Goal: Check status: Check status

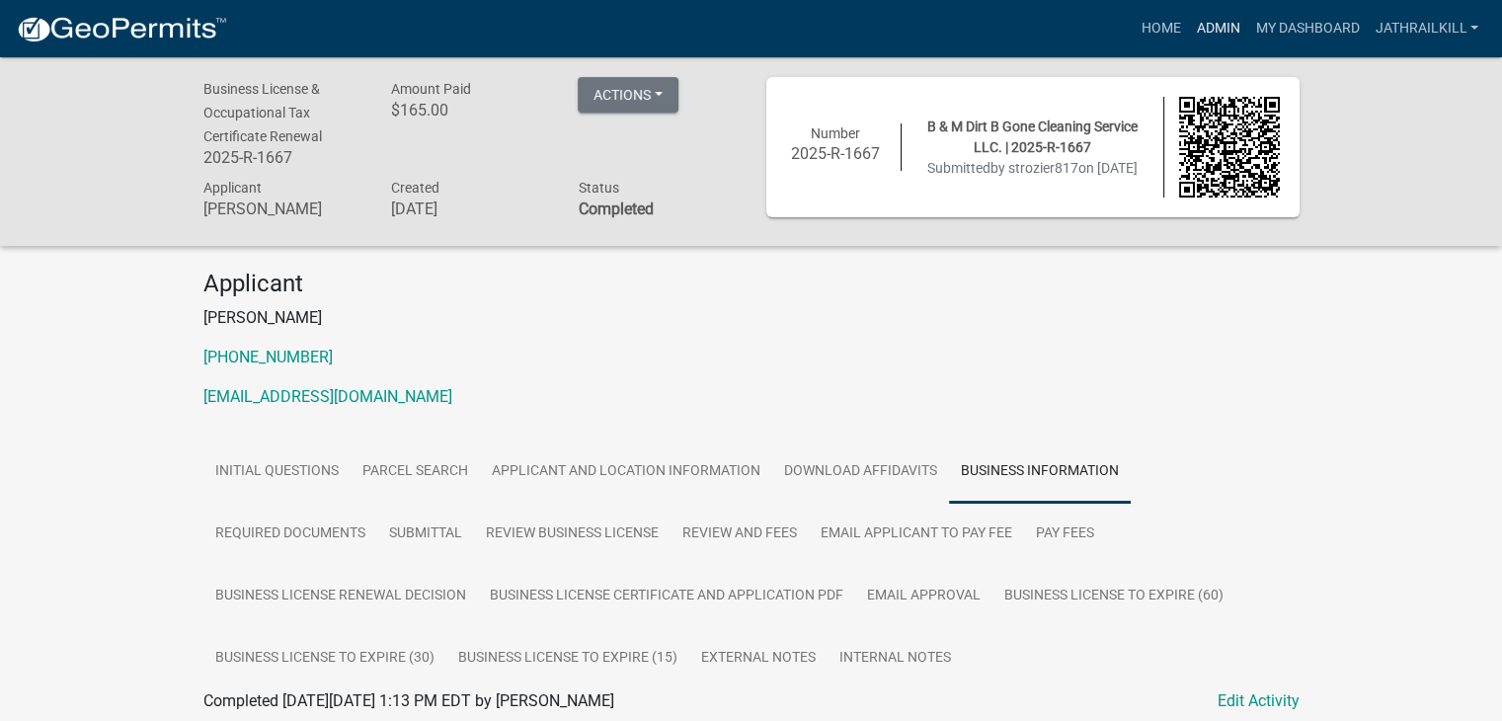
click at [1230, 32] on link "Admin" at bounding box center [1217, 29] width 59 height 38
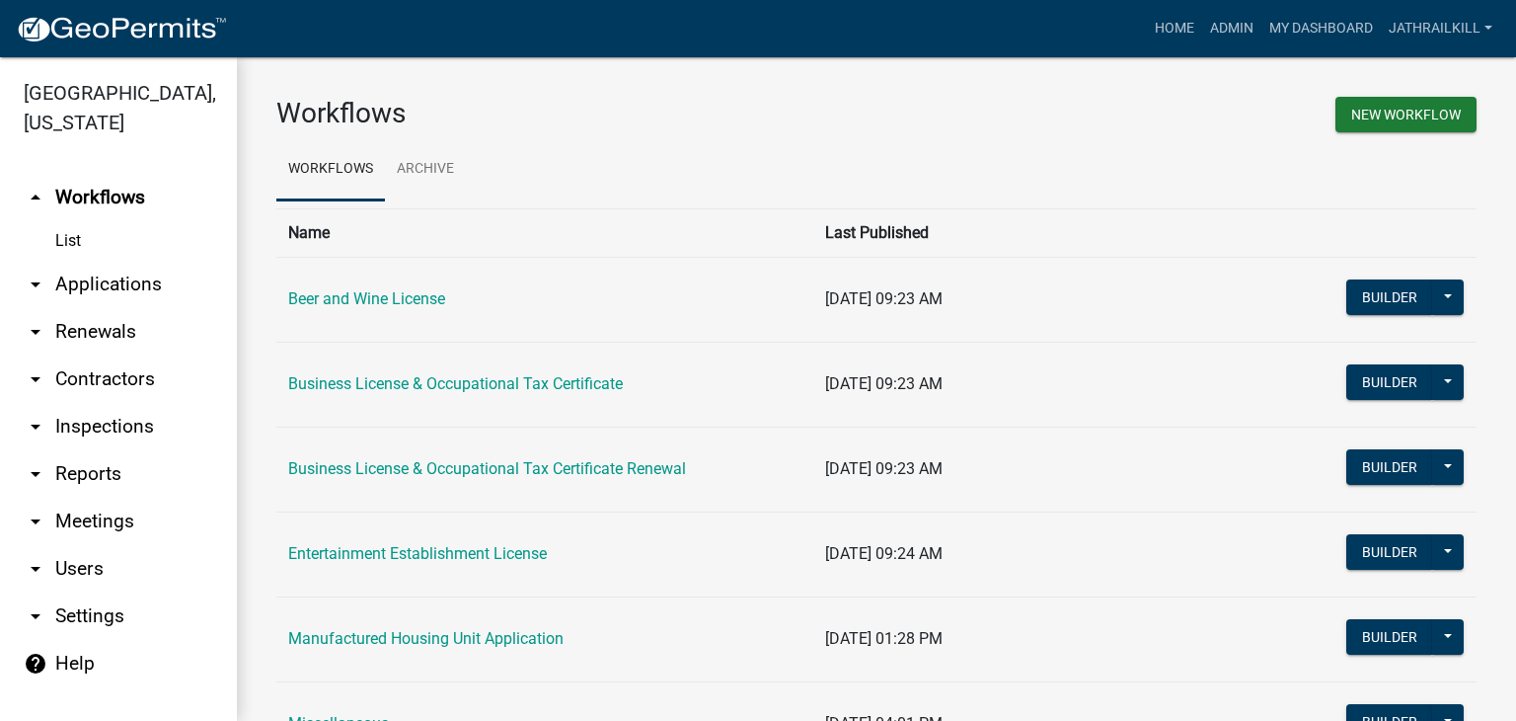
click at [169, 261] on link "arrow_drop_down Applications" at bounding box center [118, 284] width 237 height 47
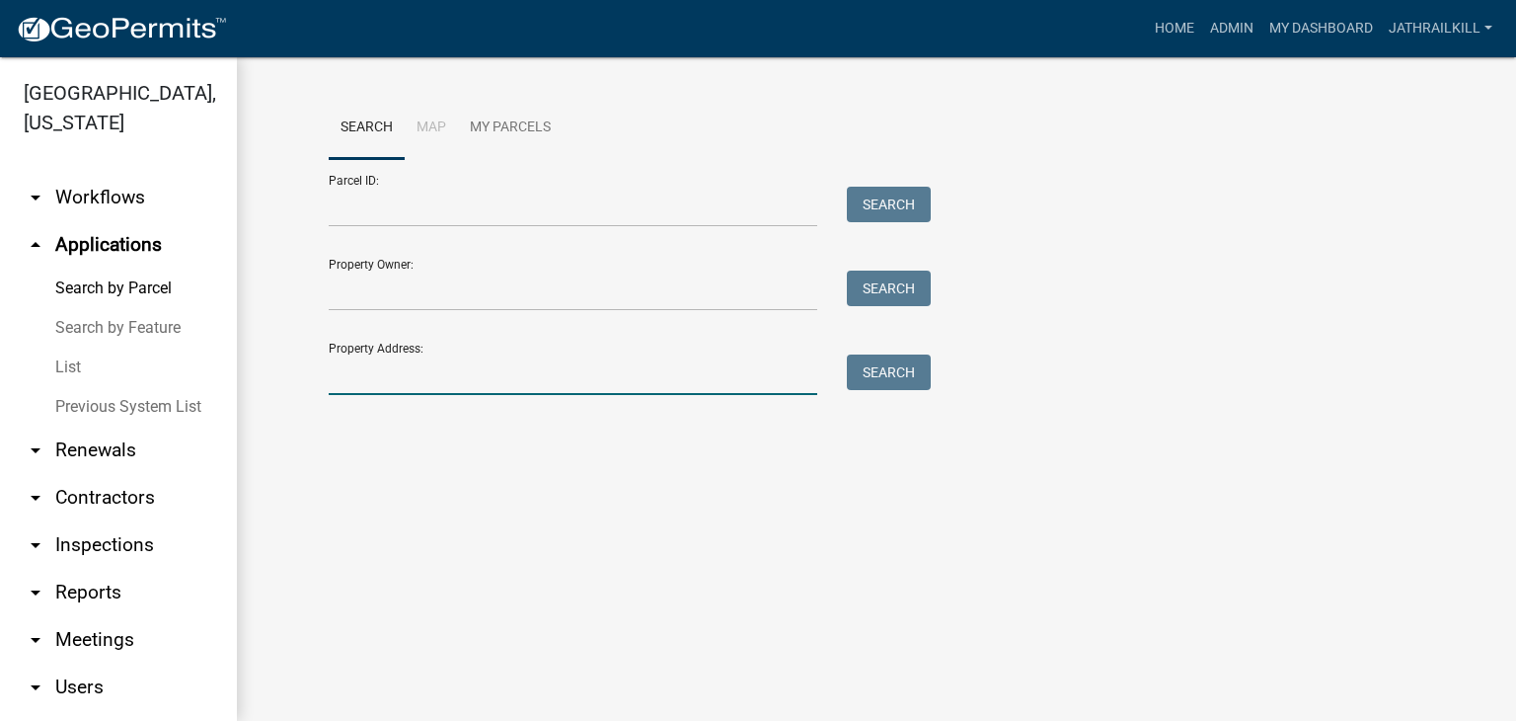
click at [360, 378] on input "Property Address:" at bounding box center [573, 374] width 489 height 40
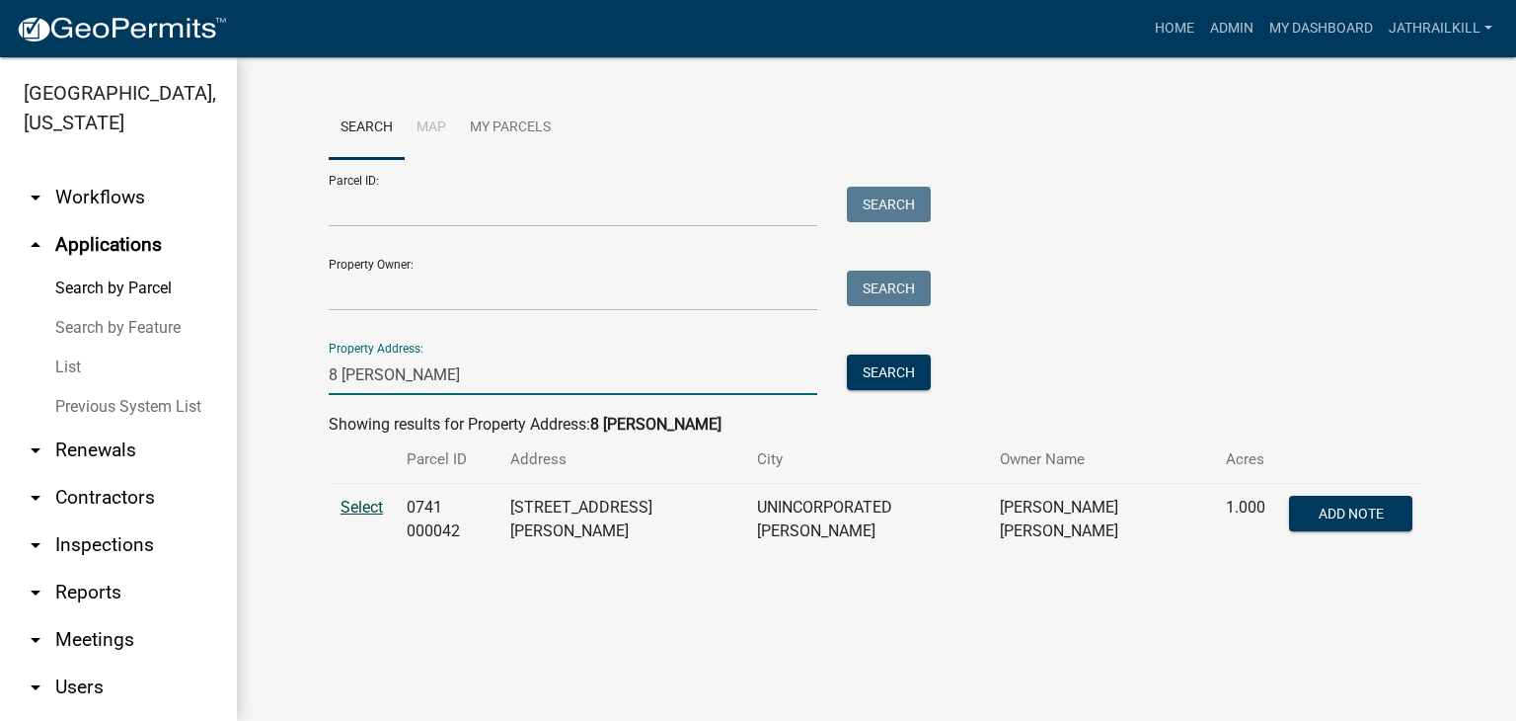
type input "8 [PERSON_NAME]"
click at [373, 514] on span "Select" at bounding box center [362, 507] width 42 height 19
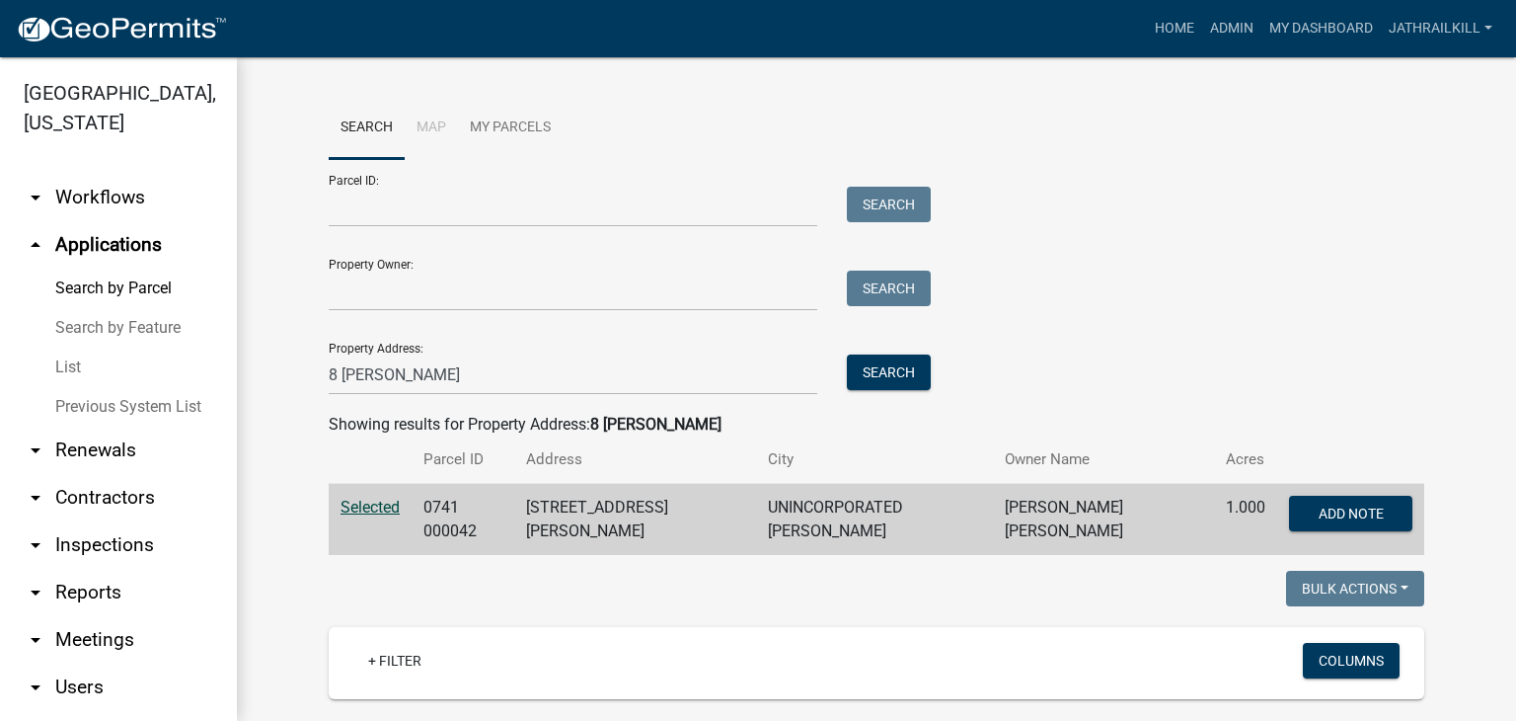
click at [472, 571] on div at bounding box center [595, 591] width 563 height 40
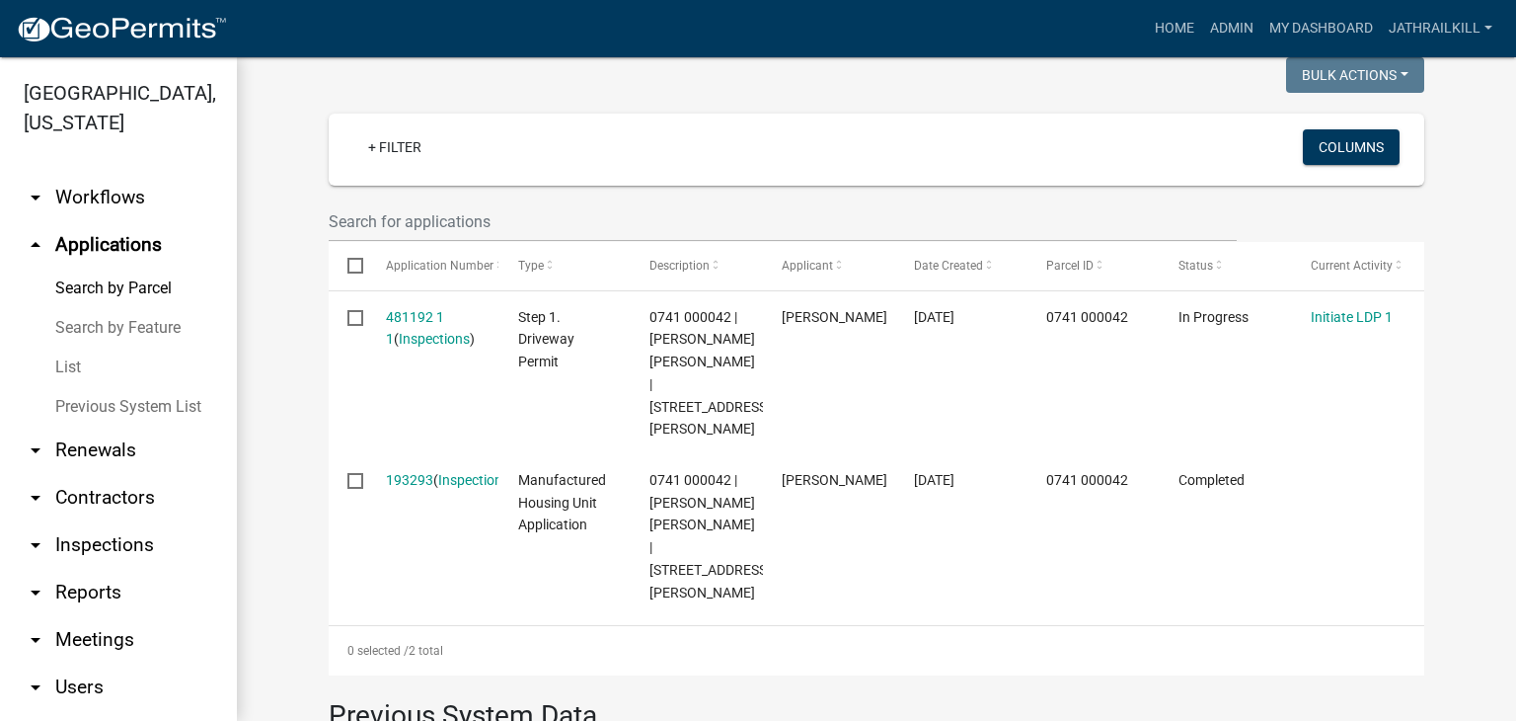
scroll to position [474, 0]
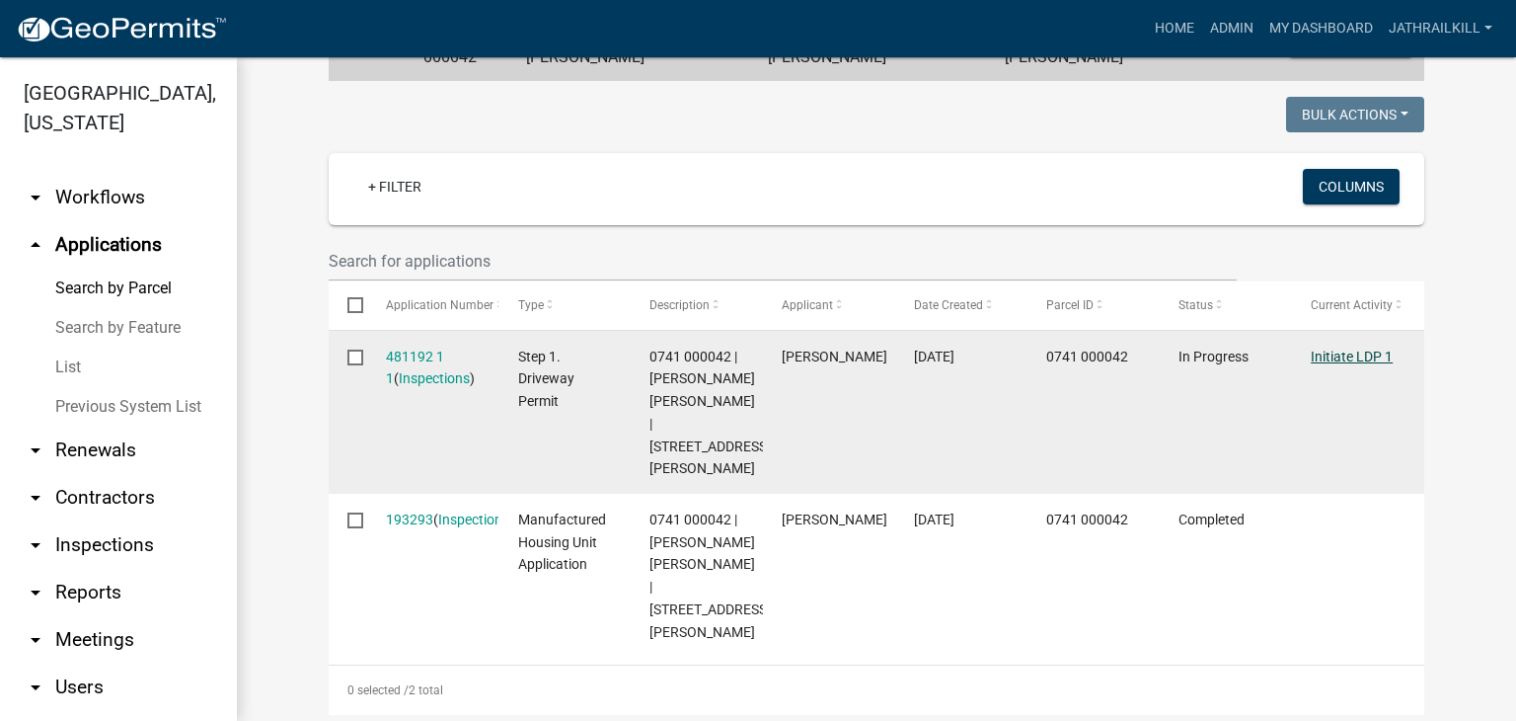
click at [1339, 352] on link "Initiate LDP 1" at bounding box center [1352, 357] width 82 height 16
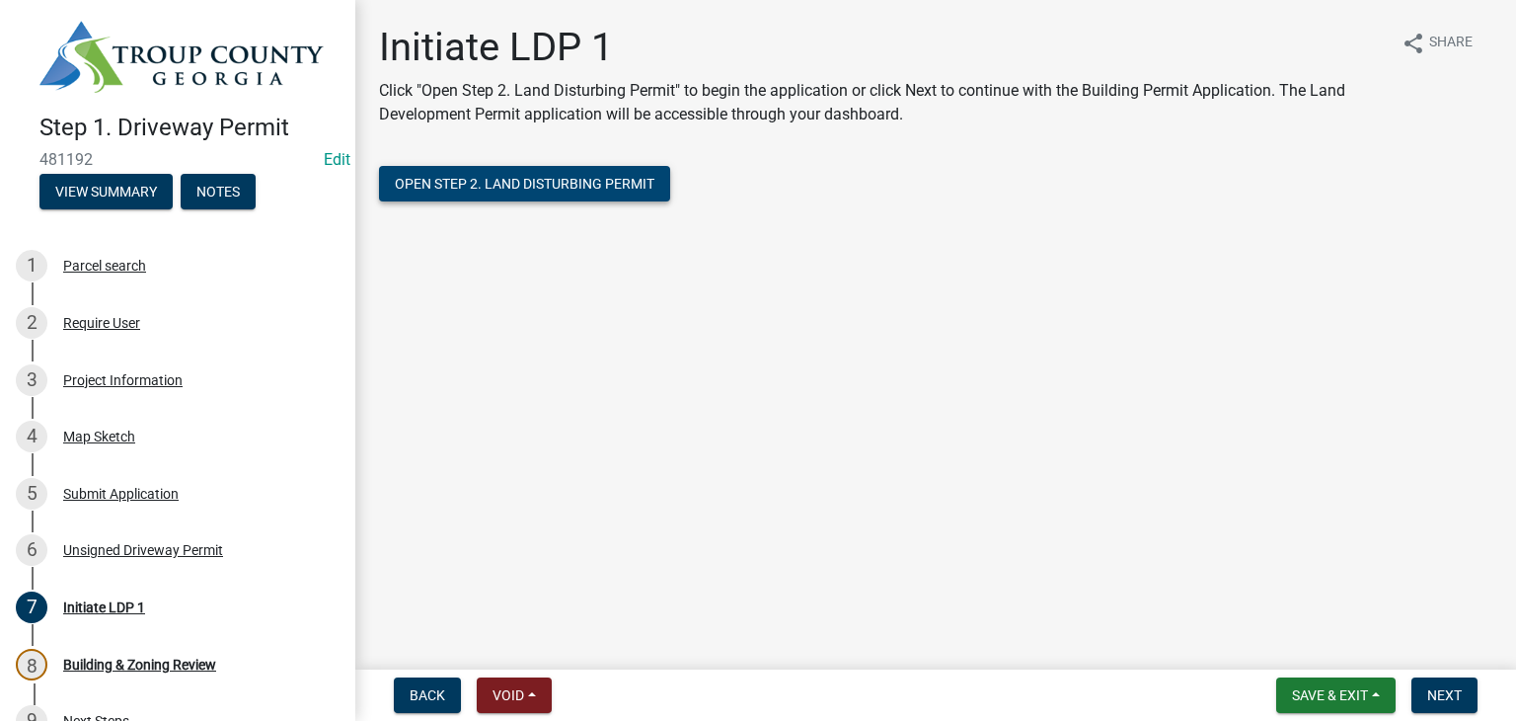
click at [598, 169] on button "Open Step 2. Land Disturbing Permit" at bounding box center [524, 184] width 291 height 36
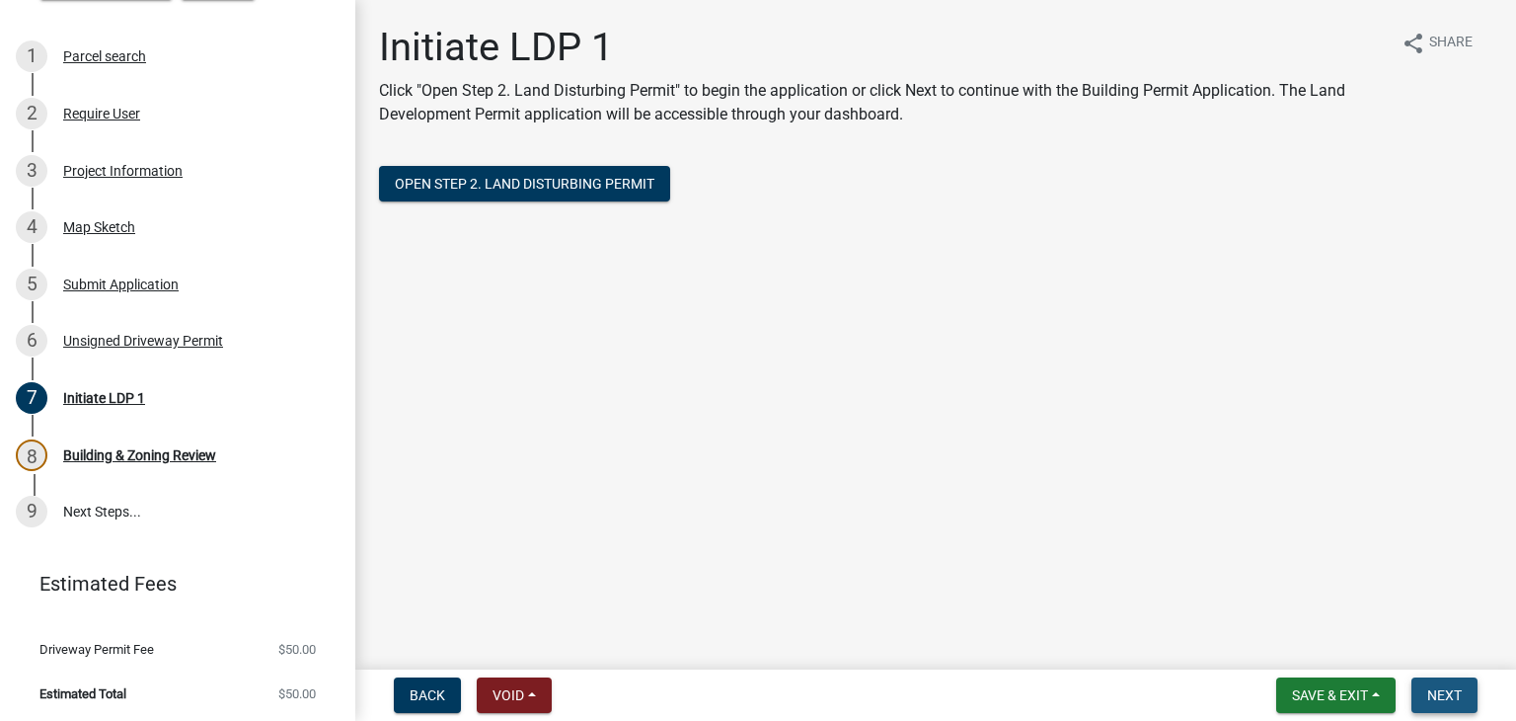
click at [1431, 694] on span "Next" at bounding box center [1445, 695] width 35 height 16
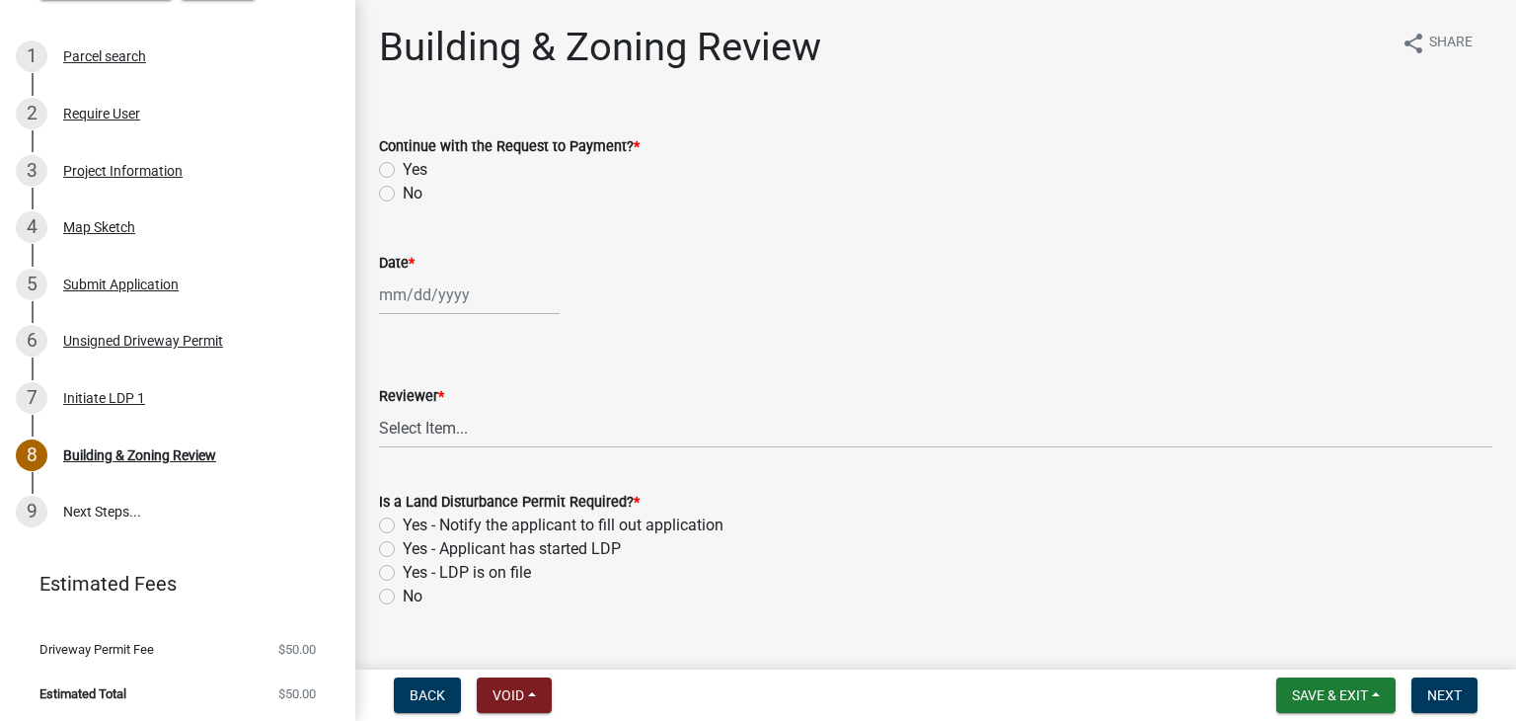
click at [377, 175] on div "Continue with the Request to Payment? * Yes No" at bounding box center [935, 158] width 1143 height 95
click at [403, 174] on label "Yes" at bounding box center [415, 170] width 25 height 24
click at [403, 171] on input "Yes" at bounding box center [409, 164] width 13 height 13
radio input "true"
click at [457, 270] on div "Date *" at bounding box center [936, 263] width 1114 height 24
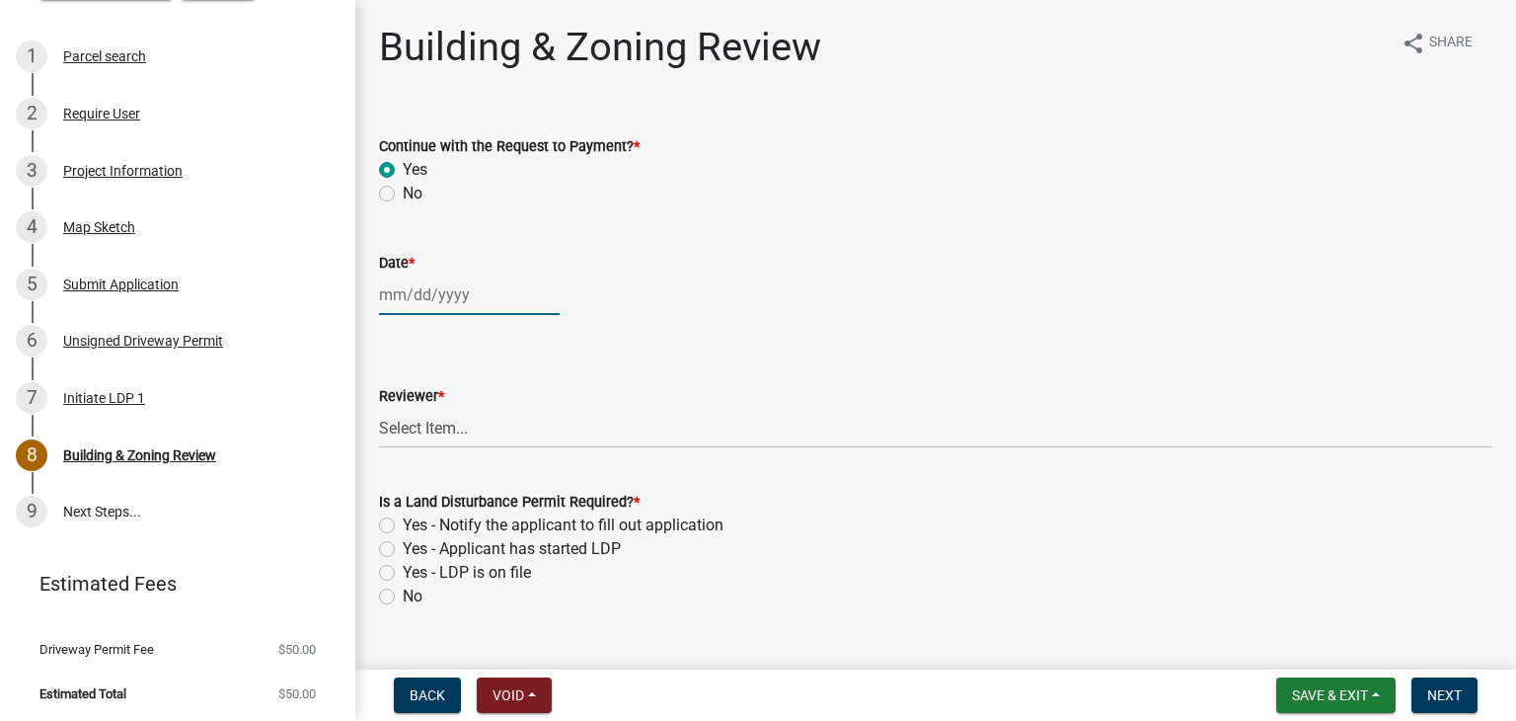
click at [457, 301] on div at bounding box center [469, 294] width 181 height 40
select select "9"
select select "2025"
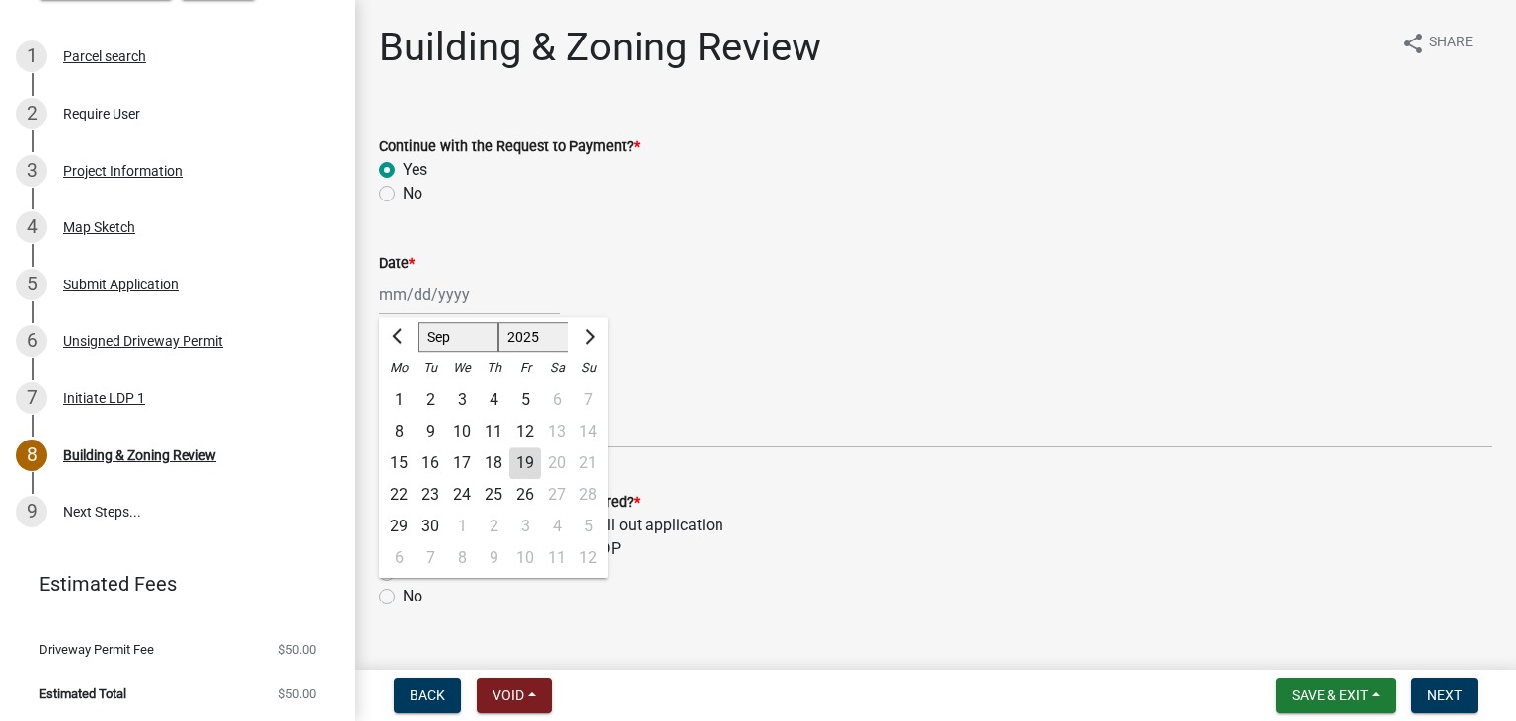
click at [528, 472] on div "19" at bounding box center [525, 463] width 32 height 32
type input "[DATE]"
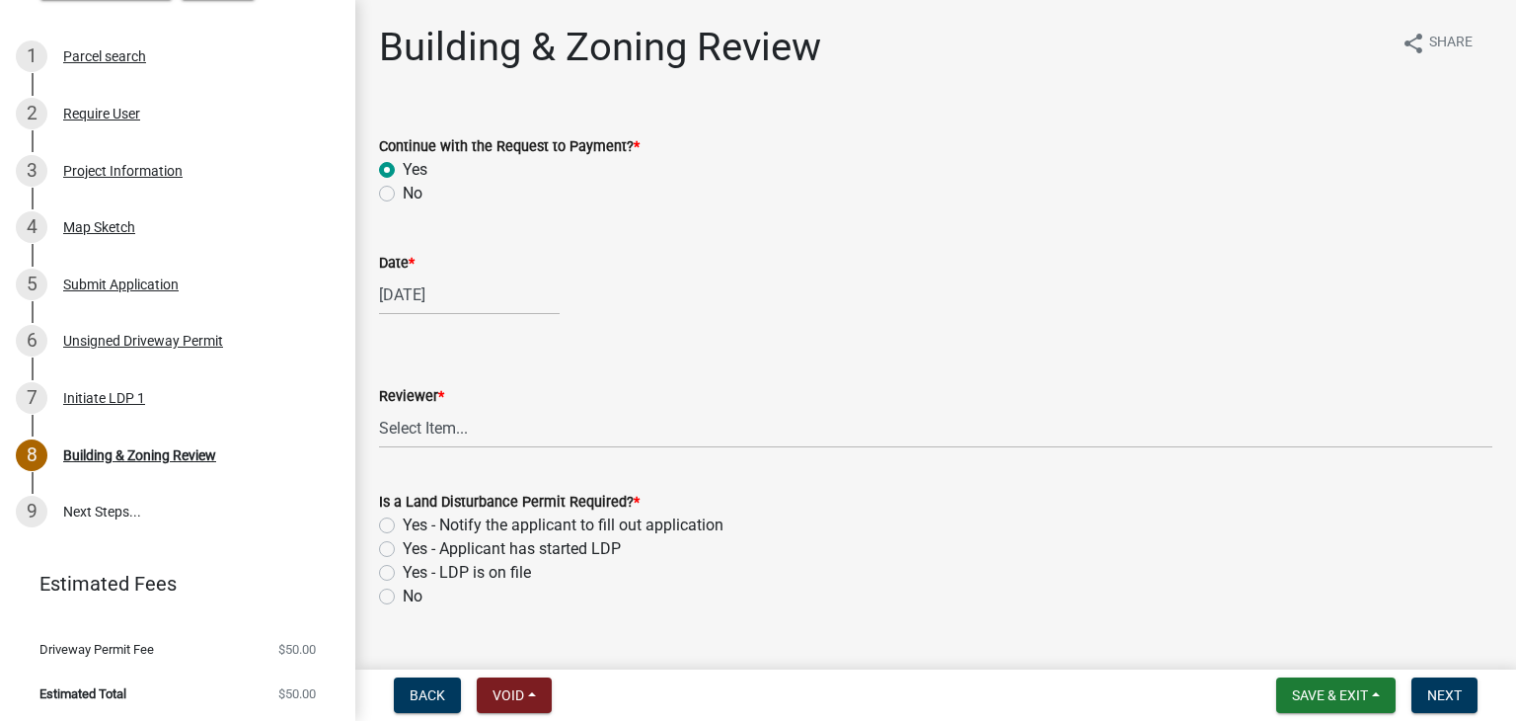
click at [499, 402] on div "Reviewer *" at bounding box center [936, 396] width 1114 height 24
click at [499, 417] on select "Select Item... [PERSON_NAME] [PERSON_NAME] [PERSON_NAME] [PERSON_NAME]" at bounding box center [936, 428] width 1114 height 40
click at [379, 408] on select "Select Item... [PERSON_NAME] [PERSON_NAME] [PERSON_NAME] [PERSON_NAME]" at bounding box center [936, 428] width 1114 height 40
select select "0b76bba7-3d57-465a-8fd8-bdc110be1b33"
click at [403, 546] on label "Yes - Applicant has started LDP" at bounding box center [512, 549] width 218 height 24
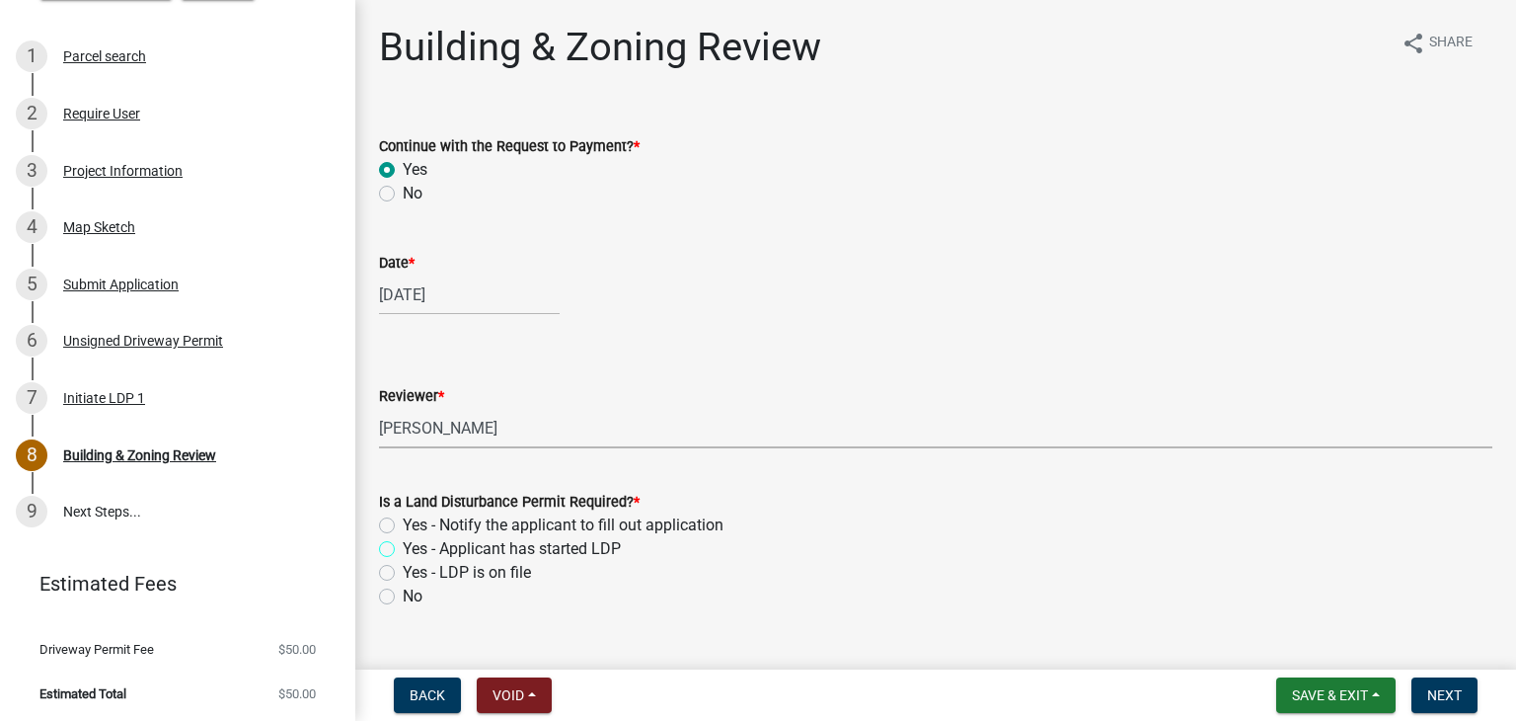
click at [403, 546] on input "Yes - Applicant has started LDP" at bounding box center [409, 543] width 13 height 13
radio input "true"
click at [1431, 693] on span "Next" at bounding box center [1445, 695] width 35 height 16
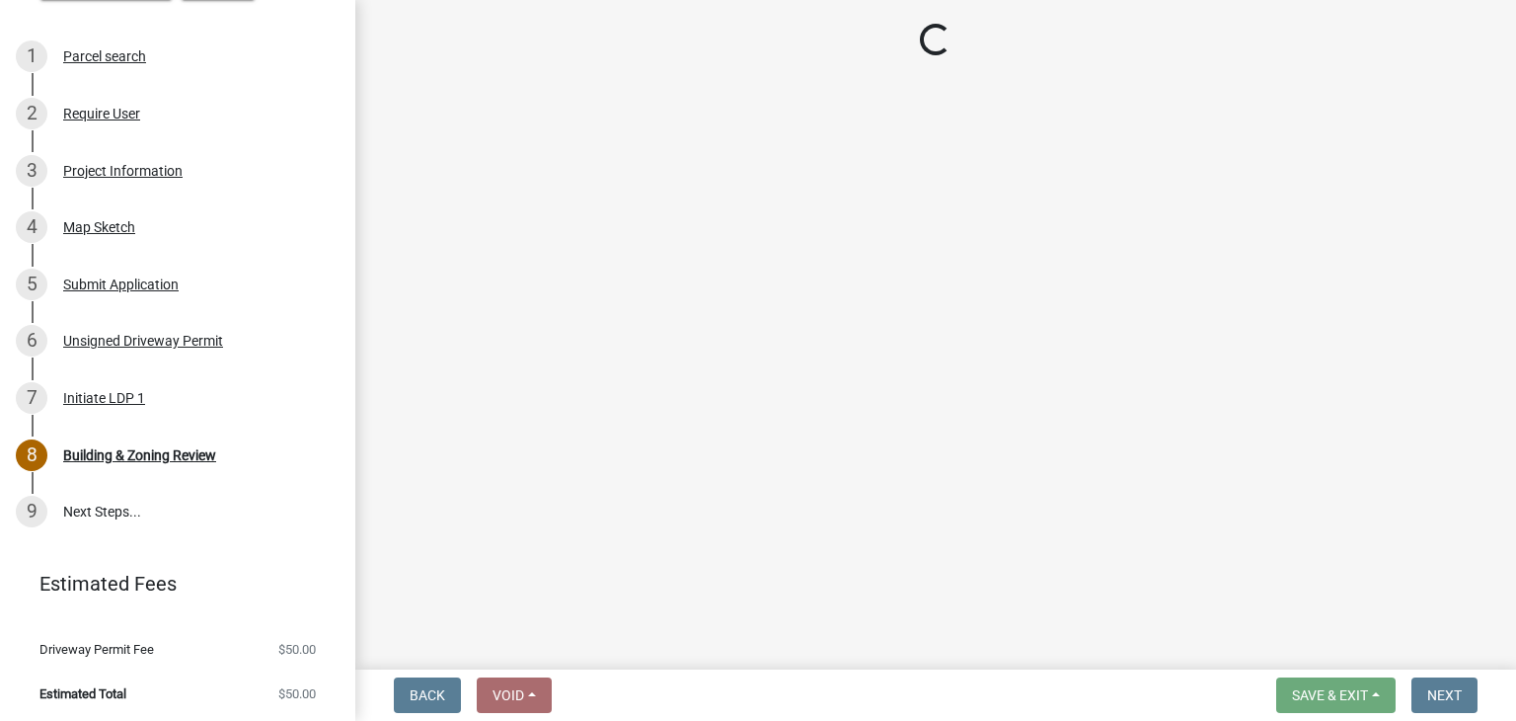
select select "3: 3"
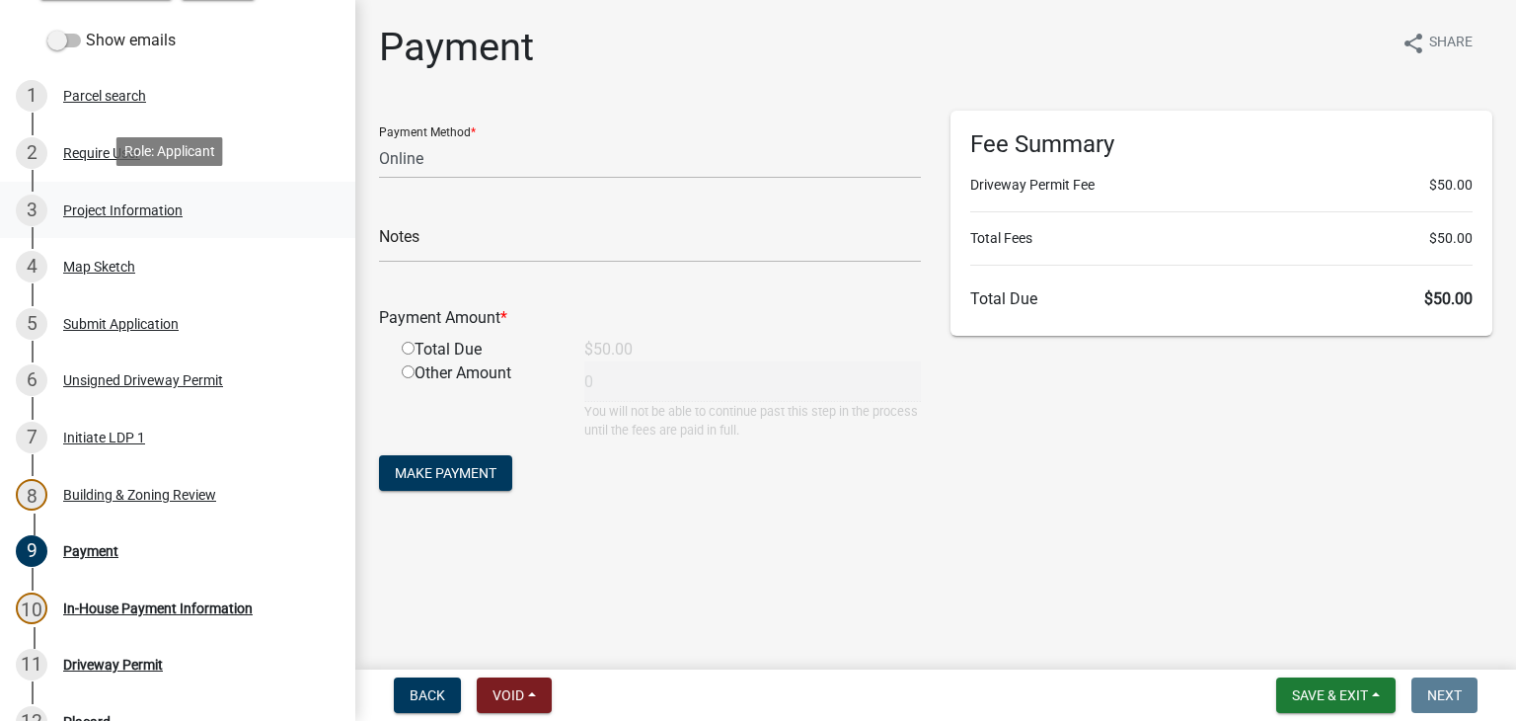
click at [170, 216] on div "3 Project Information" at bounding box center [170, 210] width 308 height 32
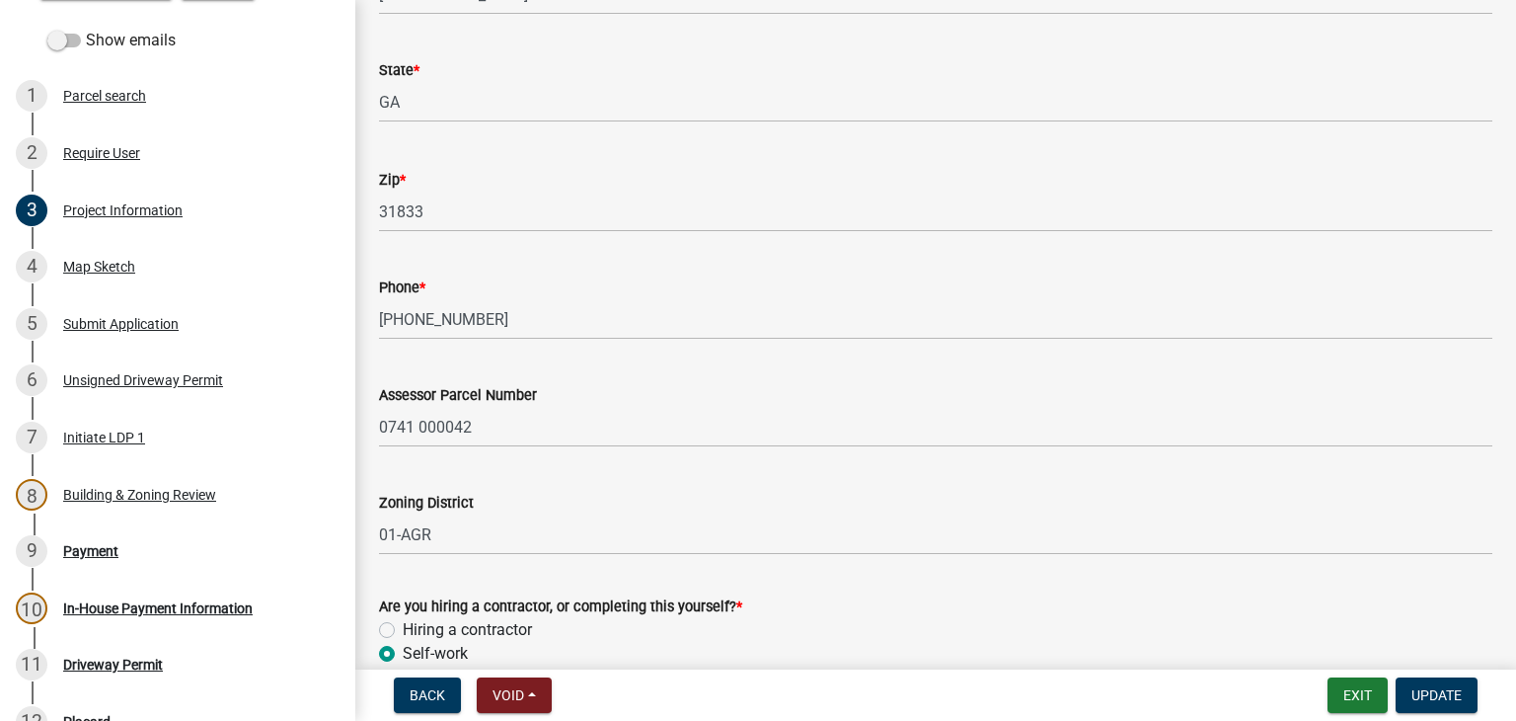
scroll to position [792, 0]
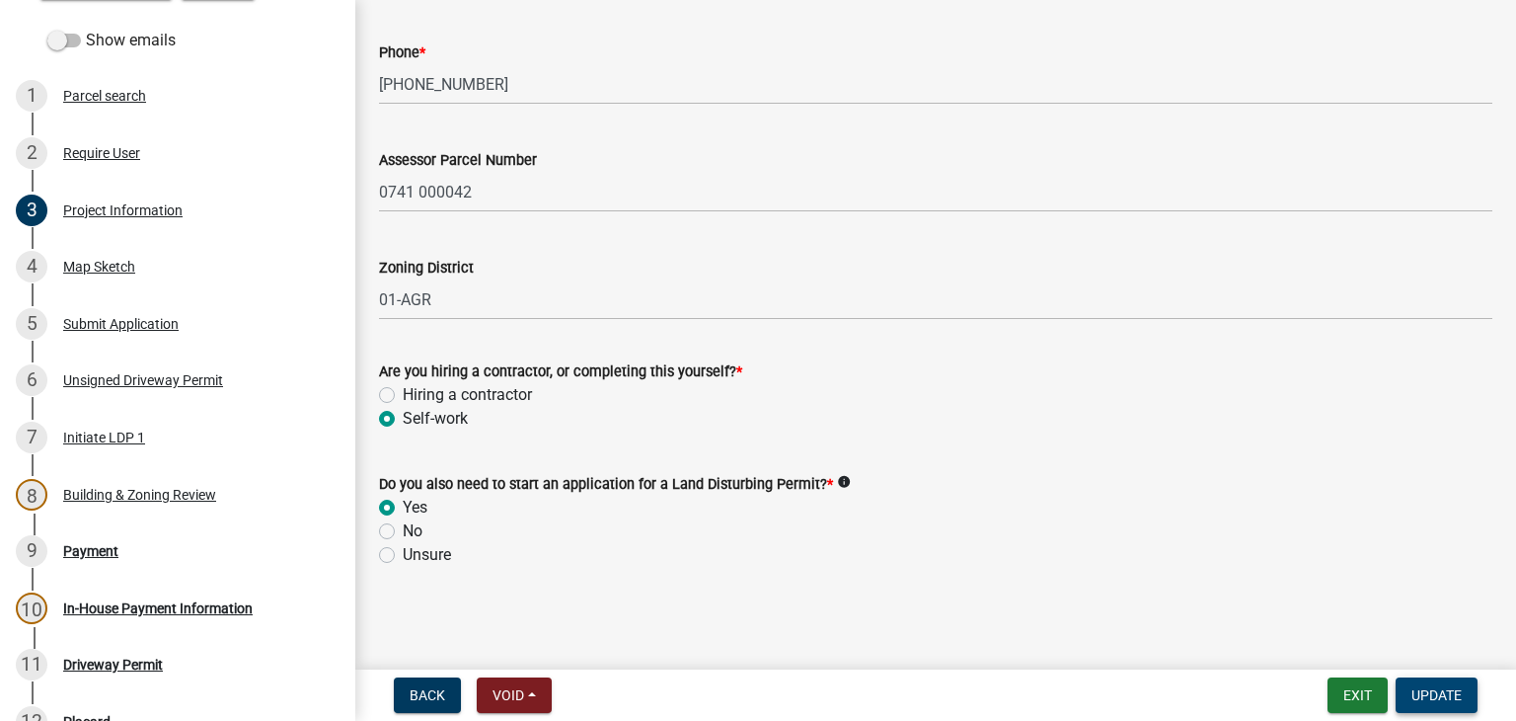
click at [1453, 704] on button "Update" at bounding box center [1437, 695] width 82 height 36
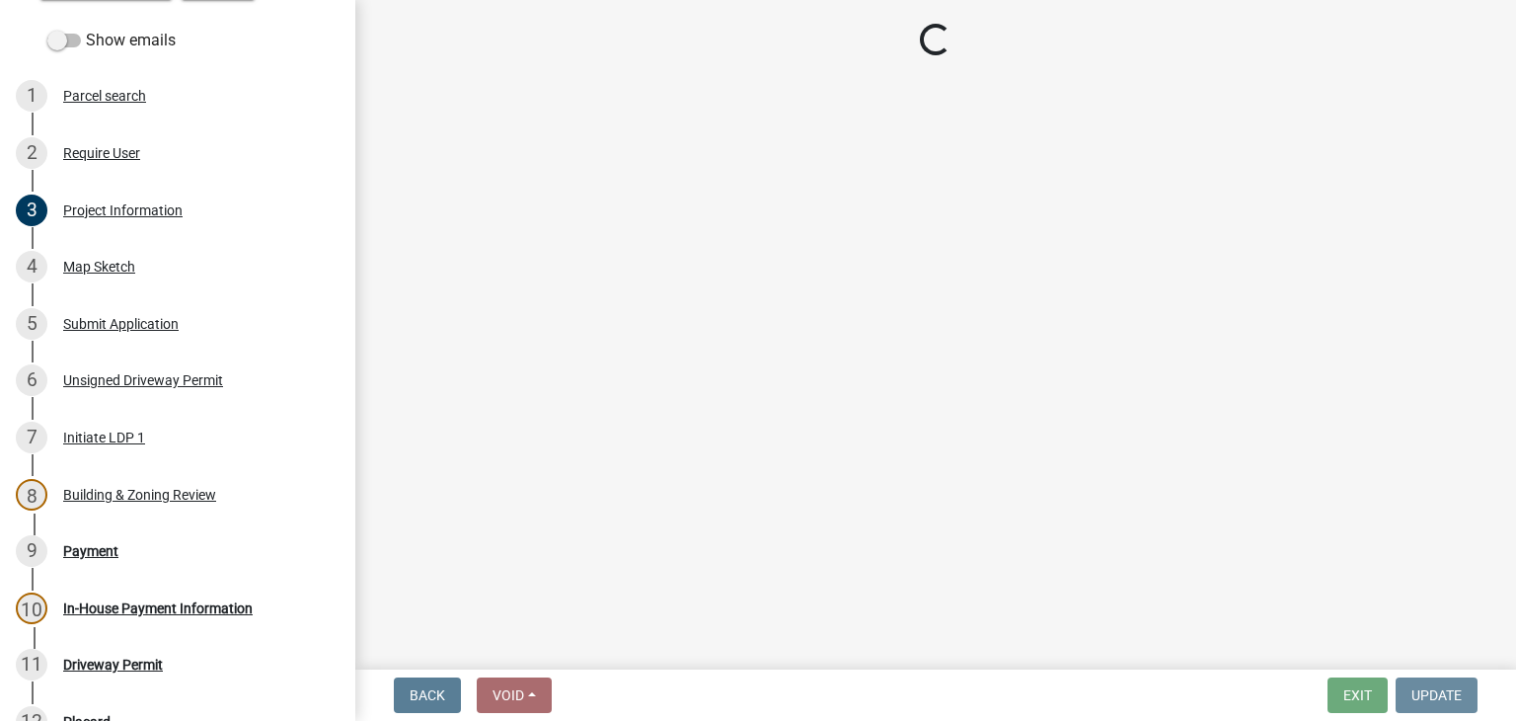
scroll to position [0, 0]
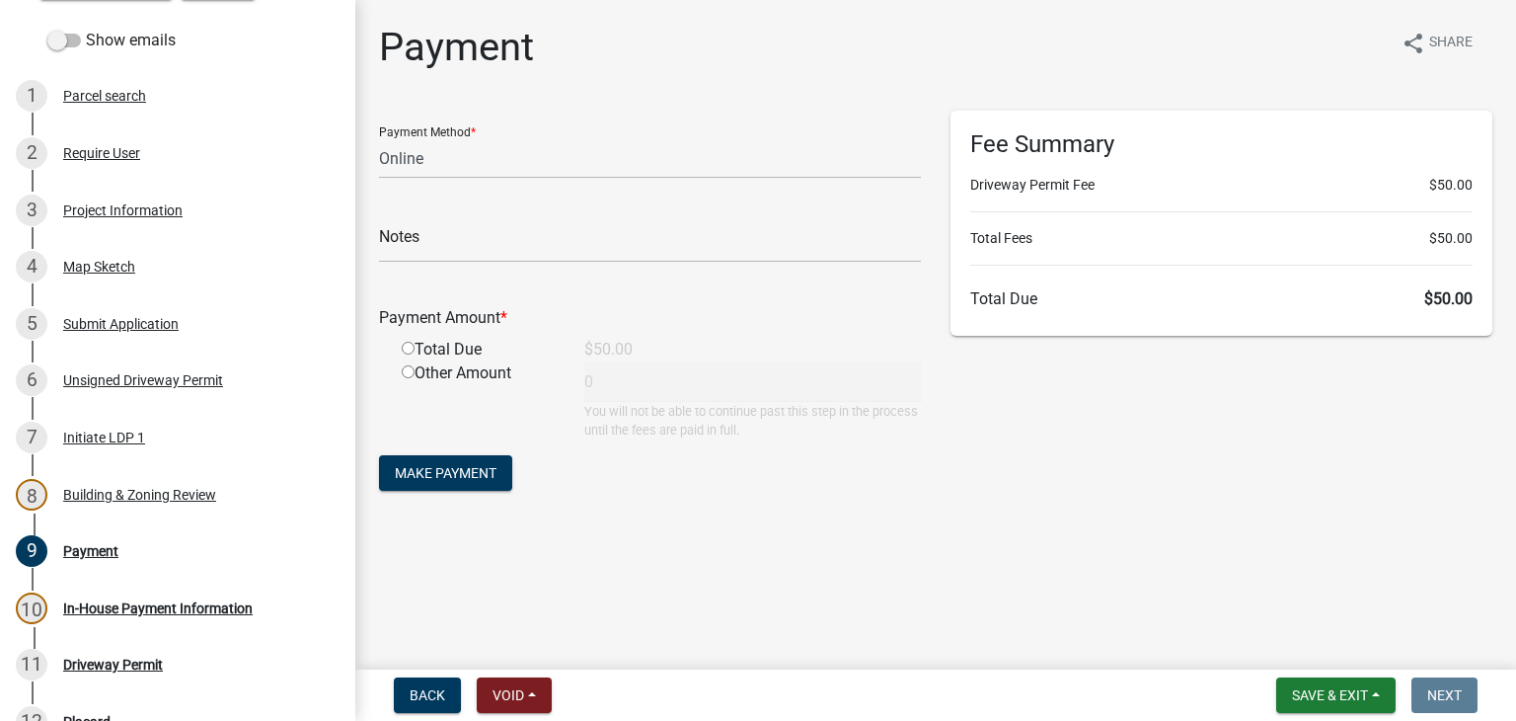
click at [489, 179] on form "Payment Method * Credit Card POS Check Cash Online Notes Payment Amount * Total…" at bounding box center [650, 303] width 542 height 385
click at [489, 167] on select "Credit Card POS Check Cash Online" at bounding box center [650, 158] width 542 height 40
select select "2: 1"
click at [379, 138] on select "Credit Card POS Check Cash Online" at bounding box center [650, 158] width 542 height 40
click at [408, 350] on input "radio" at bounding box center [408, 348] width 13 height 13
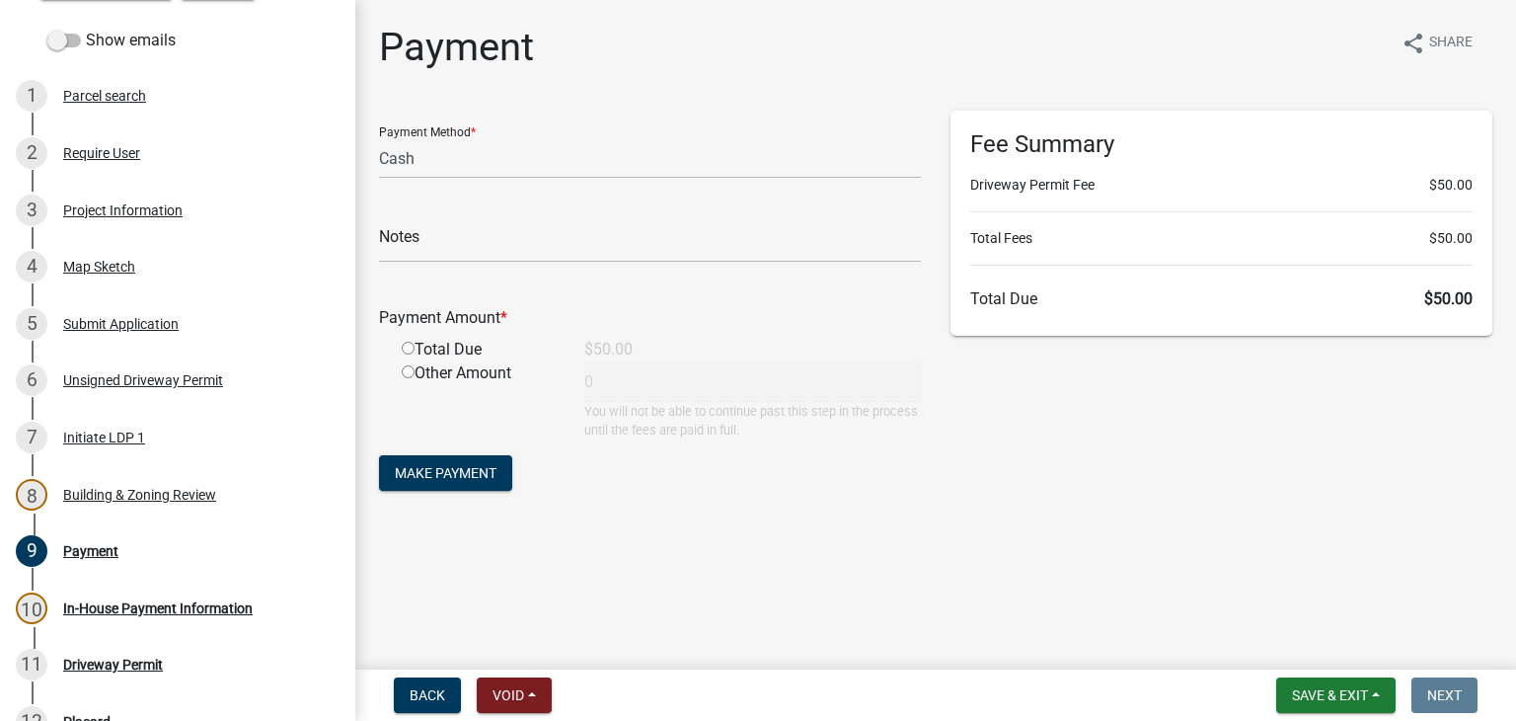
radio input "true"
type input "50"
click at [495, 469] on span "Make Payment" at bounding box center [446, 473] width 102 height 16
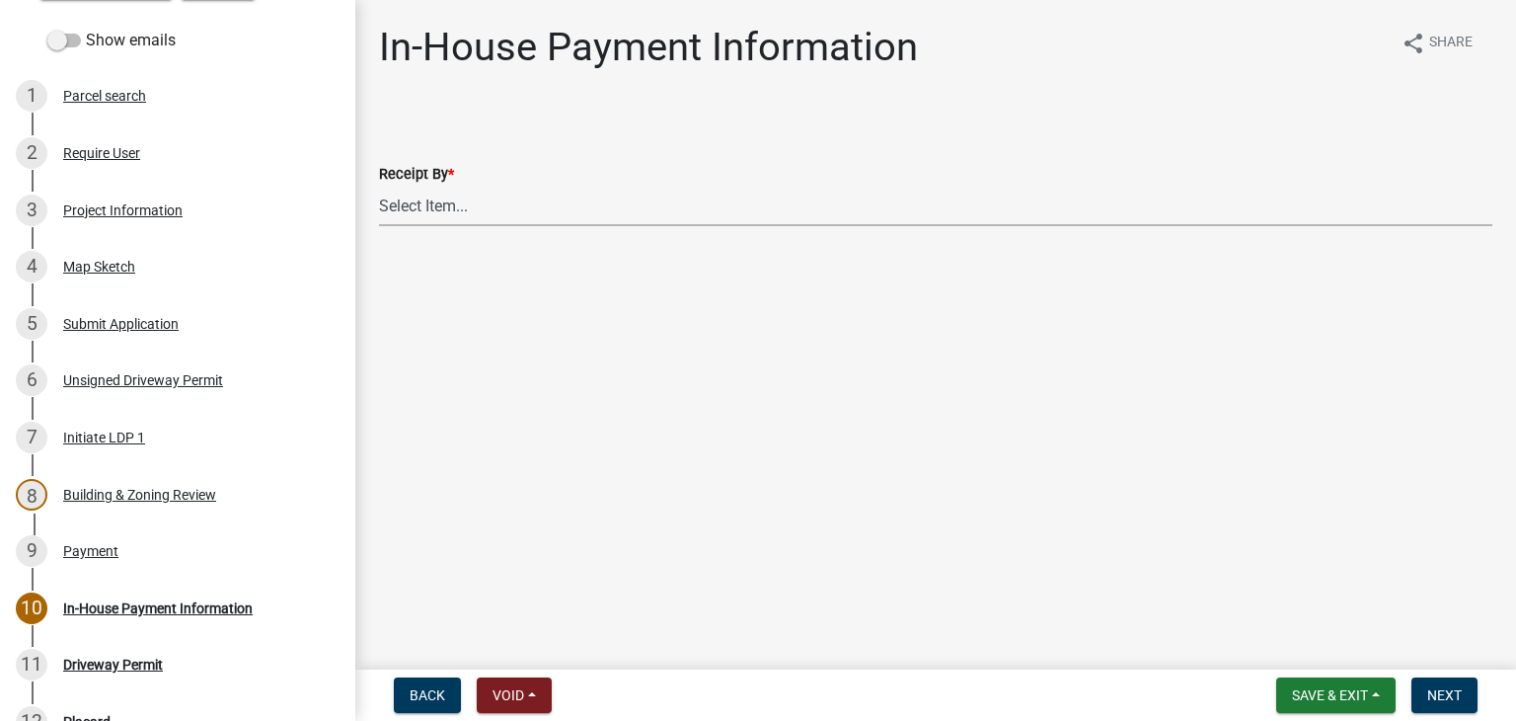
click at [460, 219] on select "Select Item... [PERSON_NAME] [PERSON_NAME] [PERSON_NAME] [PERSON_NAME]" at bounding box center [936, 206] width 1114 height 40
click at [379, 186] on select "Select Item... [PERSON_NAME] [PERSON_NAME] [PERSON_NAME] [PERSON_NAME]" at bounding box center [936, 206] width 1114 height 40
select select "0b76bba7-3d57-465a-8fd8-bdc110be1b33"
click at [1438, 692] on span "Next" at bounding box center [1445, 695] width 35 height 16
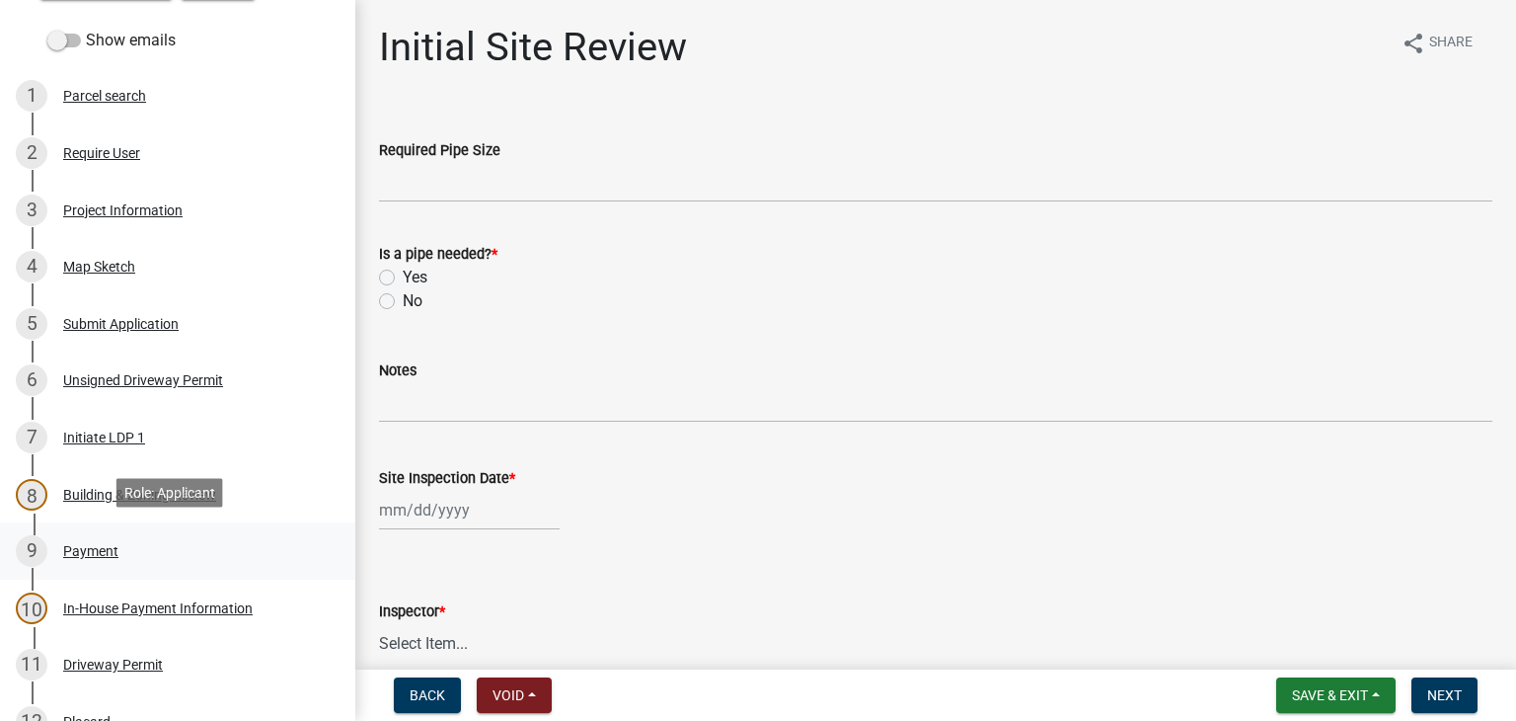
click at [182, 546] on div "9 Payment" at bounding box center [170, 551] width 308 height 32
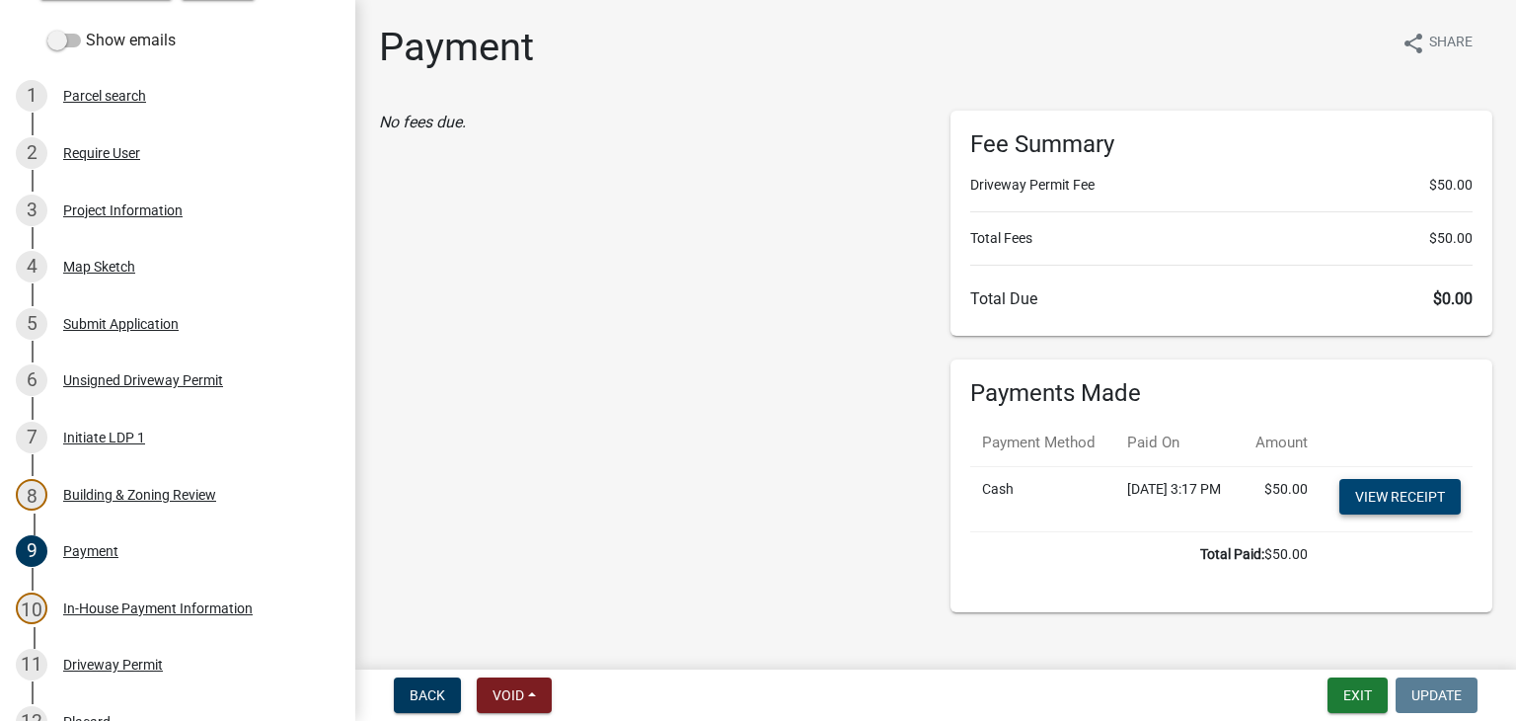
click at [1384, 514] on link "View receipt" at bounding box center [1400, 497] width 121 height 36
click at [219, 656] on div "11 Driveway Permit" at bounding box center [170, 665] width 308 height 32
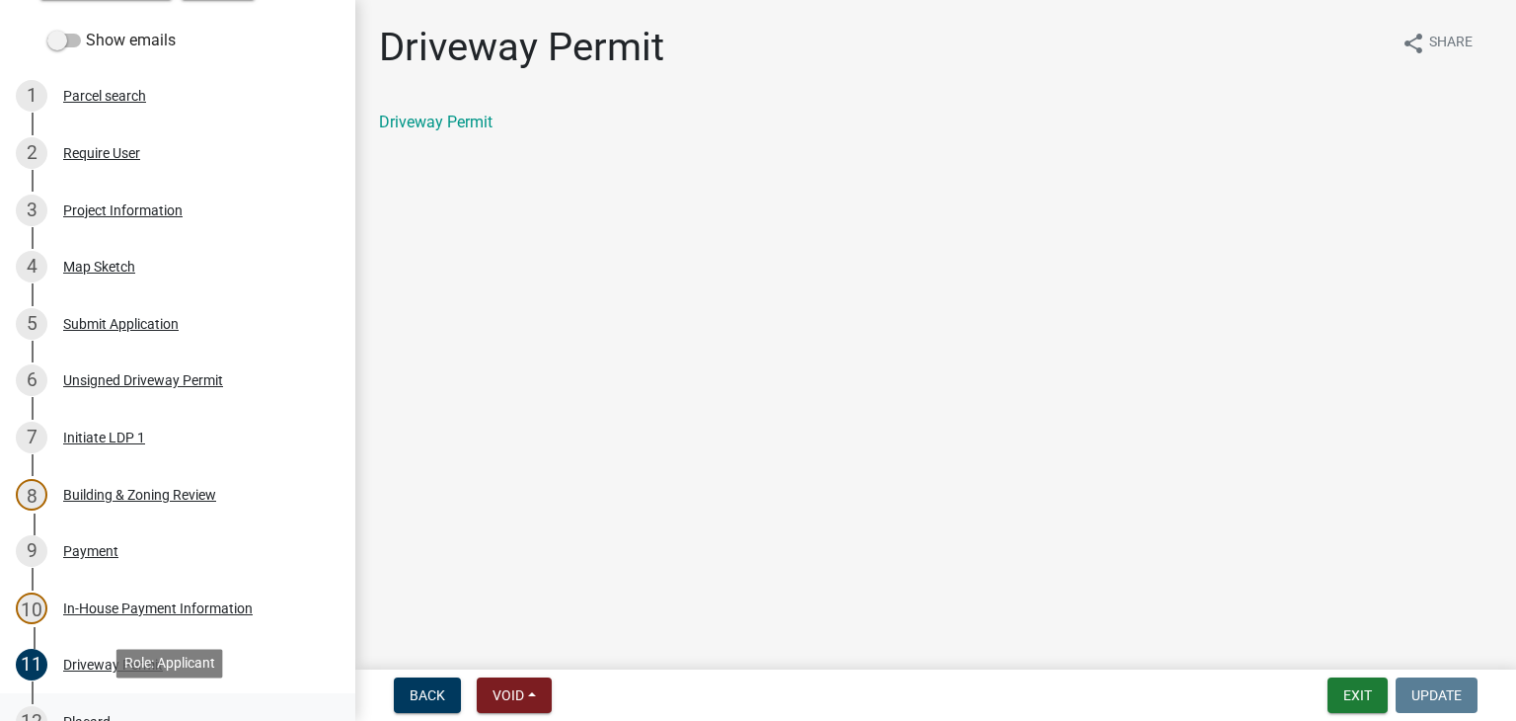
click at [194, 697] on link "12 Placard" at bounding box center [177, 721] width 355 height 57
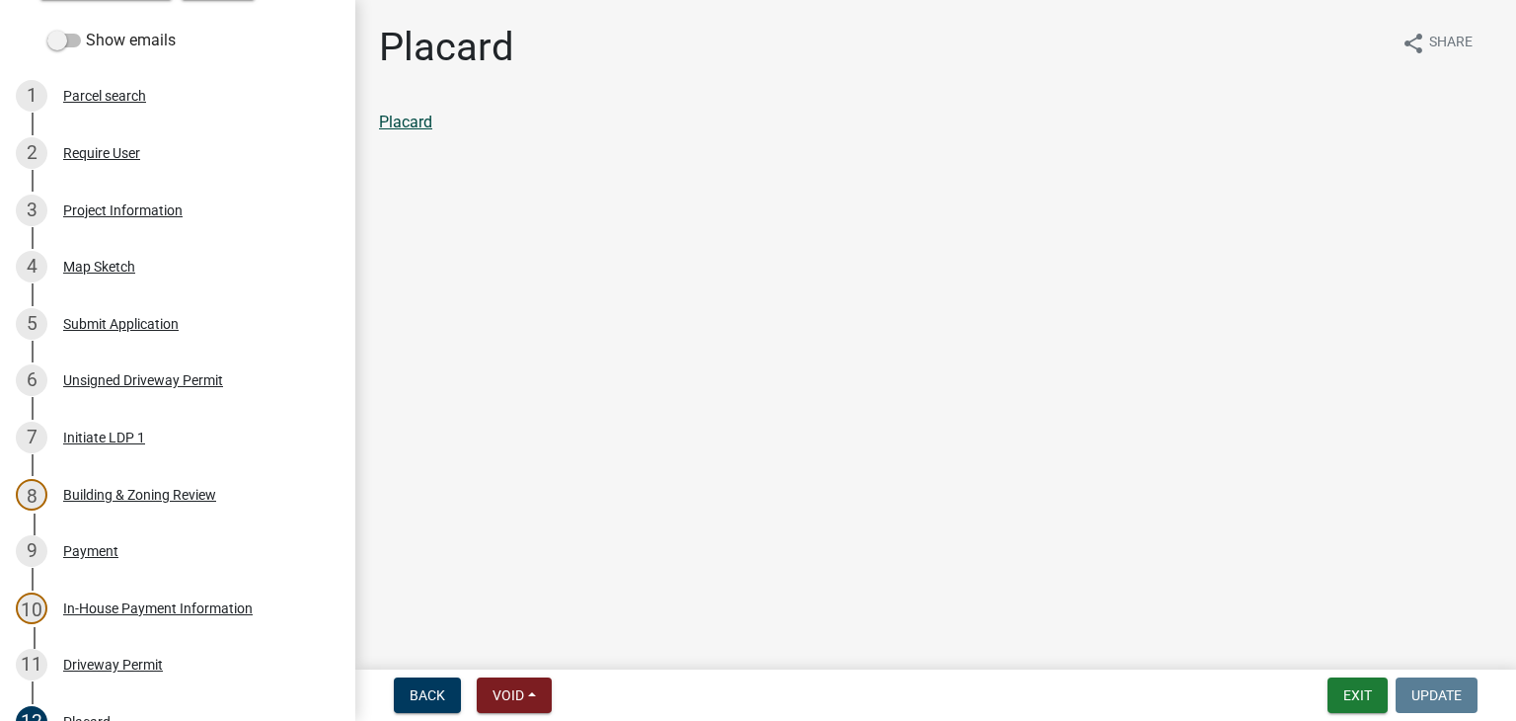
click at [430, 123] on link "Placard" at bounding box center [405, 122] width 53 height 19
click at [408, 127] on link "Placard" at bounding box center [405, 122] width 53 height 19
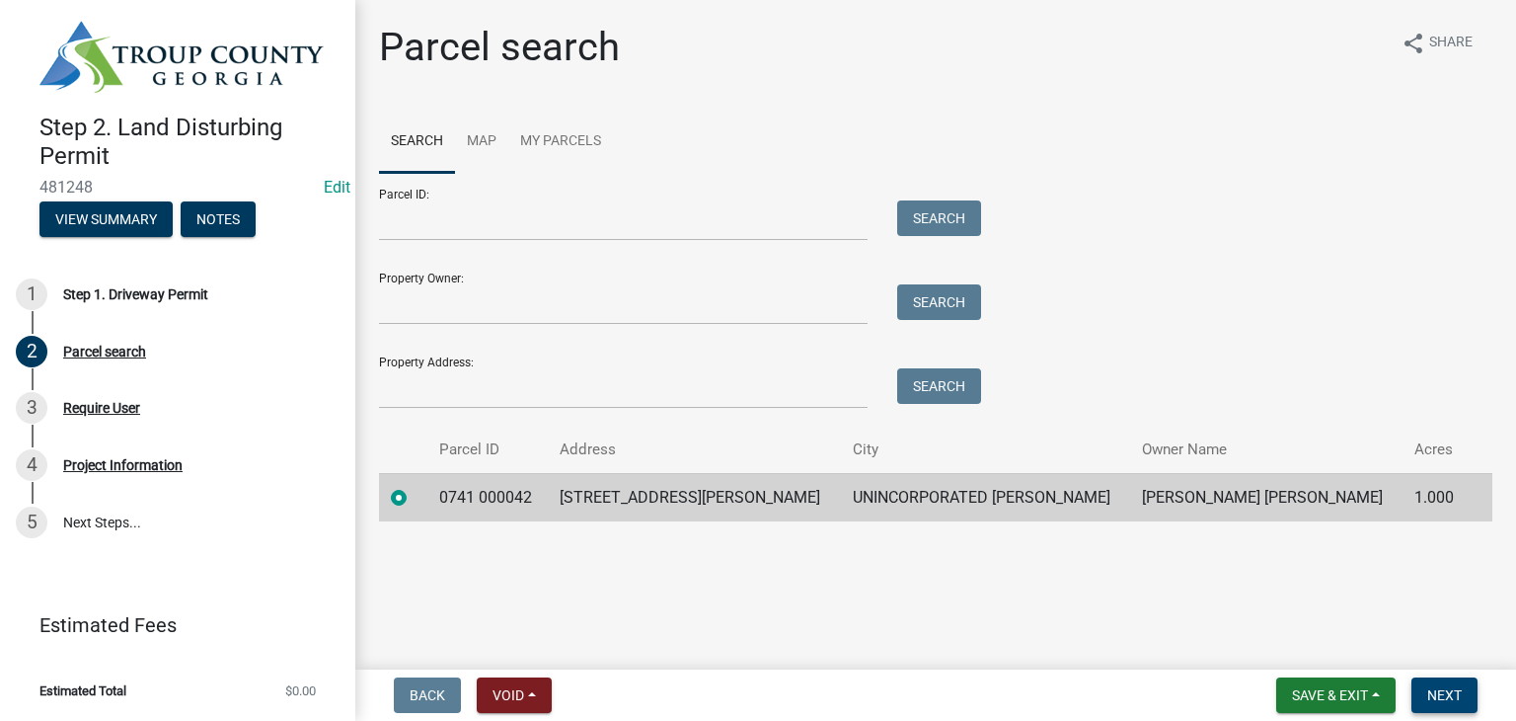
click at [1457, 681] on button "Next" at bounding box center [1445, 695] width 66 height 36
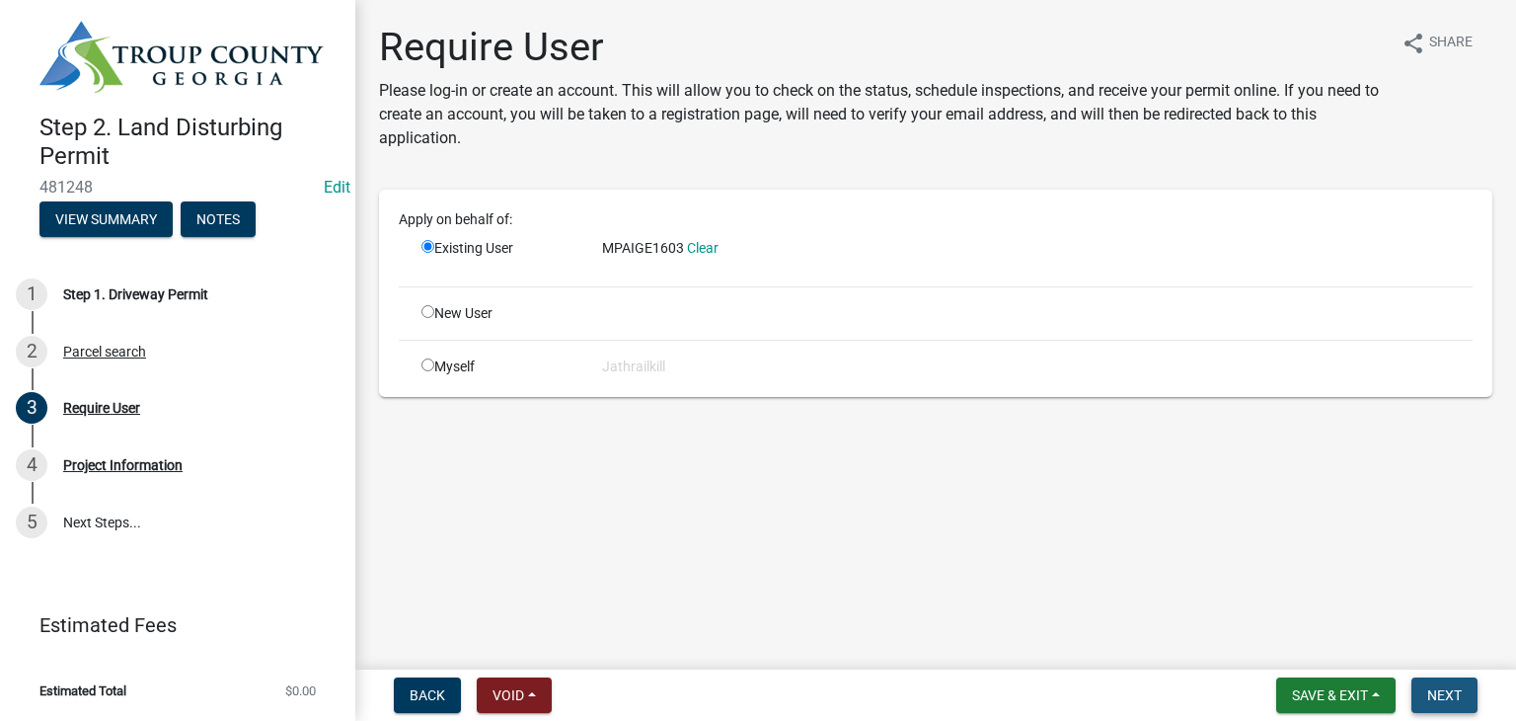
click at [1434, 700] on span "Next" at bounding box center [1445, 695] width 35 height 16
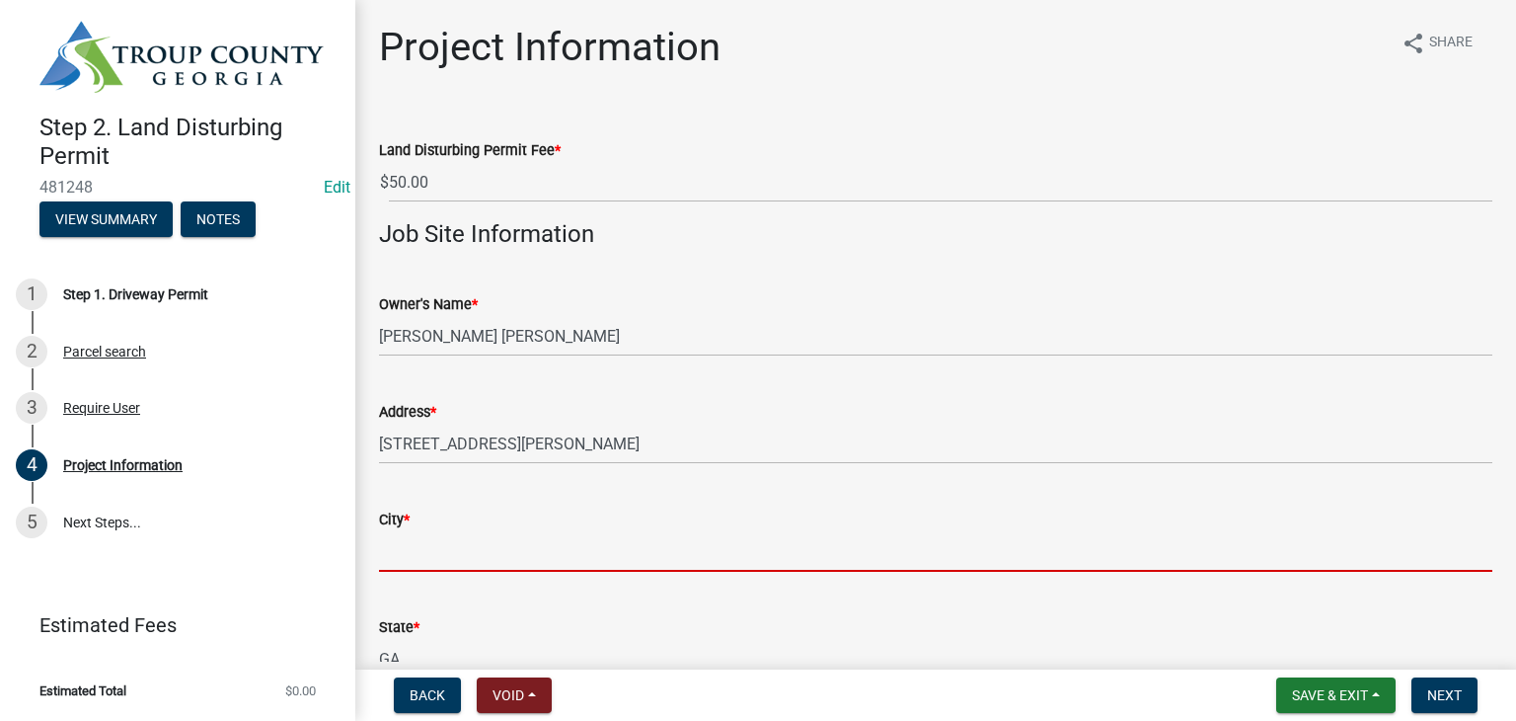
click at [624, 544] on input "City *" at bounding box center [936, 551] width 1114 height 40
click at [444, 574] on div "Required" at bounding box center [936, 584] width 1114 height 24
click at [456, 549] on input "City *" at bounding box center [936, 551] width 1114 height 40
type input "[GEOGRAPHIC_DATA]"
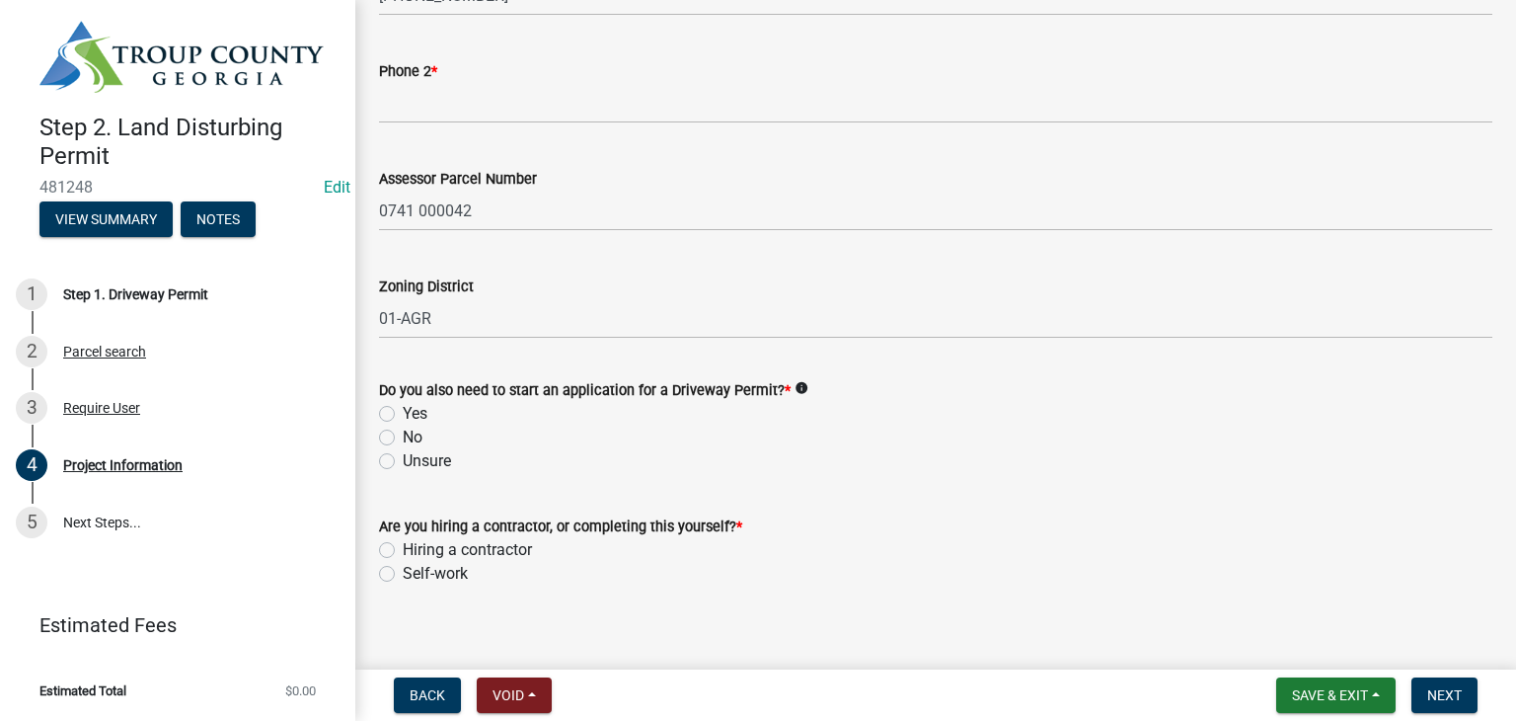
scroll to position [908, 0]
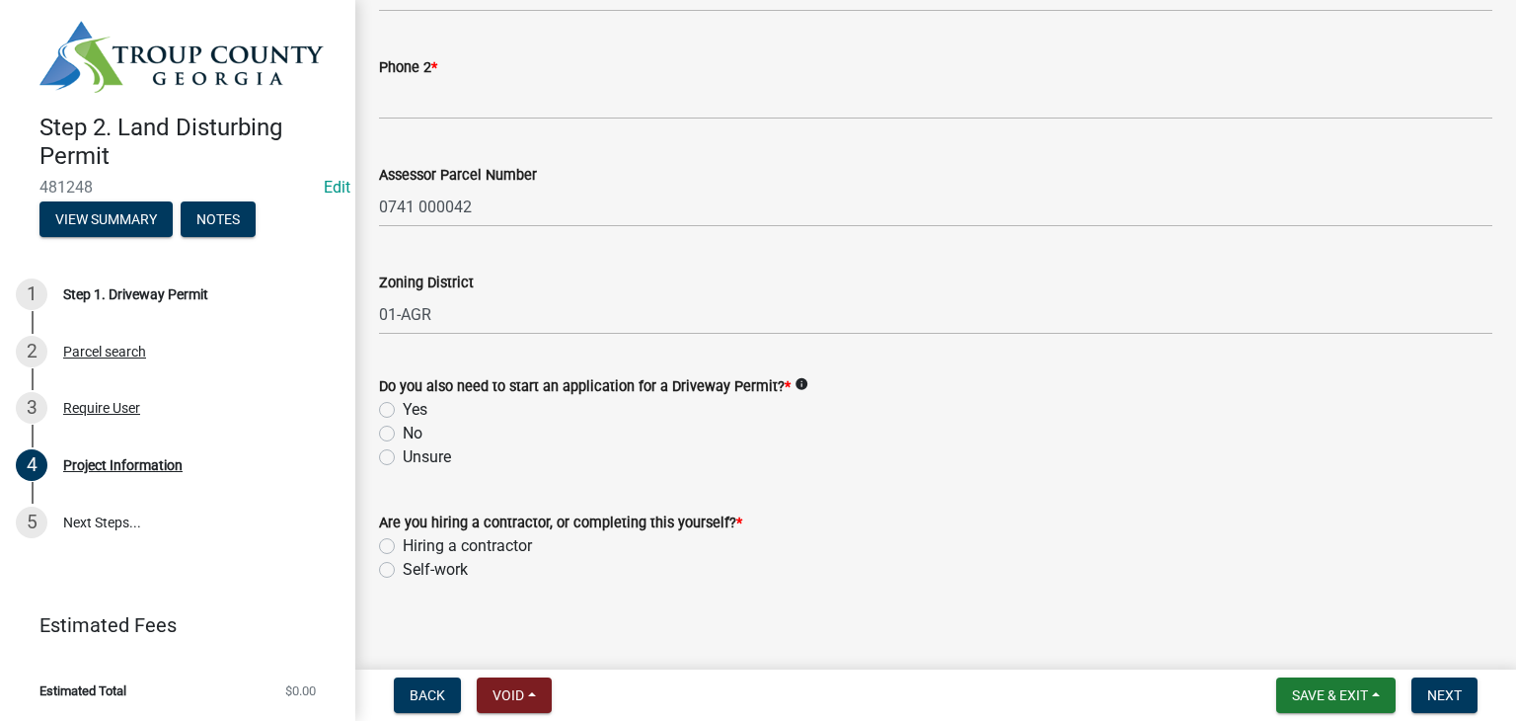
click at [403, 428] on label "No" at bounding box center [413, 434] width 20 height 24
click at [403, 428] on input "No" at bounding box center [409, 428] width 13 height 13
radio input "true"
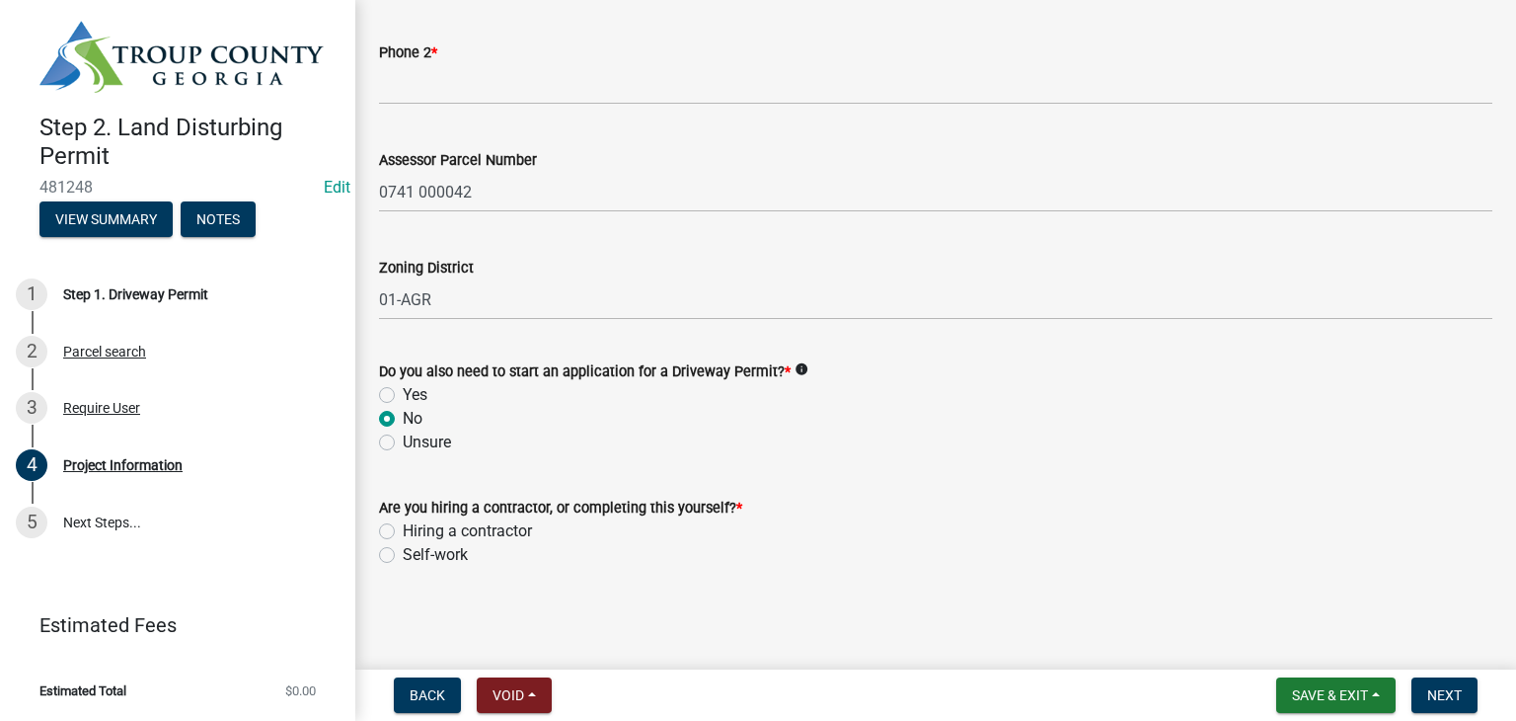
scroll to position [885, 0]
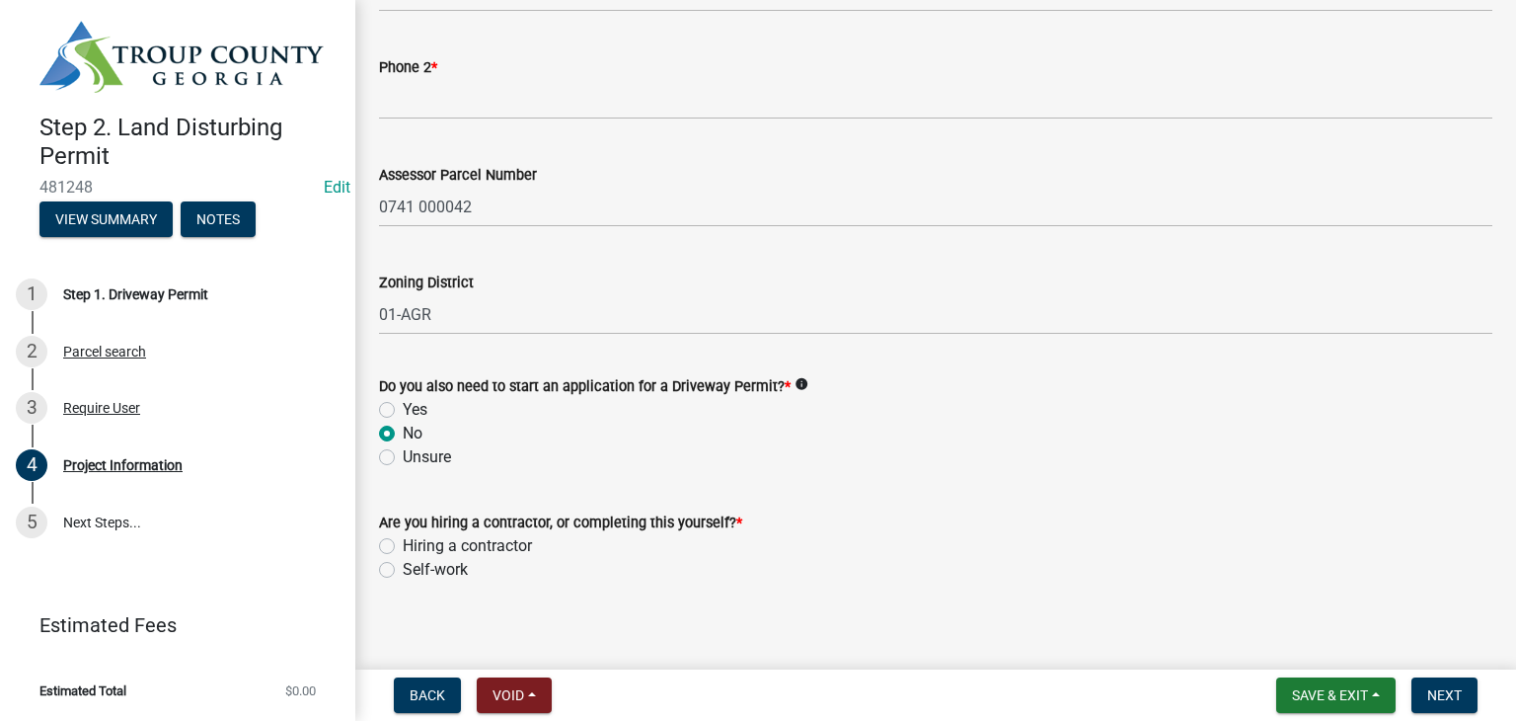
click at [403, 572] on label "Self-work" at bounding box center [435, 570] width 65 height 24
click at [403, 571] on input "Self-work" at bounding box center [409, 564] width 13 height 13
radio input "true"
click at [1476, 690] on button "Next" at bounding box center [1445, 695] width 66 height 36
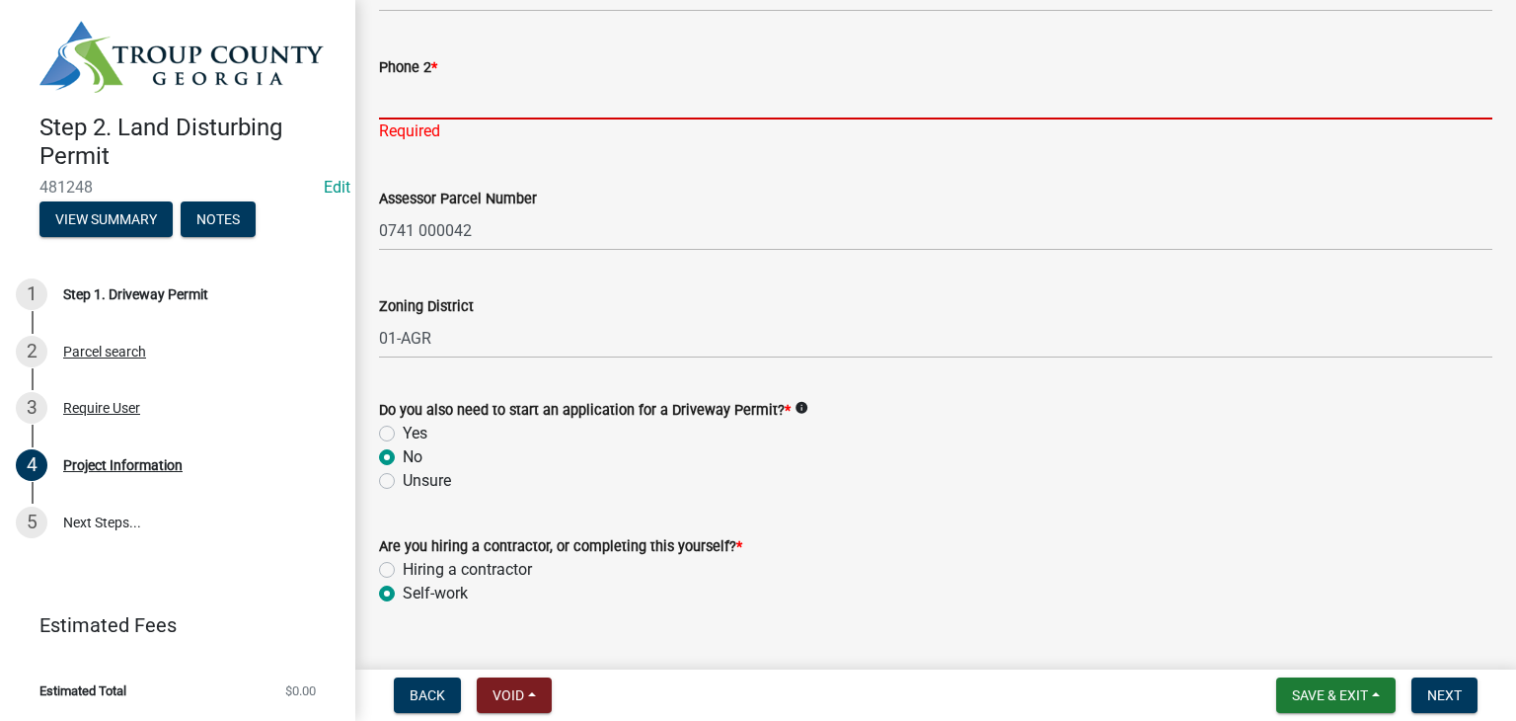
click at [552, 108] on input "Phone 2 *" at bounding box center [936, 99] width 1114 height 40
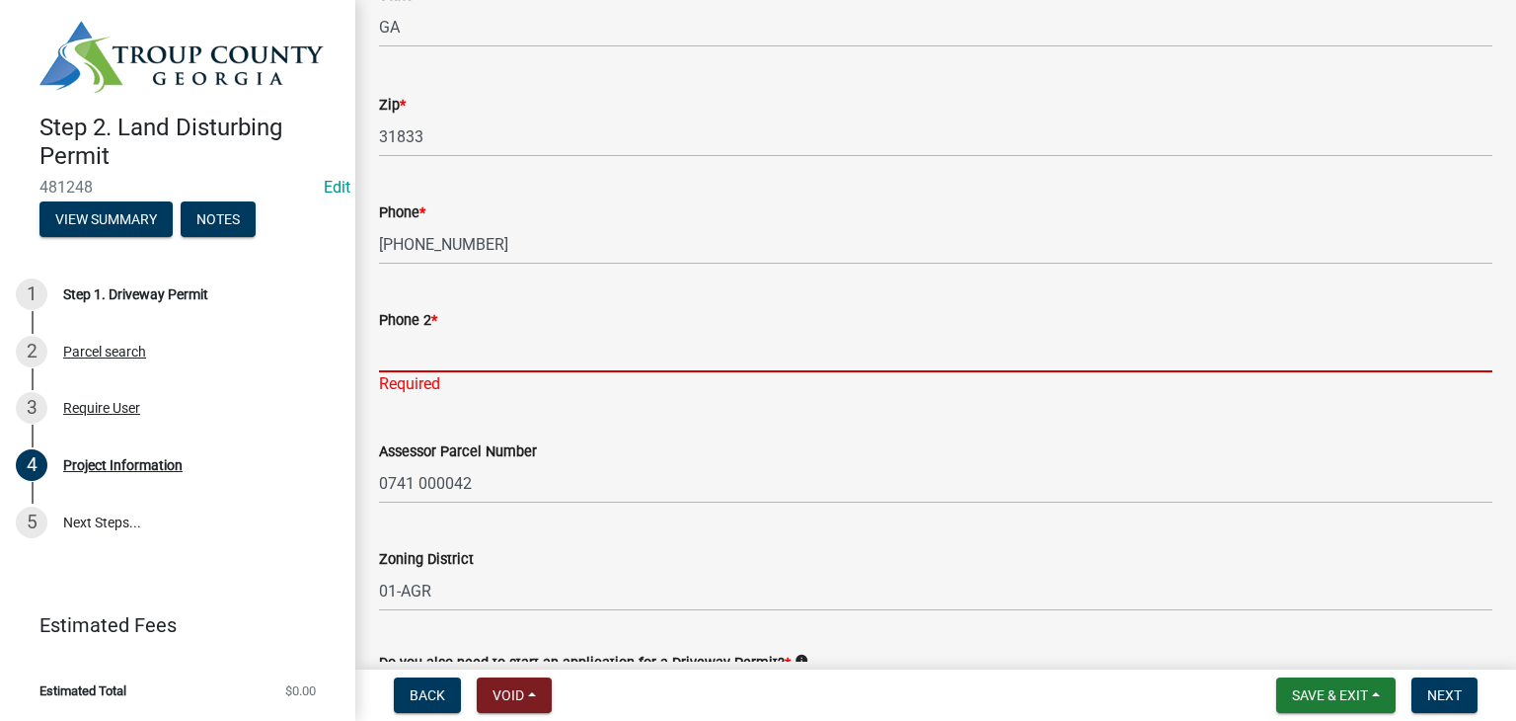
scroll to position [608, 0]
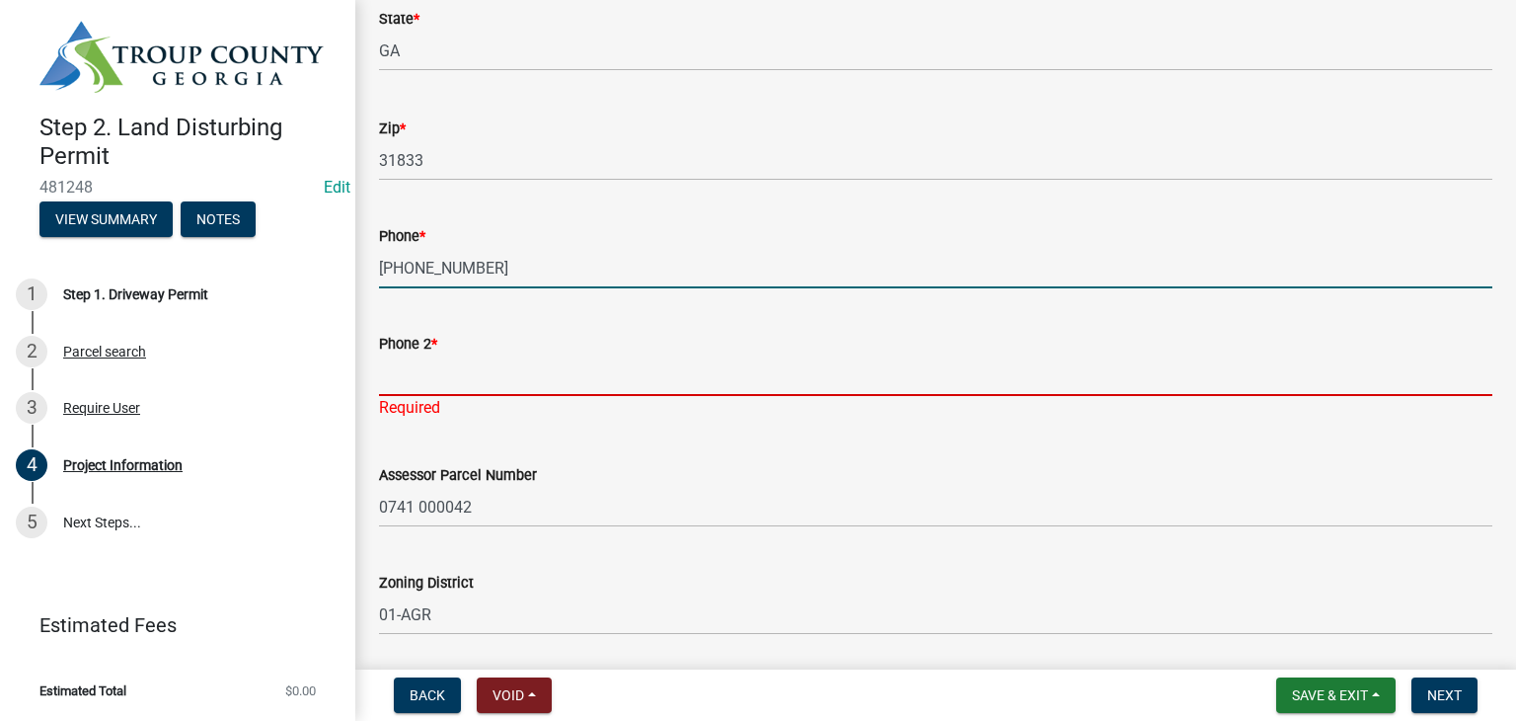
click at [746, 262] on input "[PHONE_NUMBER]" at bounding box center [936, 268] width 1114 height 40
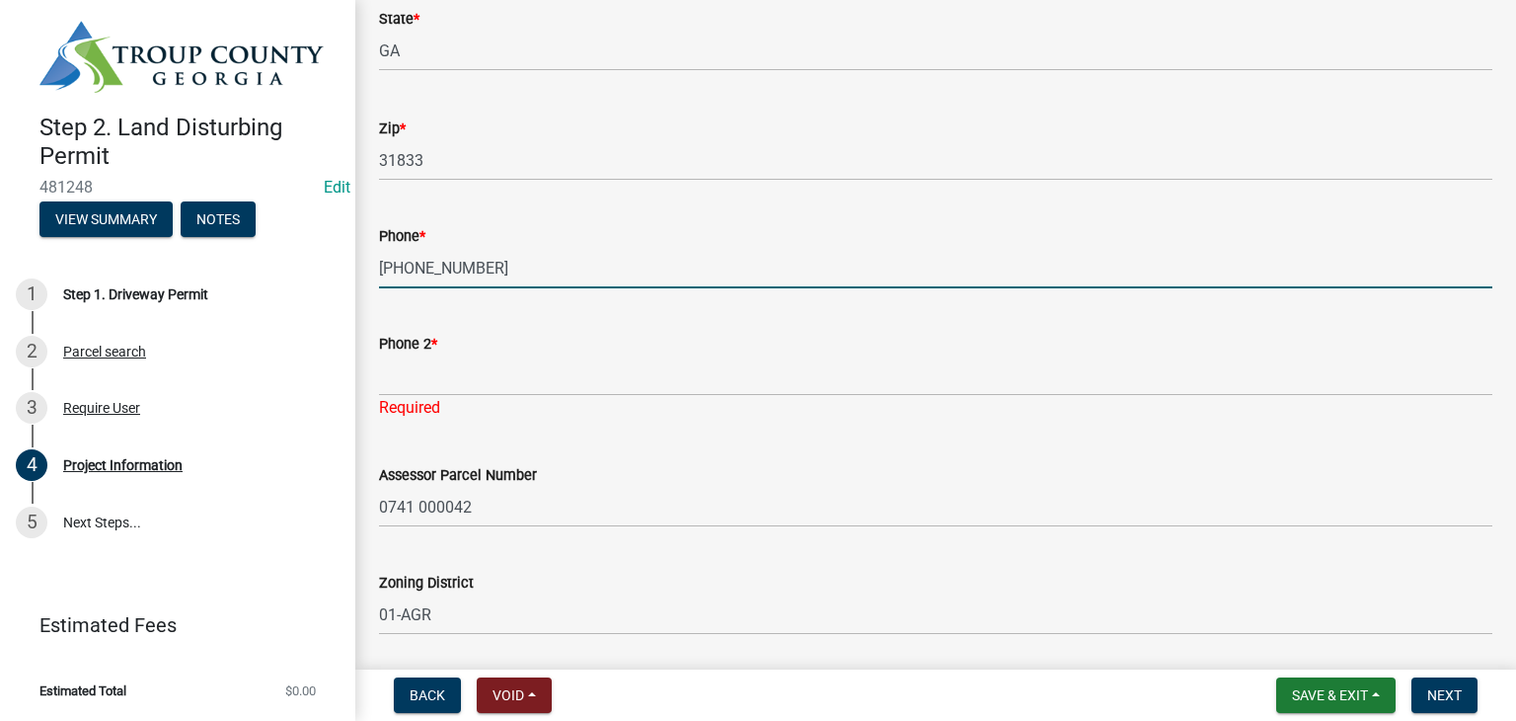
click at [746, 262] on input "[PHONE_NUMBER]" at bounding box center [936, 268] width 1114 height 40
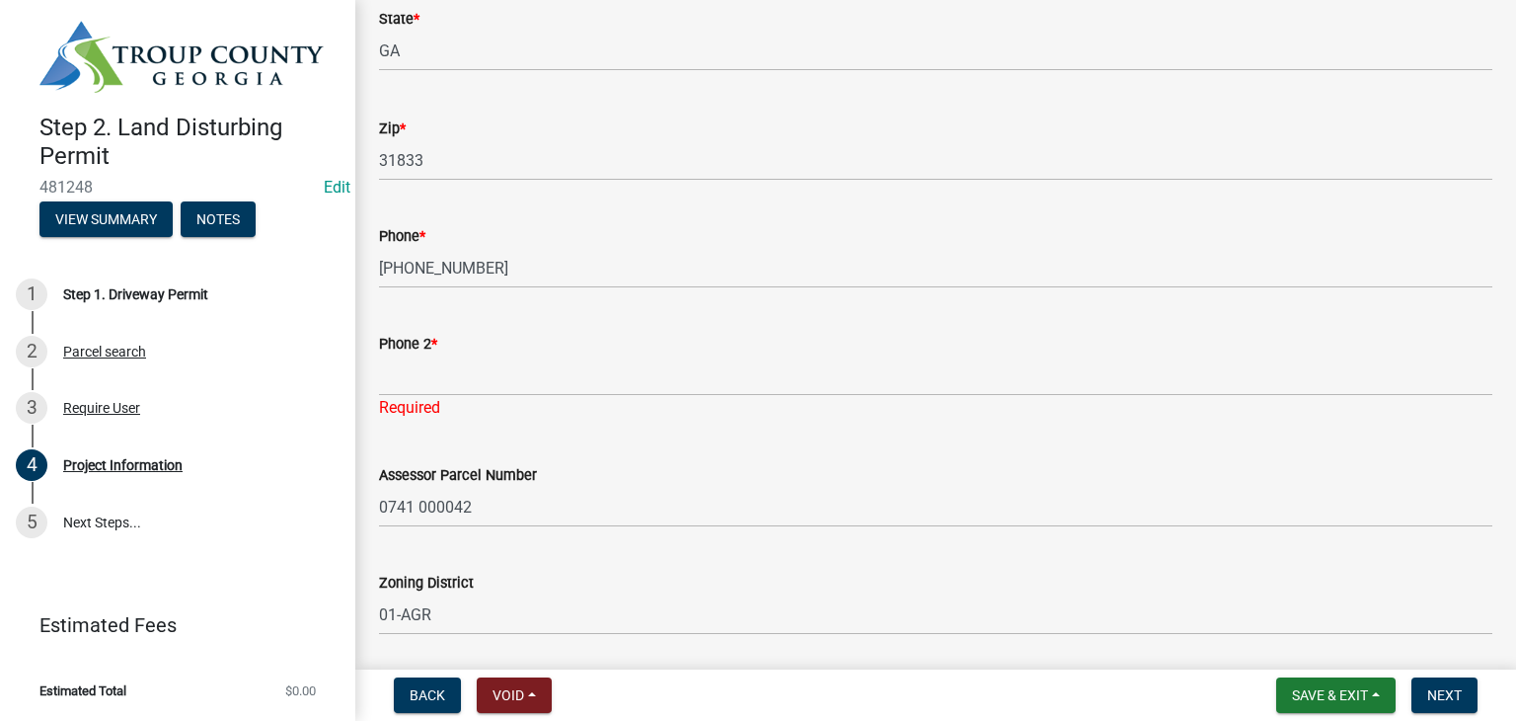
click at [681, 403] on div "Required" at bounding box center [936, 408] width 1114 height 24
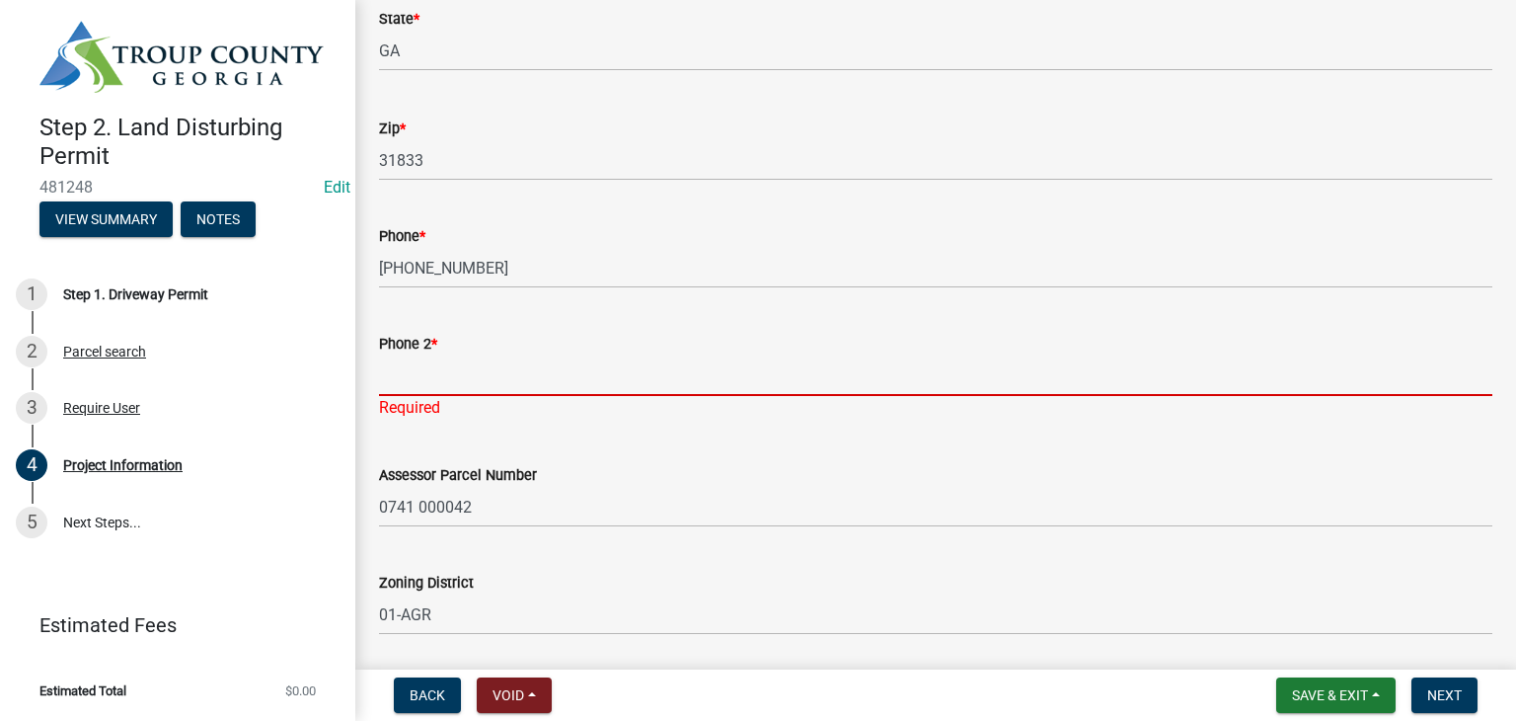
click at [684, 379] on input "Phone 2 *" at bounding box center [936, 375] width 1114 height 40
paste input "[PHONE_NUMBER]"
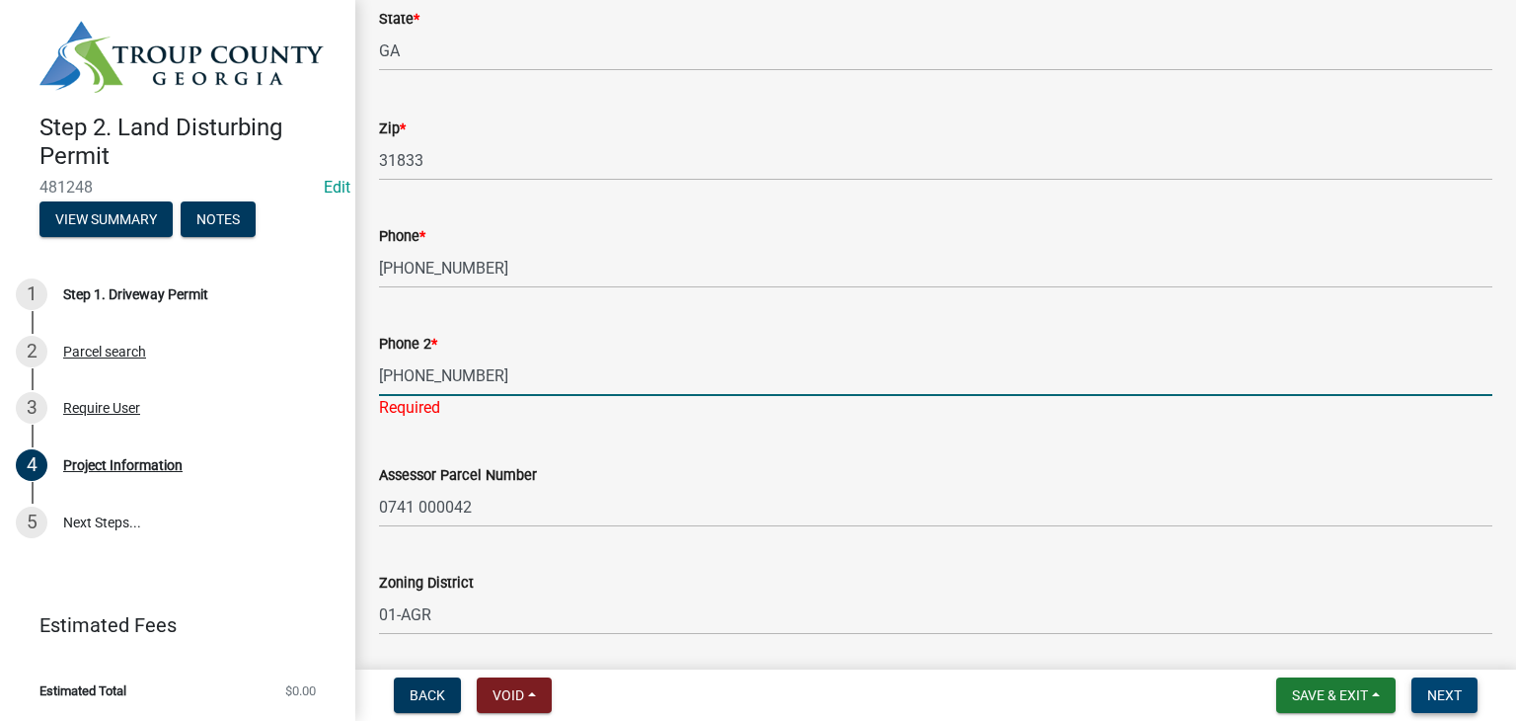
type input "[PHONE_NUMBER]"
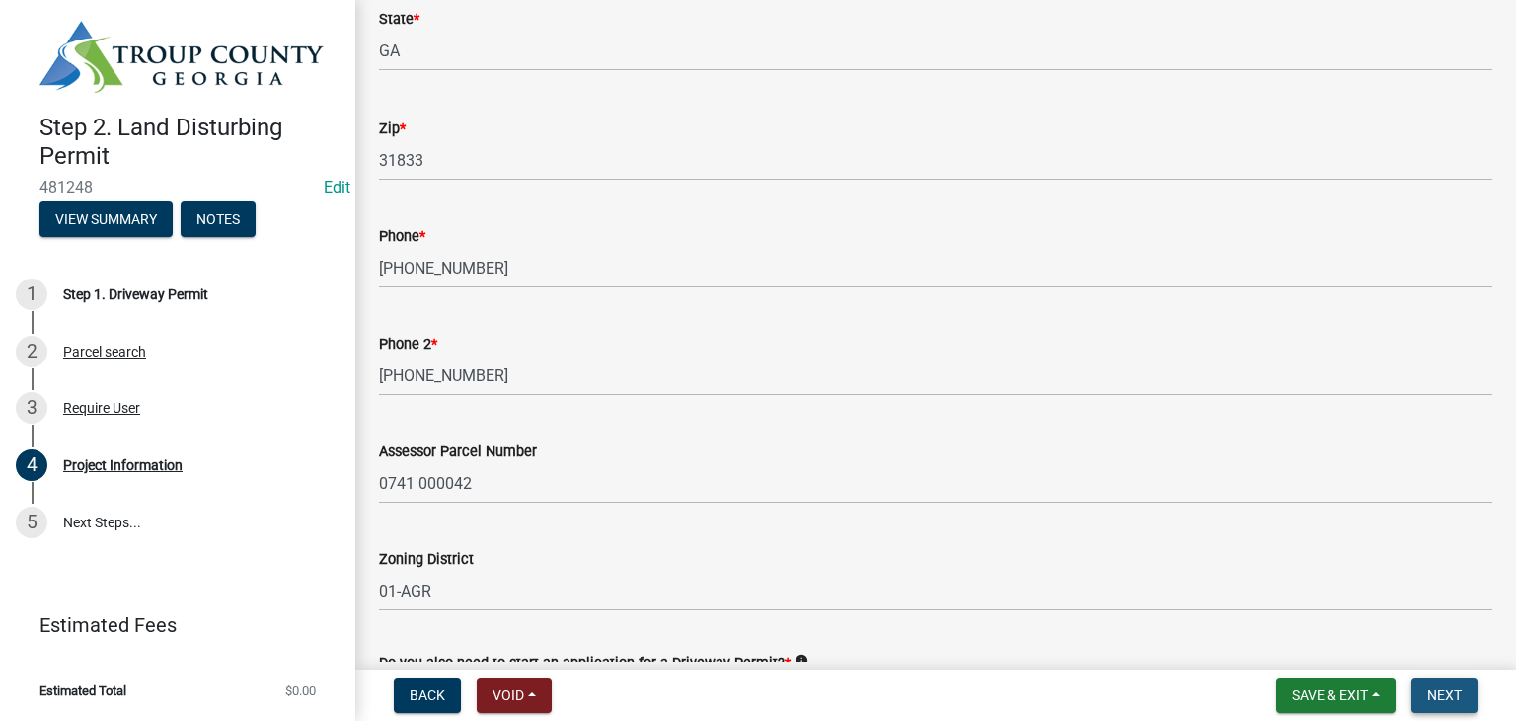
click at [1456, 705] on button "Next" at bounding box center [1445, 695] width 66 height 36
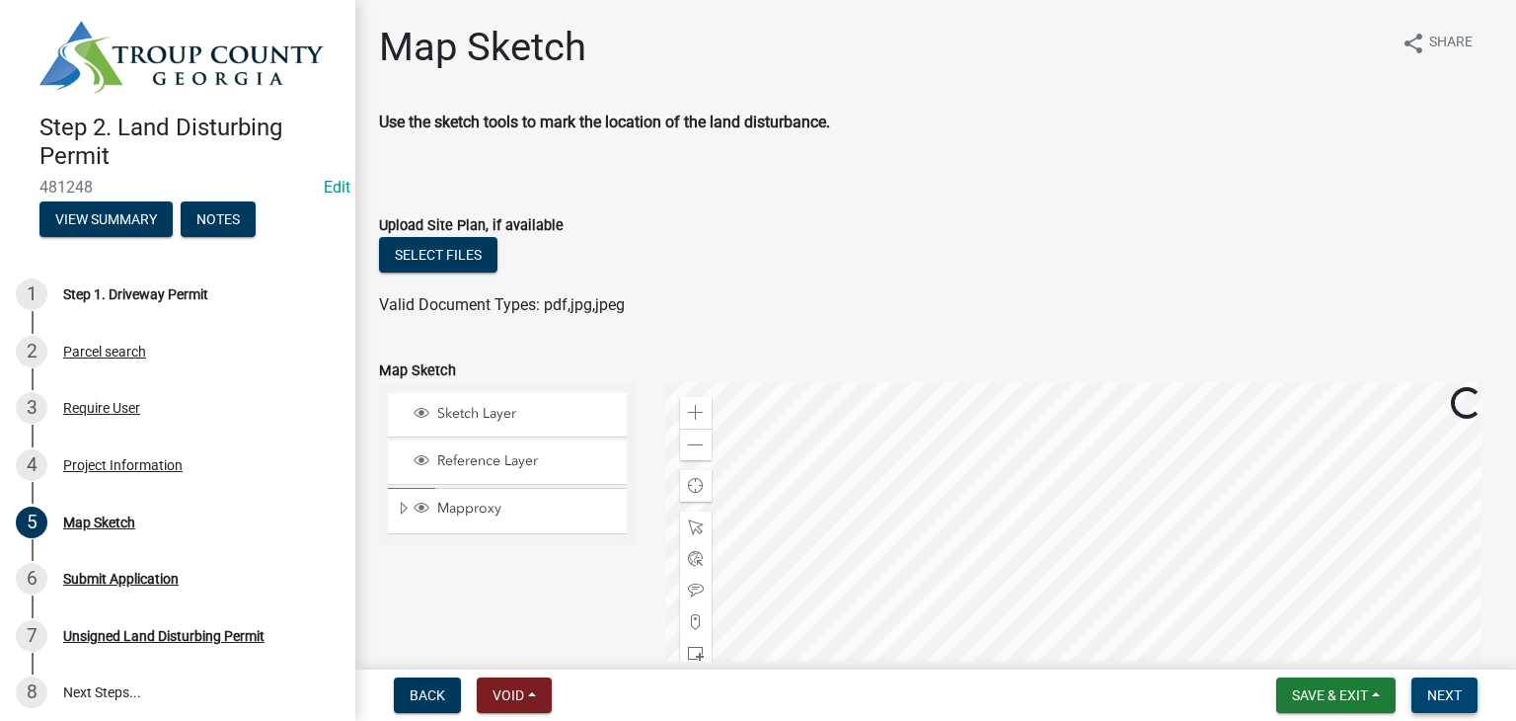
click at [1453, 706] on button "Next" at bounding box center [1445, 695] width 66 height 36
click at [1439, 688] on span "Next" at bounding box center [1445, 695] width 35 height 16
click at [1453, 697] on span "Next" at bounding box center [1445, 695] width 35 height 16
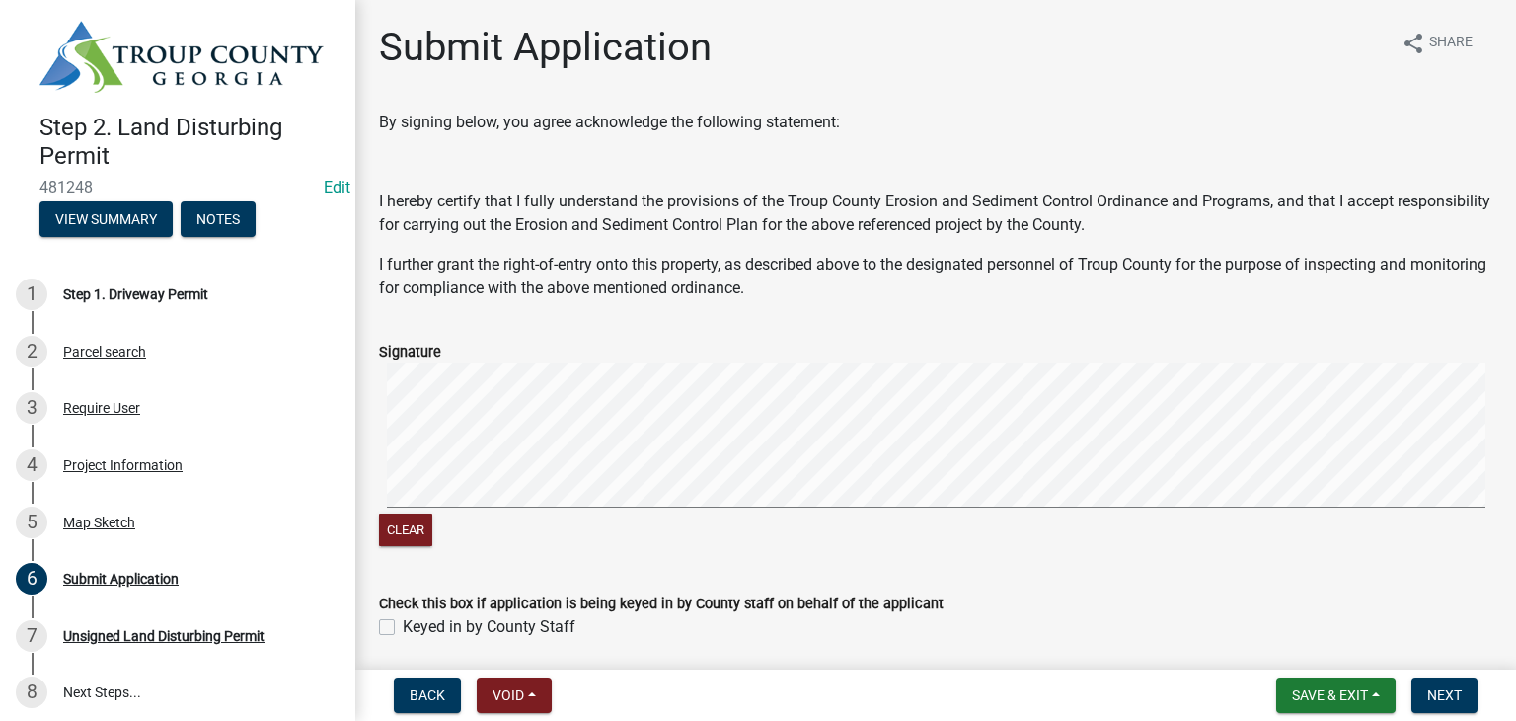
click at [382, 635] on div "Keyed in by County Staff" at bounding box center [936, 627] width 1114 height 24
click at [403, 630] on label "Keyed in by County Staff" at bounding box center [489, 627] width 173 height 24
click at [403, 628] on input "Keyed in by County Staff" at bounding box center [409, 621] width 13 height 13
checkbox input "true"
click at [1443, 680] on button "Next" at bounding box center [1445, 695] width 66 height 36
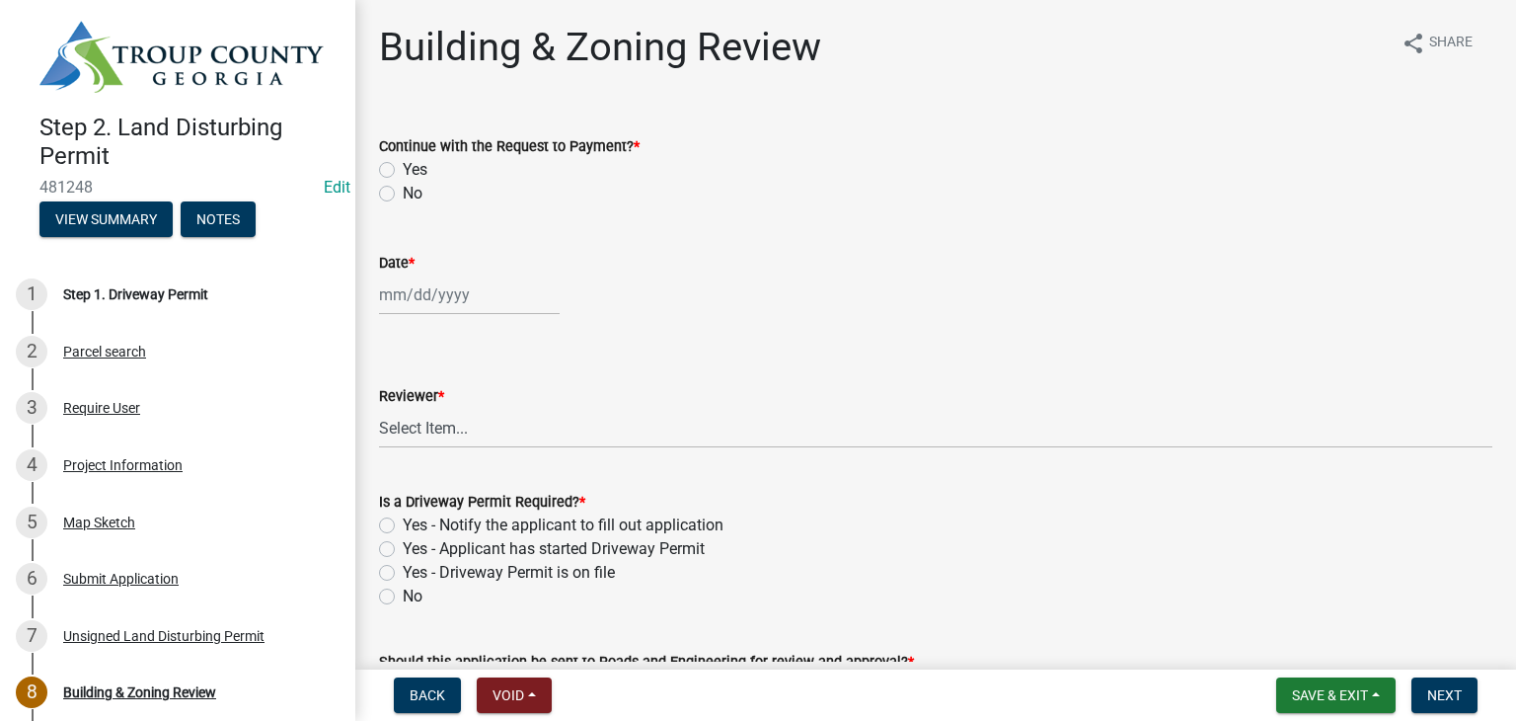
click at [403, 177] on label "Yes" at bounding box center [415, 170] width 25 height 24
click at [403, 171] on input "Yes" at bounding box center [409, 164] width 13 height 13
radio input "true"
click at [432, 278] on div at bounding box center [469, 294] width 181 height 40
select select "9"
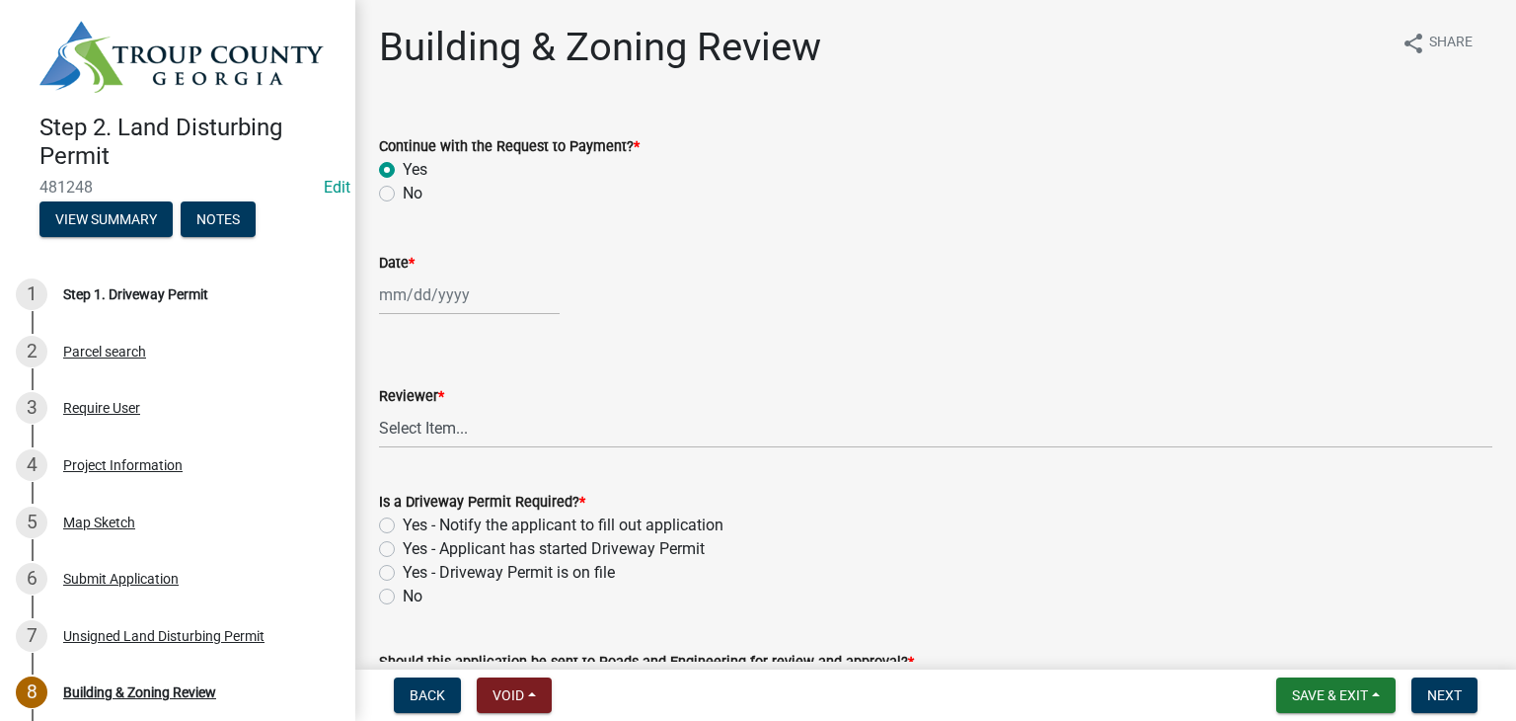
select select "2025"
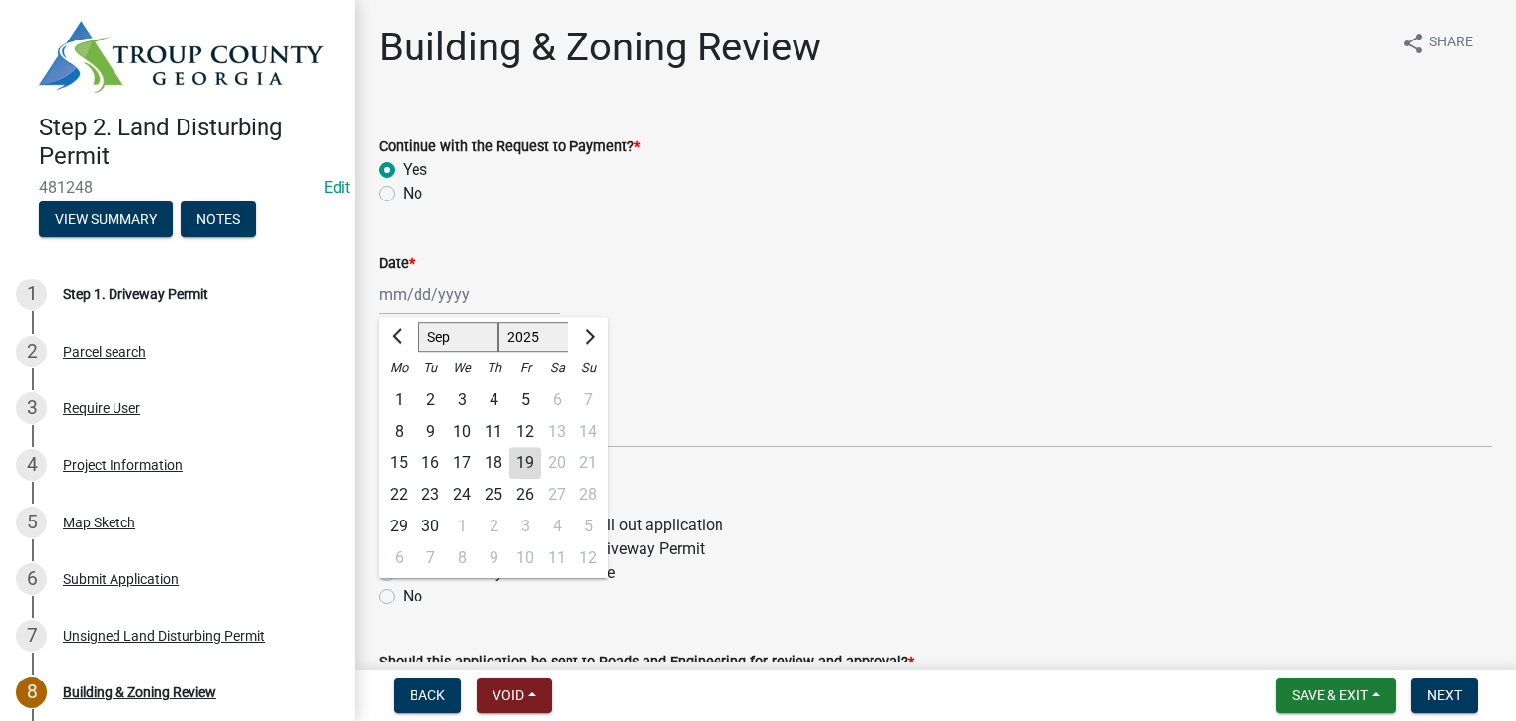
click at [538, 459] on div "19" at bounding box center [525, 463] width 32 height 32
type input "[DATE]"
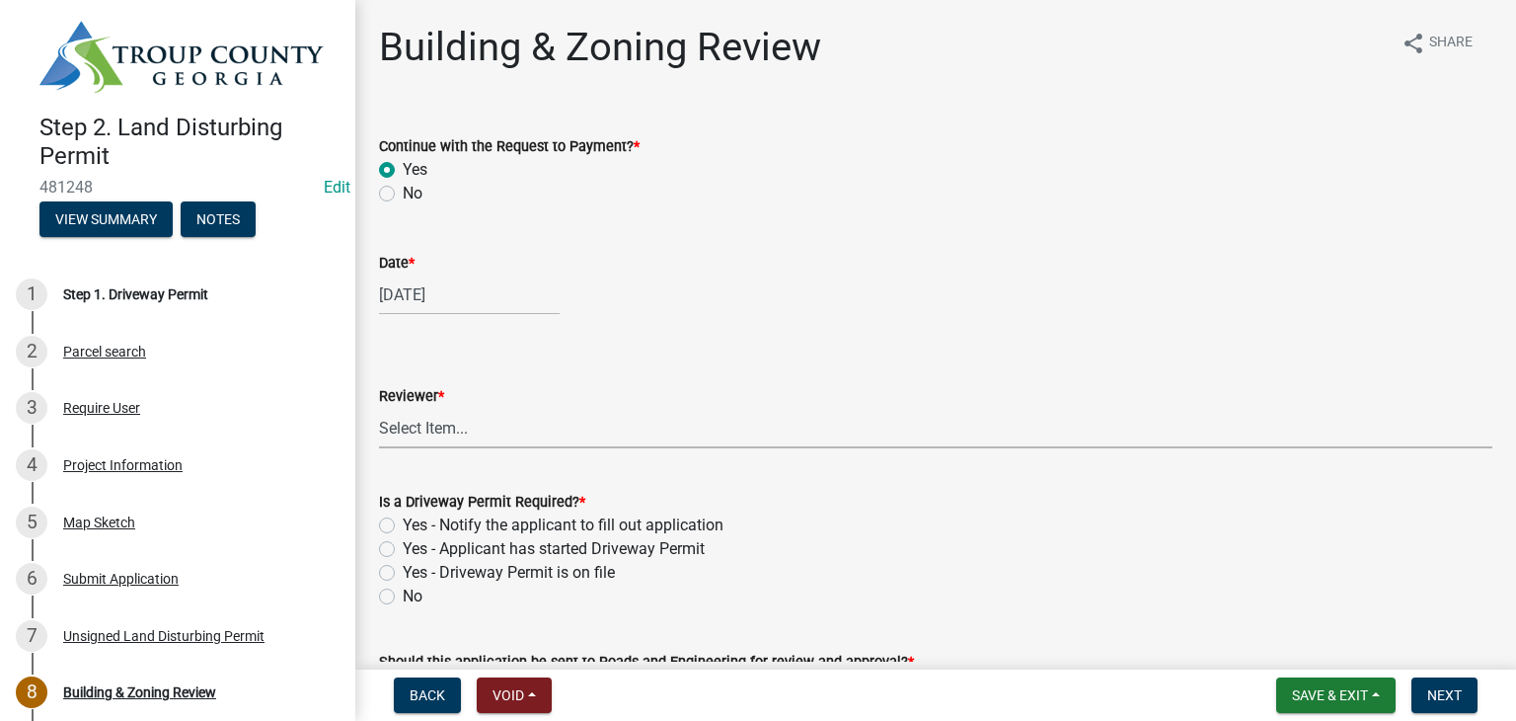
click at [495, 429] on select "Select Item... [PERSON_NAME] [PERSON_NAME] [PERSON_NAME] [PERSON_NAME]" at bounding box center [936, 428] width 1114 height 40
click at [379, 408] on select "Select Item... [PERSON_NAME] [PERSON_NAME] [PERSON_NAME] [PERSON_NAME]" at bounding box center [936, 428] width 1114 height 40
select select "0b76bba7-3d57-465a-8fd8-bdc110be1b33"
click at [403, 588] on label "No" at bounding box center [413, 596] width 20 height 24
click at [403, 588] on input "No" at bounding box center [409, 590] width 13 height 13
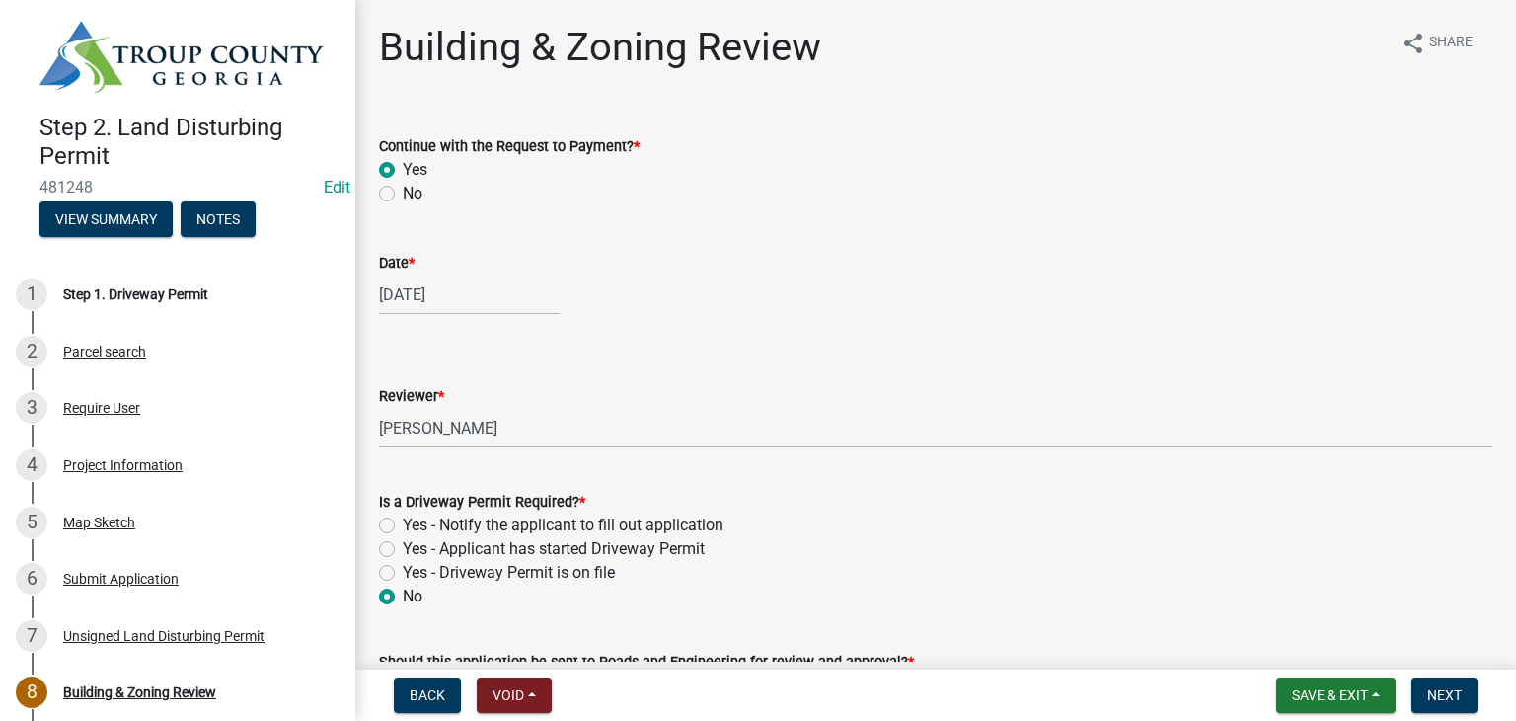
radio input "true"
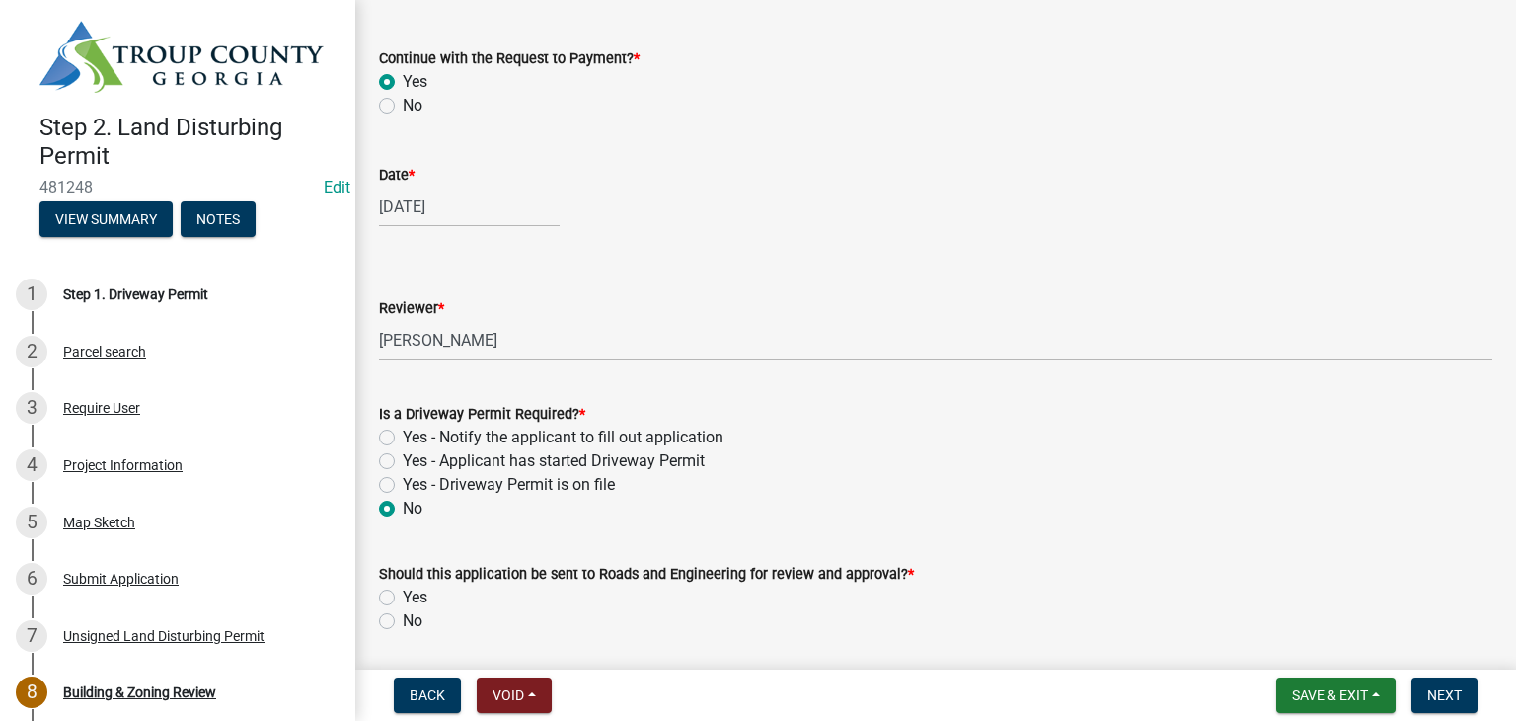
scroll to position [106, 0]
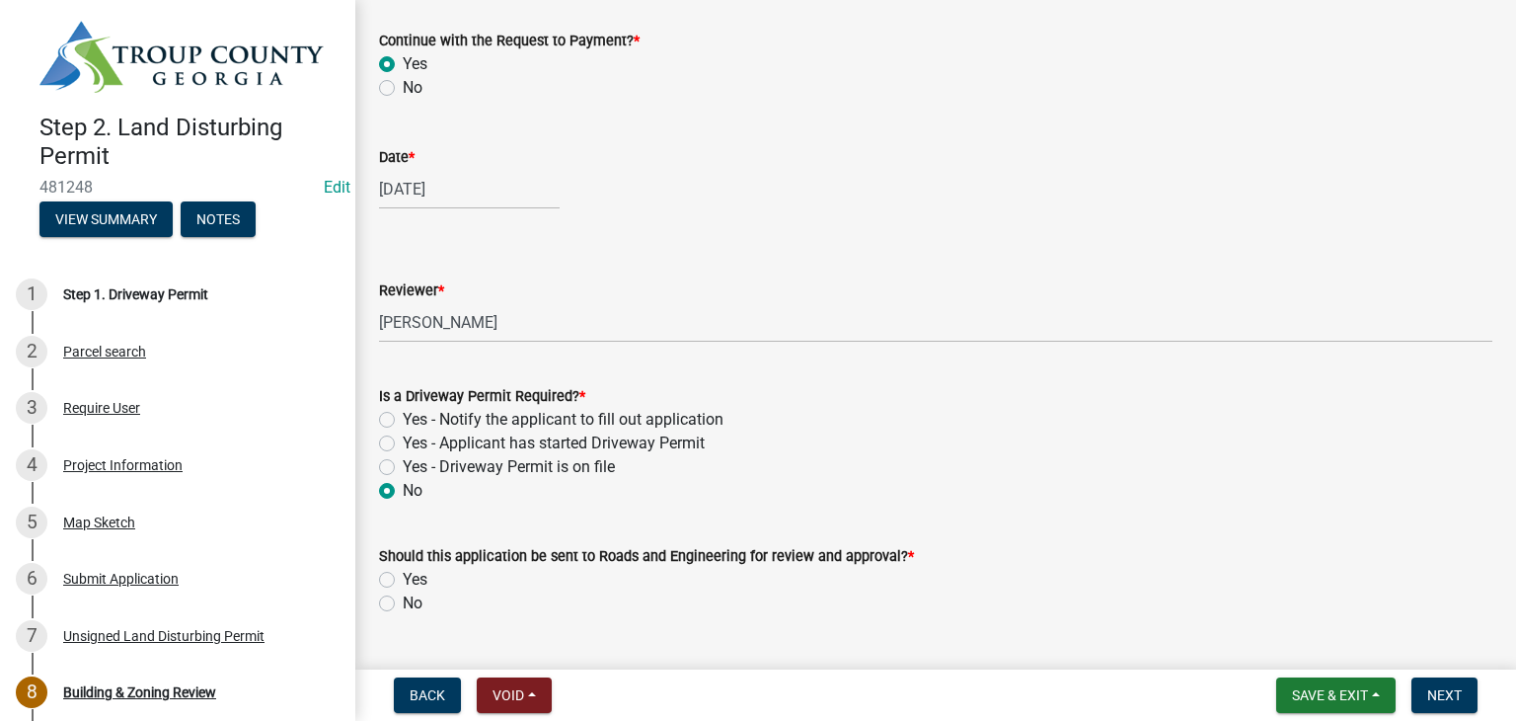
click at [399, 437] on div "Yes - Applicant has started Driveway Permit" at bounding box center [936, 443] width 1114 height 24
click at [403, 442] on label "Yes - Applicant has started Driveway Permit" at bounding box center [554, 443] width 302 height 24
click at [403, 442] on input "Yes - Applicant has started Driveway Permit" at bounding box center [409, 437] width 13 height 13
radio input "true"
click at [403, 582] on label "Yes" at bounding box center [415, 580] width 25 height 24
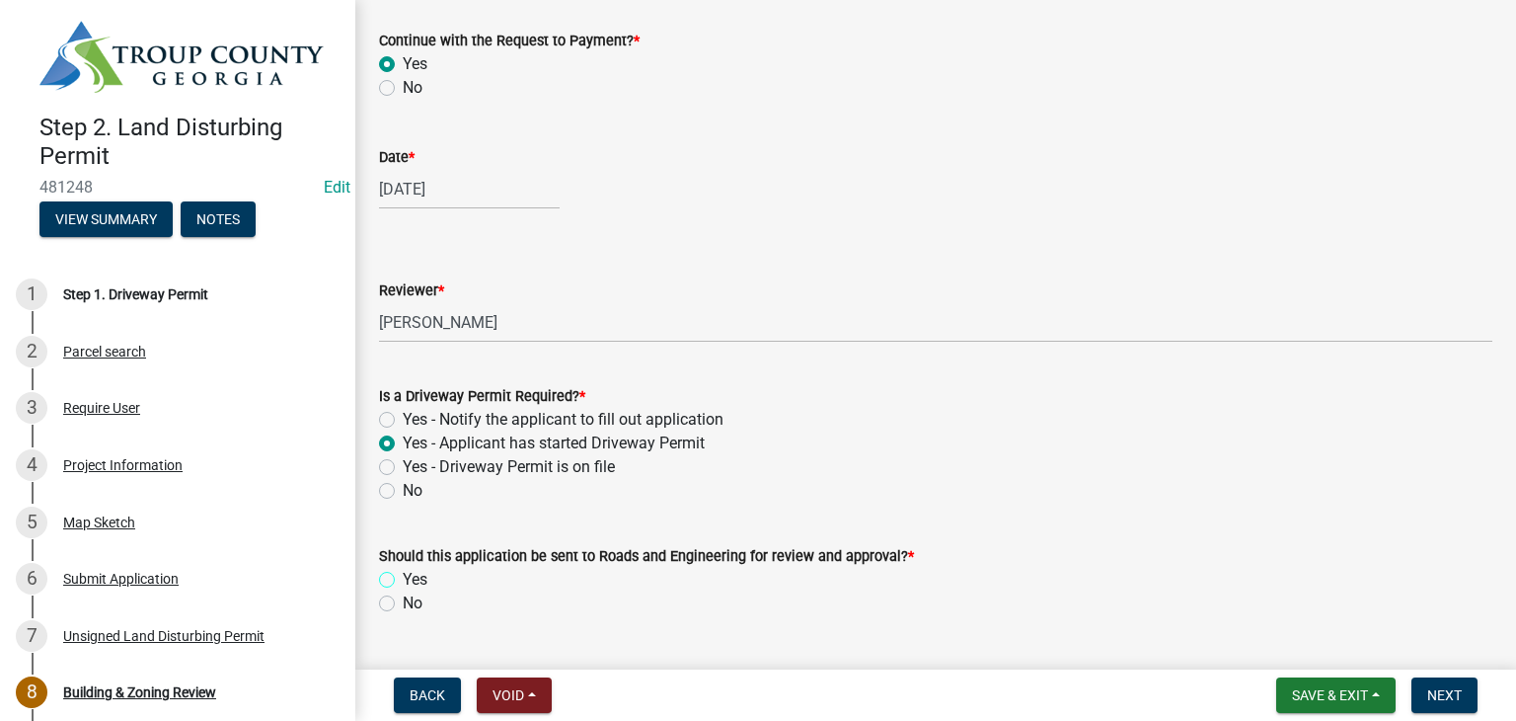
click at [403, 581] on input "Yes" at bounding box center [409, 574] width 13 height 13
radio input "true"
click at [1438, 682] on button "Next" at bounding box center [1445, 695] width 66 height 36
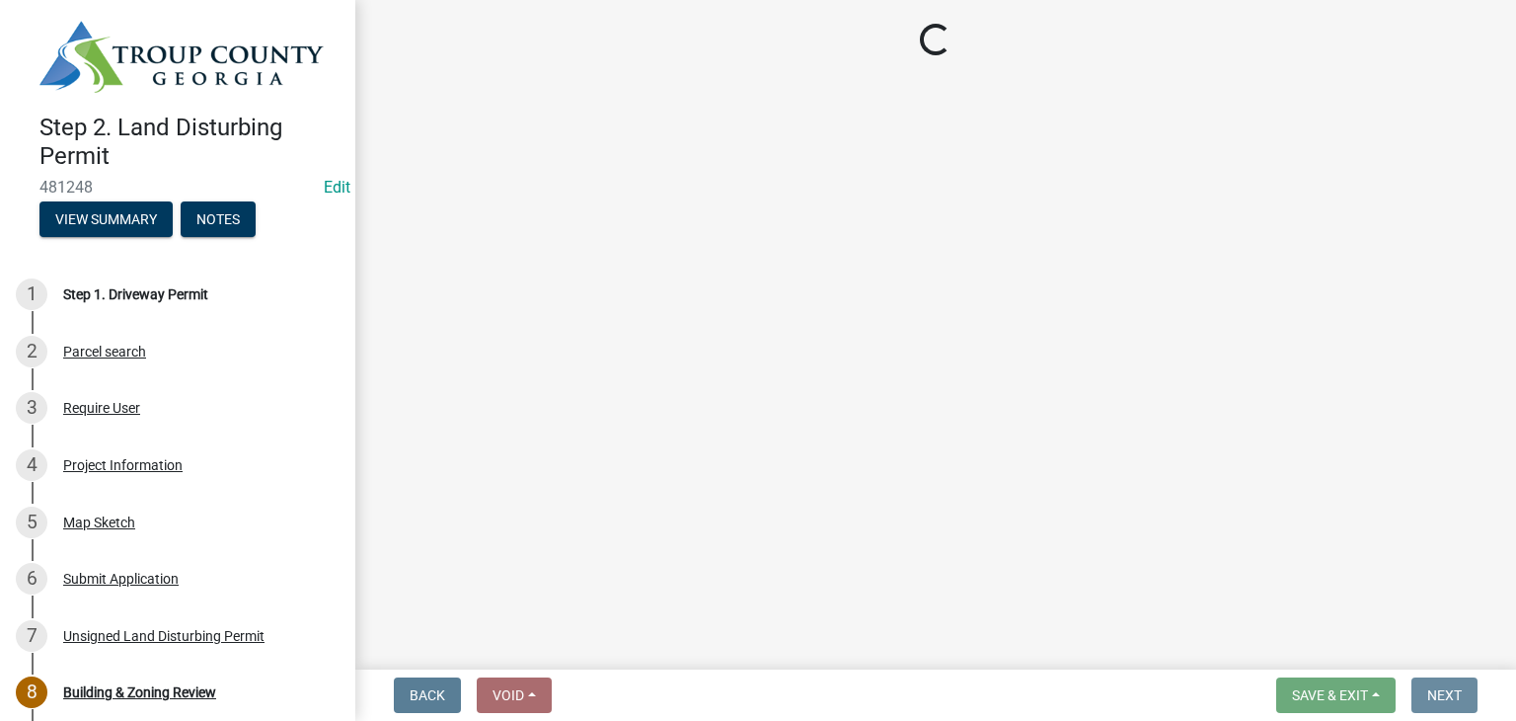
scroll to position [0, 0]
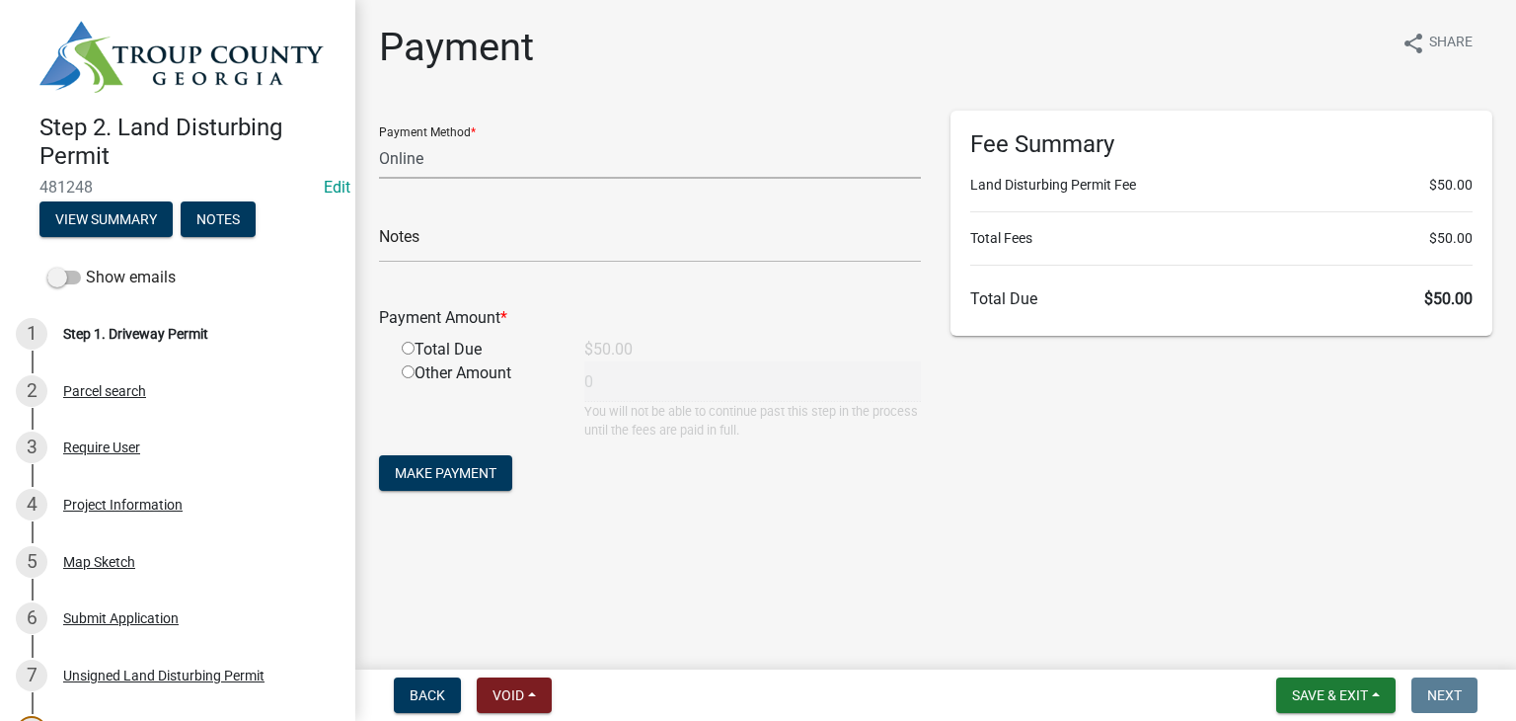
click at [442, 170] on select "Credit Card POS Check Cash Online" at bounding box center [650, 158] width 542 height 40
select select "2: 1"
click at [379, 138] on select "Credit Card POS Check Cash Online" at bounding box center [650, 158] width 542 height 40
click at [407, 354] on input "radio" at bounding box center [408, 348] width 13 height 13
radio input "true"
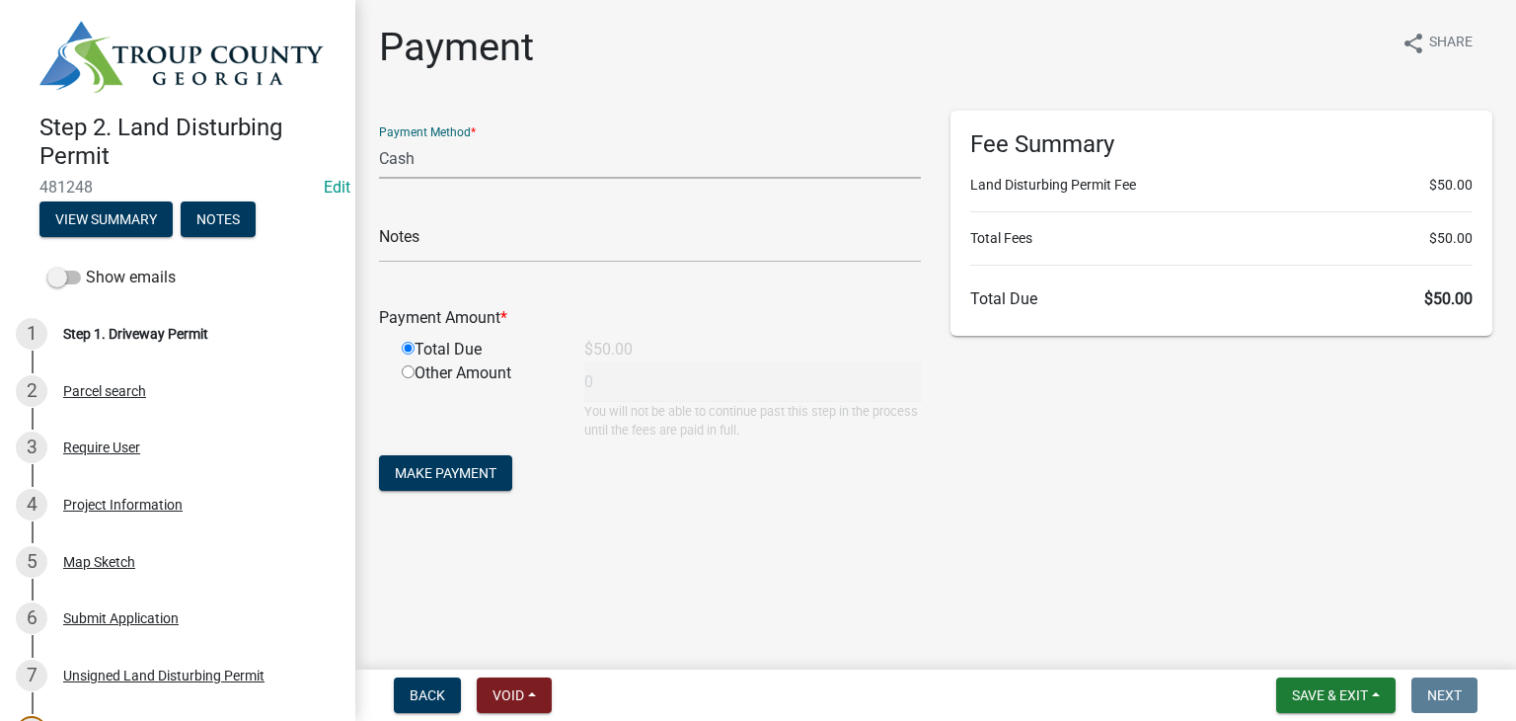
type input "50"
click at [428, 470] on span "Make Payment" at bounding box center [446, 473] width 102 height 16
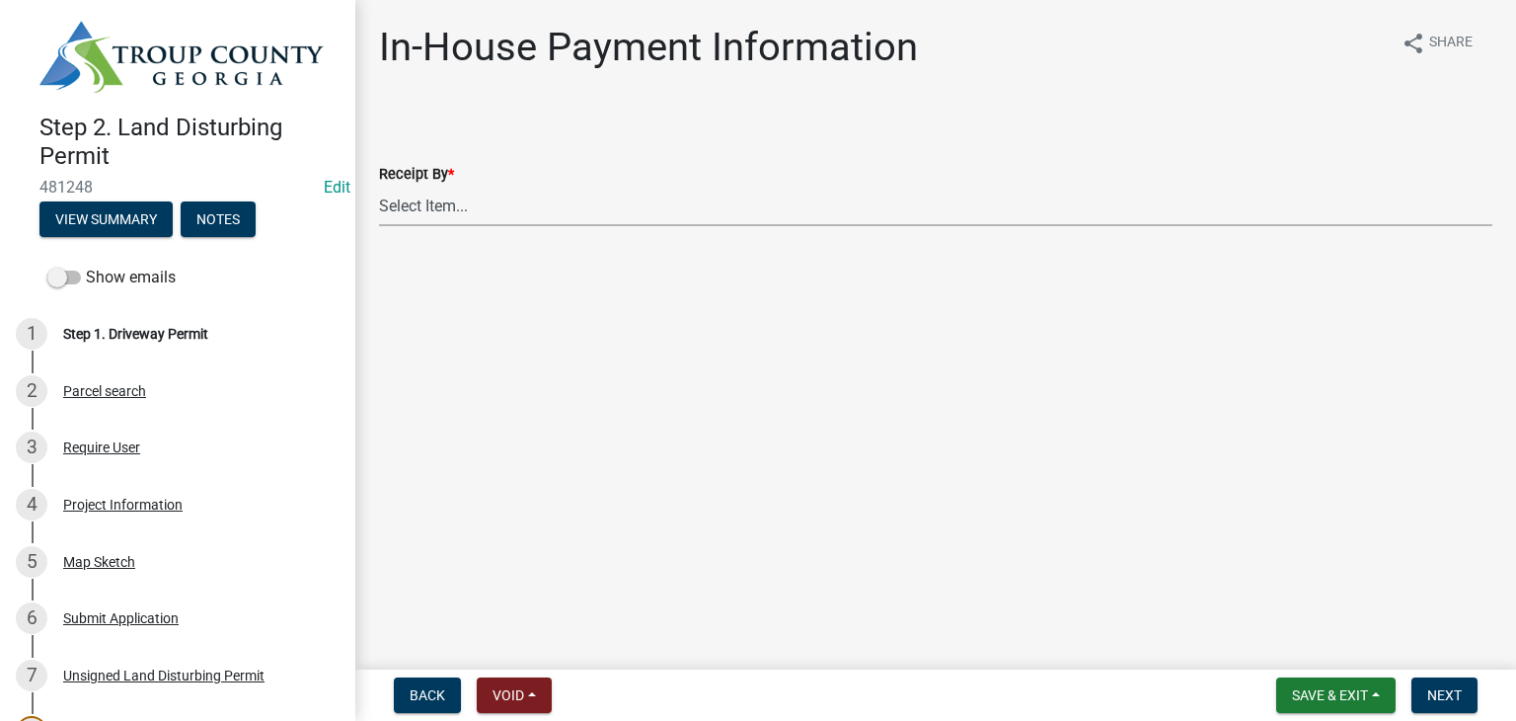
click at [544, 189] on select "Select Item... [PERSON_NAME] [PERSON_NAME] [PERSON_NAME] [PERSON_NAME]" at bounding box center [936, 206] width 1114 height 40
click at [379, 186] on select "Select Item... [PERSON_NAME] [PERSON_NAME] [PERSON_NAME] [PERSON_NAME]" at bounding box center [936, 206] width 1114 height 40
select select "0b76bba7-3d57-465a-8fd8-bdc110be1b33"
click at [1473, 688] on button "Next" at bounding box center [1445, 695] width 66 height 36
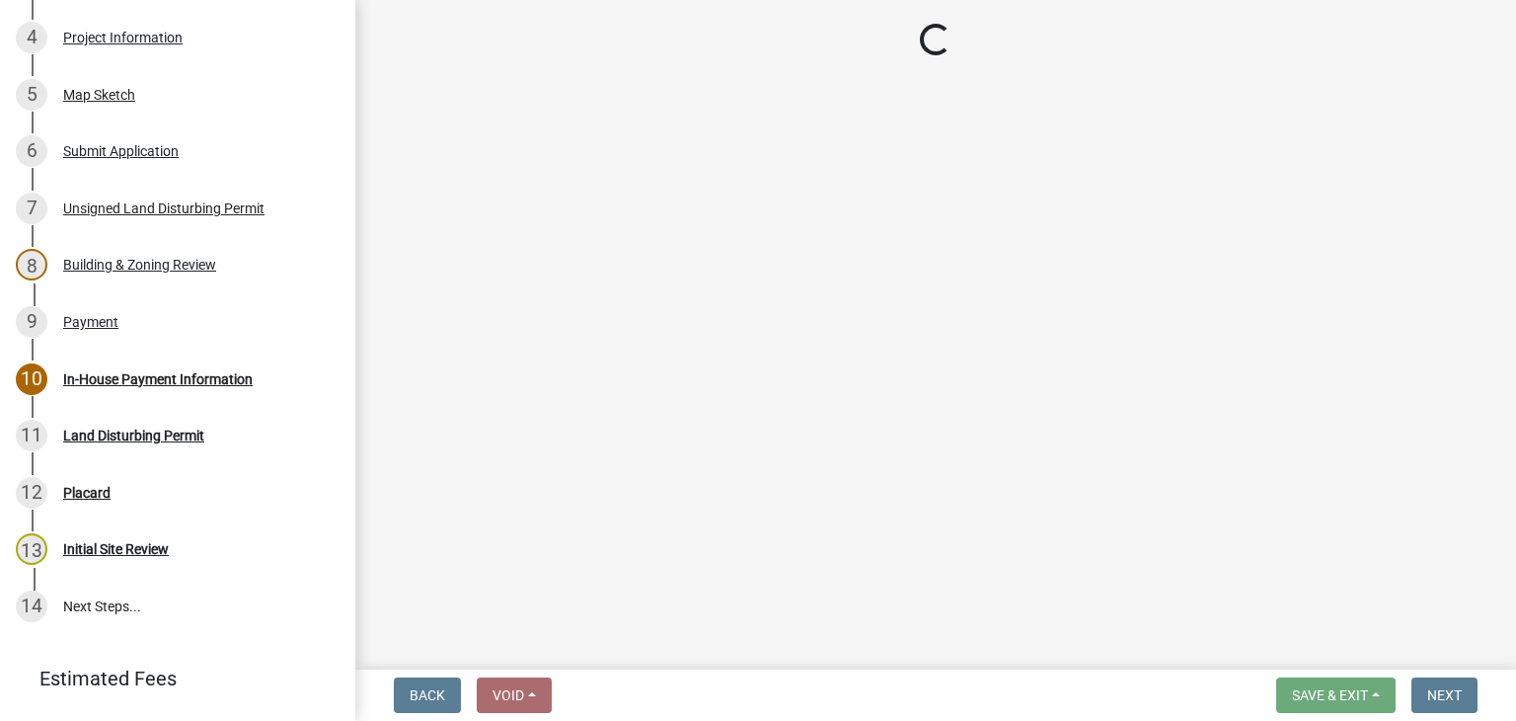
scroll to position [561, 0]
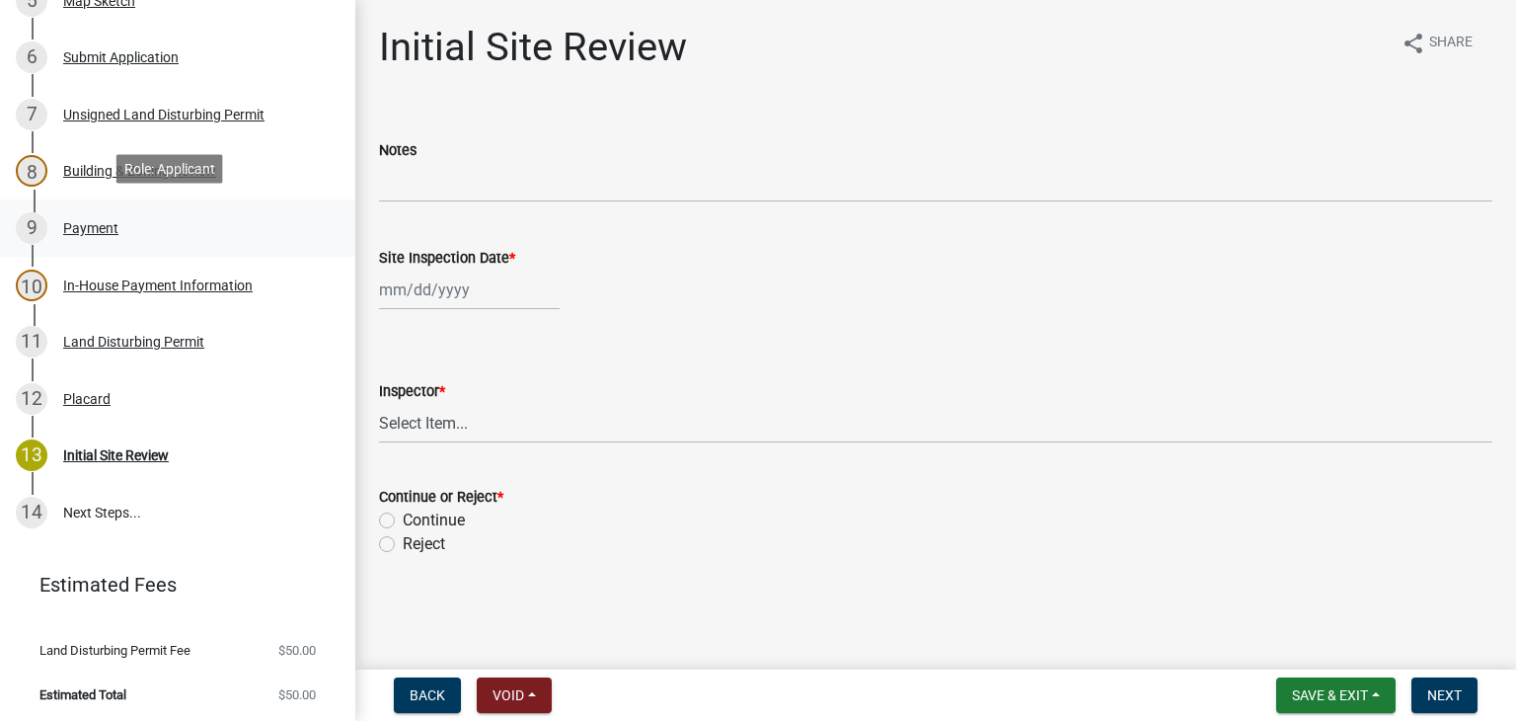
click at [158, 236] on div "9 Payment" at bounding box center [170, 228] width 308 height 32
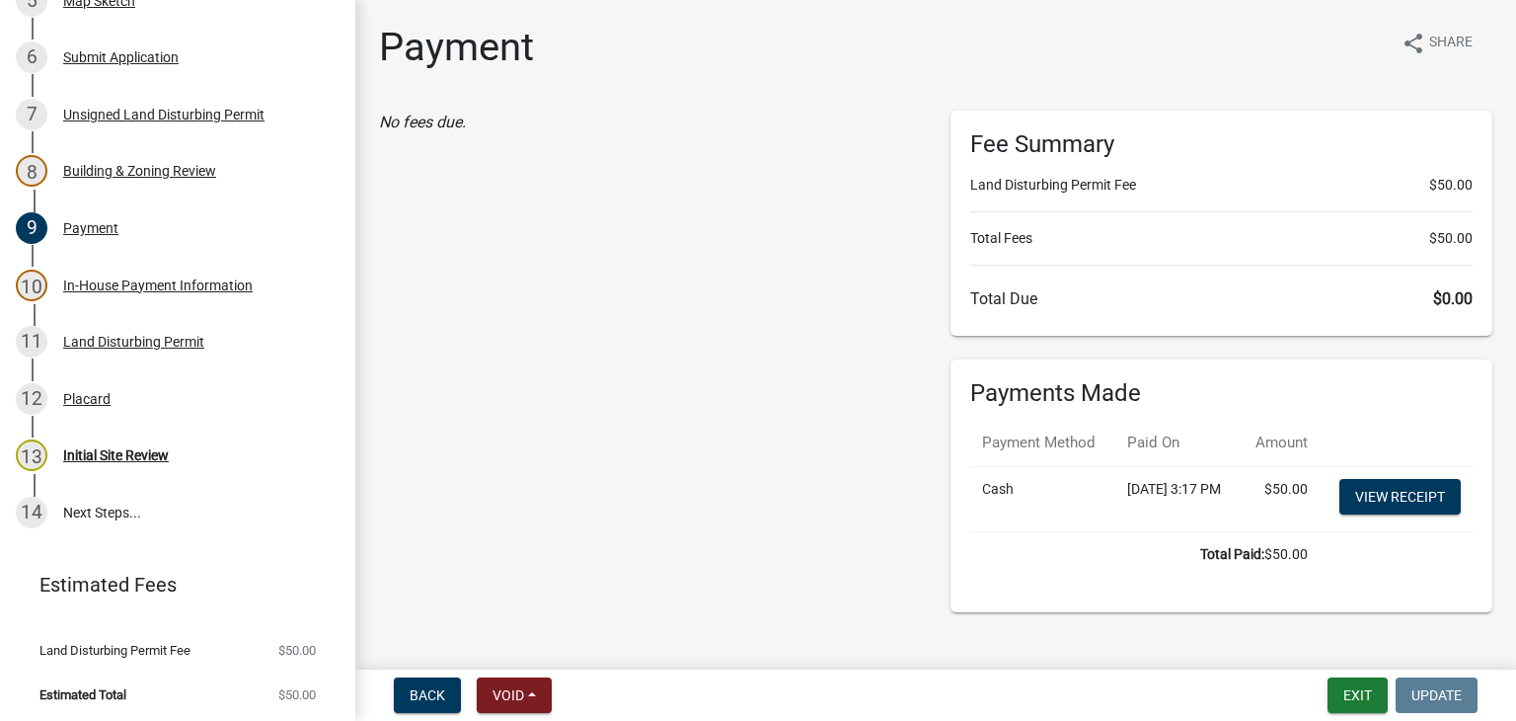
click at [1384, 531] on td "View receipt" at bounding box center [1396, 498] width 153 height 65
click at [1386, 514] on link "View receipt" at bounding box center [1400, 497] width 121 height 36
click at [141, 345] on div "Land Disturbing Permit" at bounding box center [133, 342] width 141 height 14
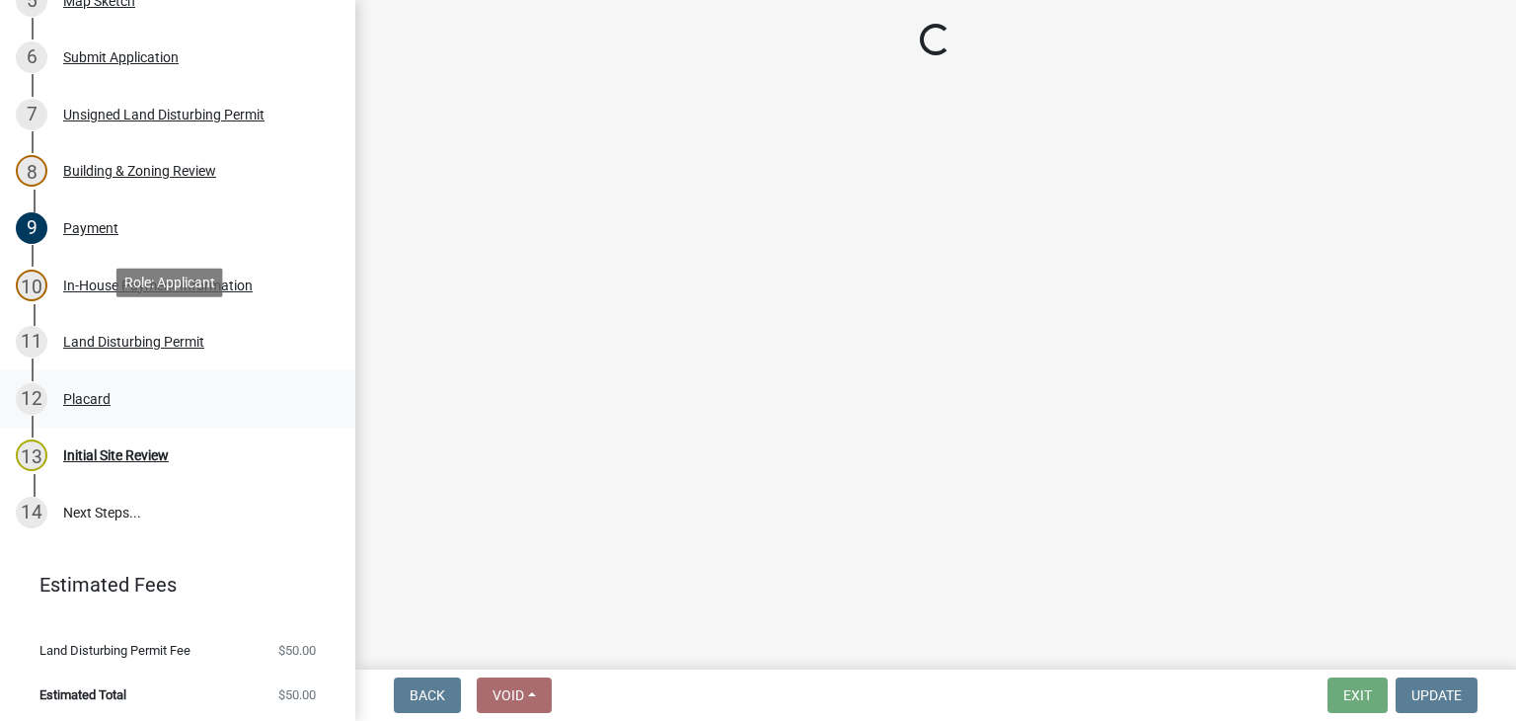
click at [134, 409] on div "12 Placard" at bounding box center [170, 399] width 308 height 32
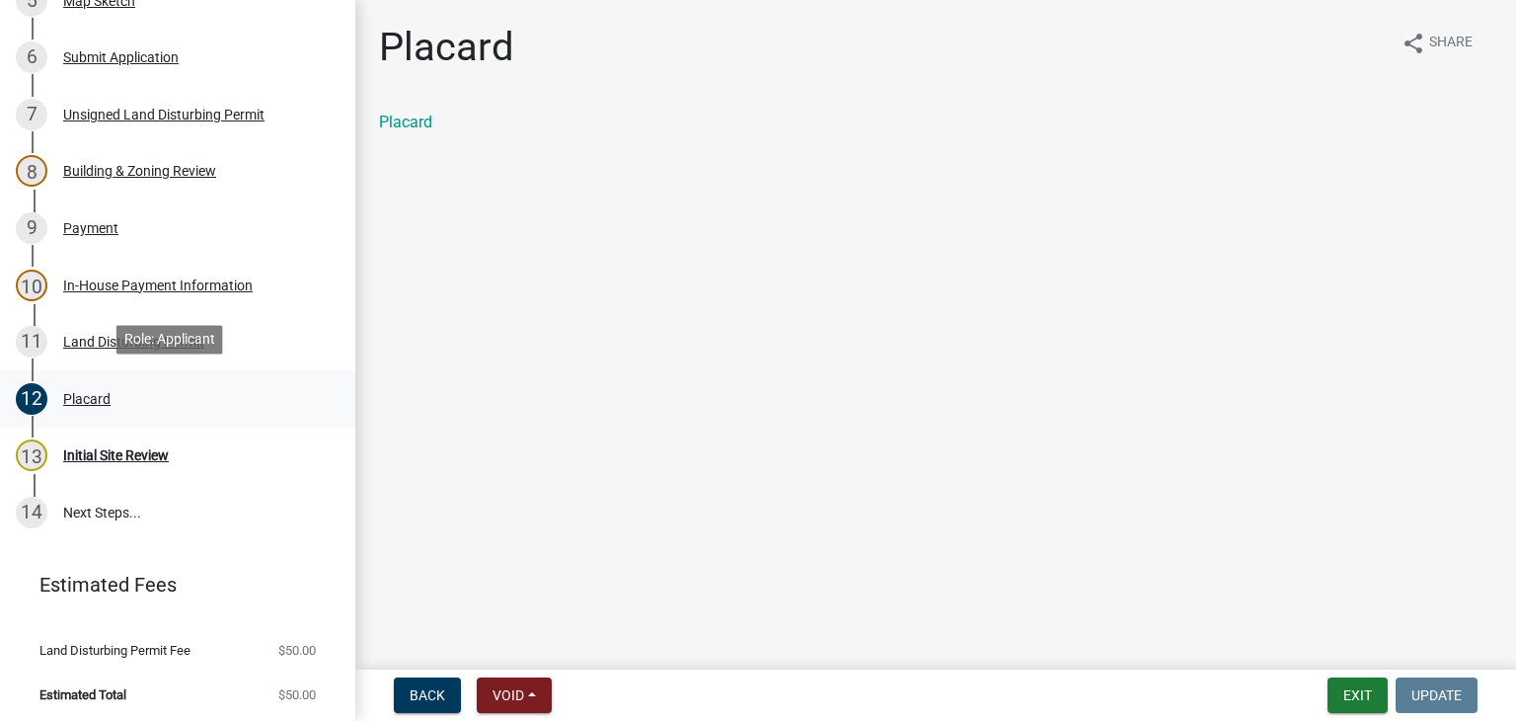
click at [134, 409] on div "12 Placard" at bounding box center [170, 399] width 308 height 32
click at [422, 121] on link "Placard" at bounding box center [405, 122] width 53 height 19
click at [178, 391] on div "12 Placard" at bounding box center [170, 399] width 308 height 32
click at [420, 148] on div "Placard" at bounding box center [935, 130] width 1143 height 39
click at [422, 131] on div "Placard" at bounding box center [936, 123] width 1114 height 24
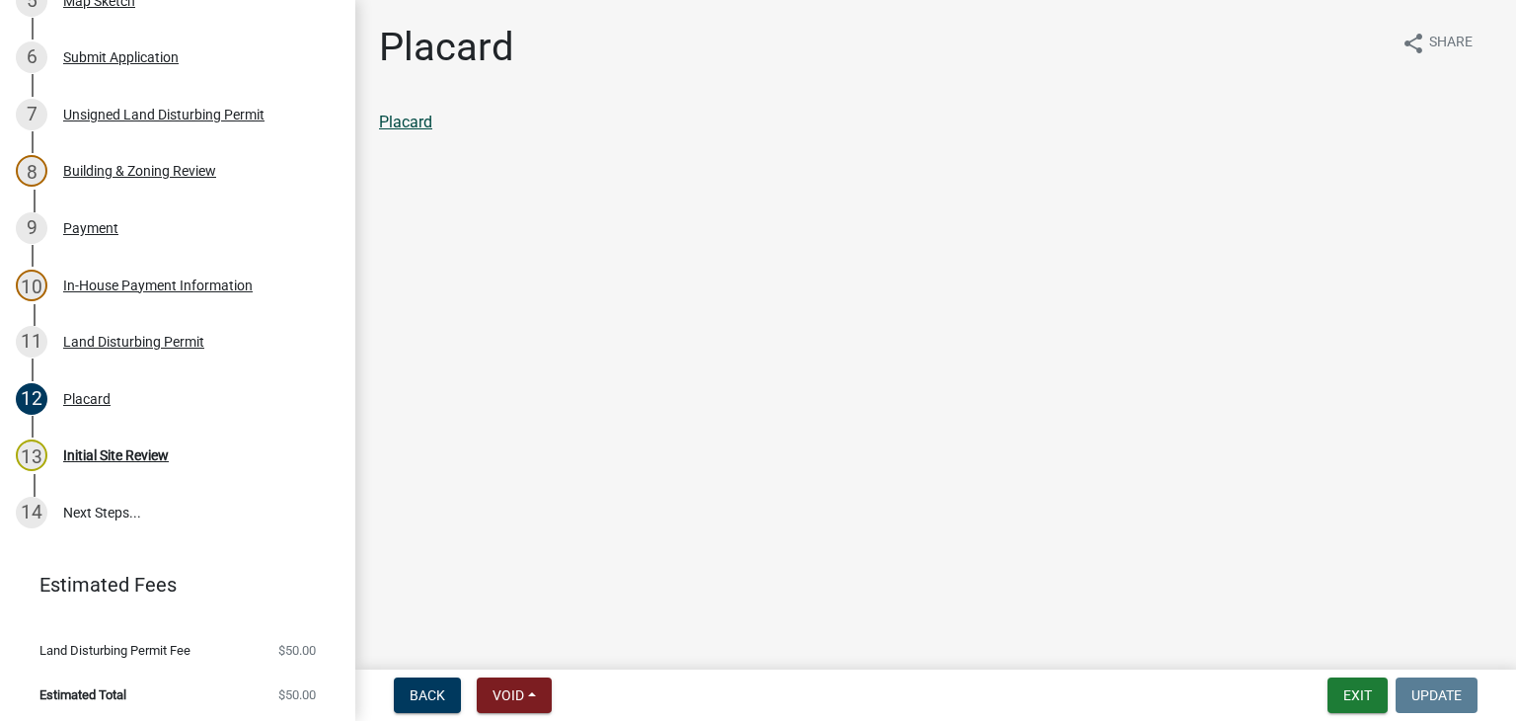
click at [423, 129] on link "Placard" at bounding box center [405, 122] width 53 height 19
click at [1329, 684] on button "Exit" at bounding box center [1358, 695] width 60 height 36
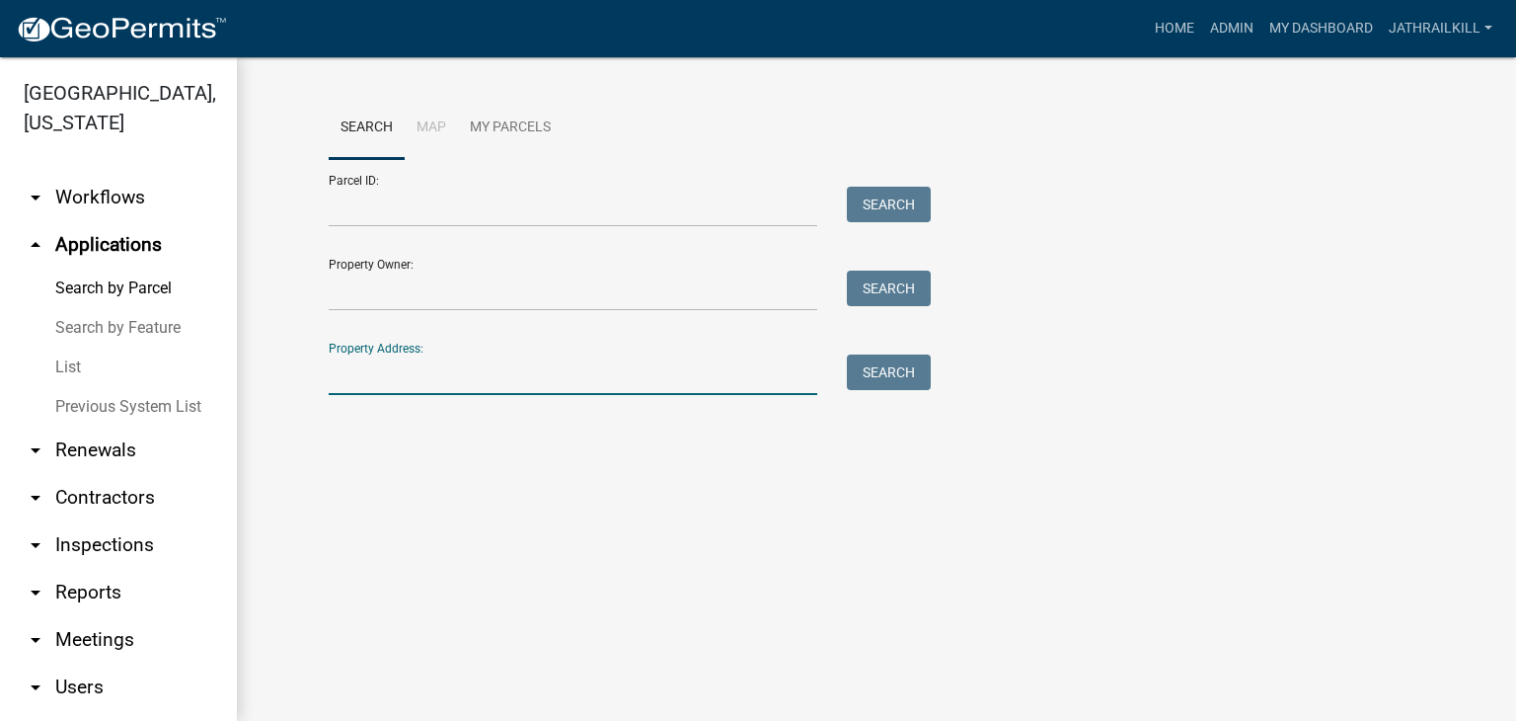
click at [435, 379] on input "Property Address:" at bounding box center [573, 374] width 489 height 40
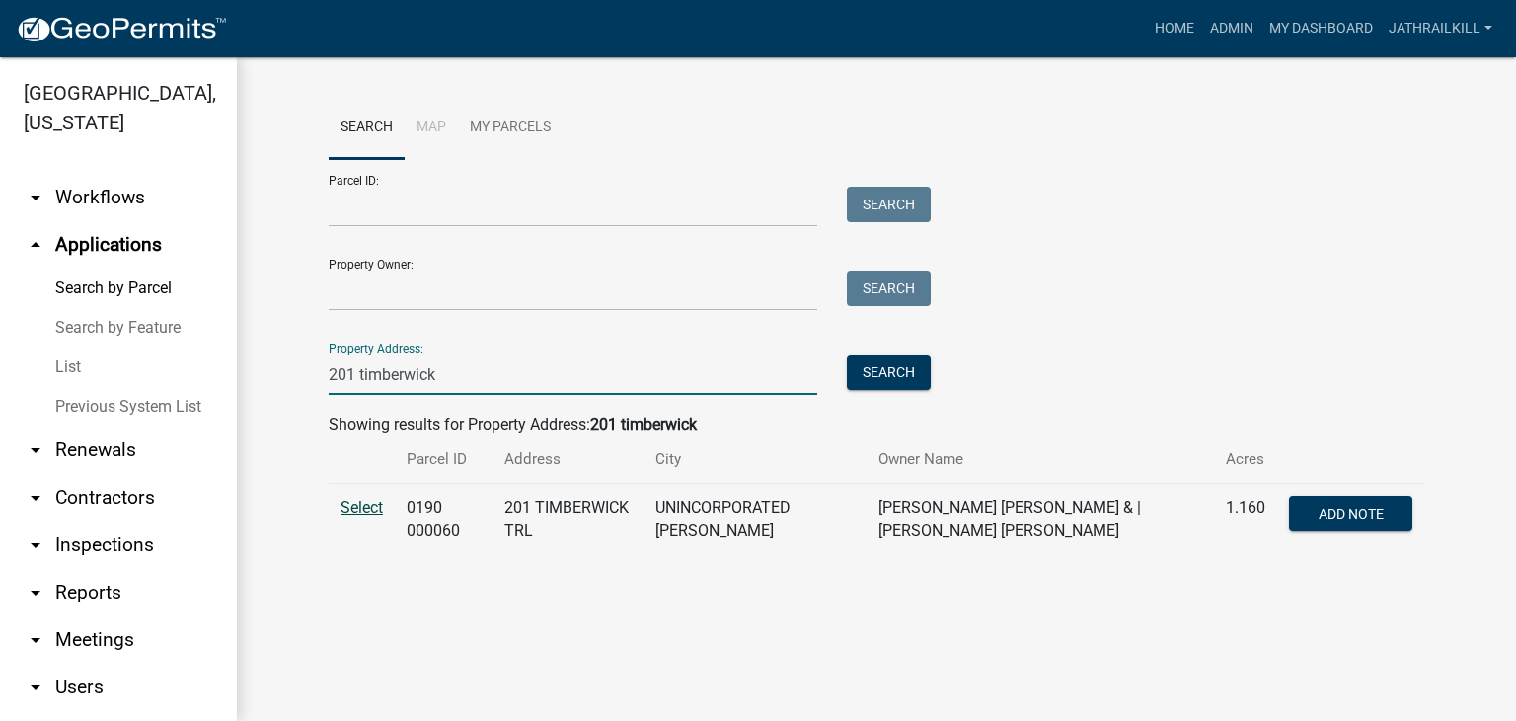
type input "201 timberwick"
click at [355, 505] on span "Select" at bounding box center [362, 507] width 42 height 19
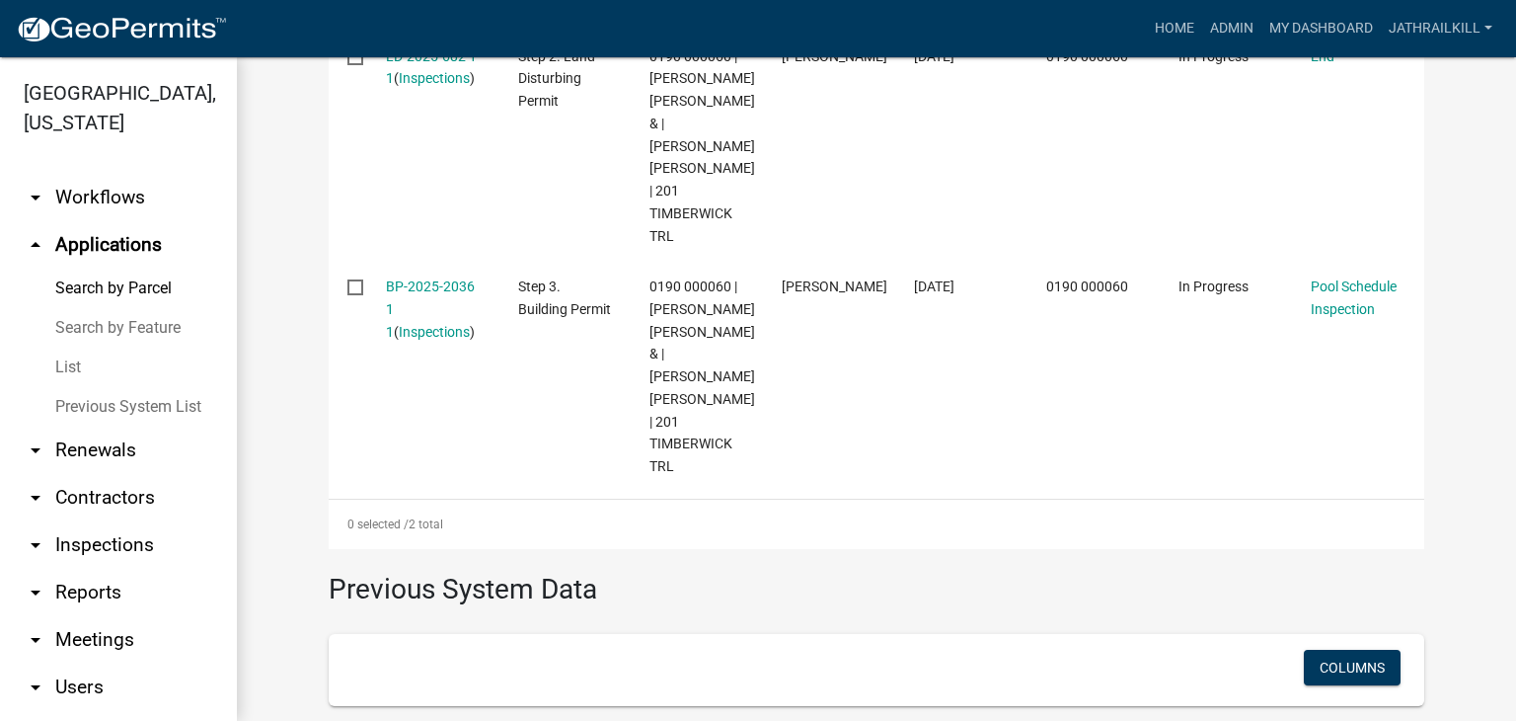
scroll to position [771, 0]
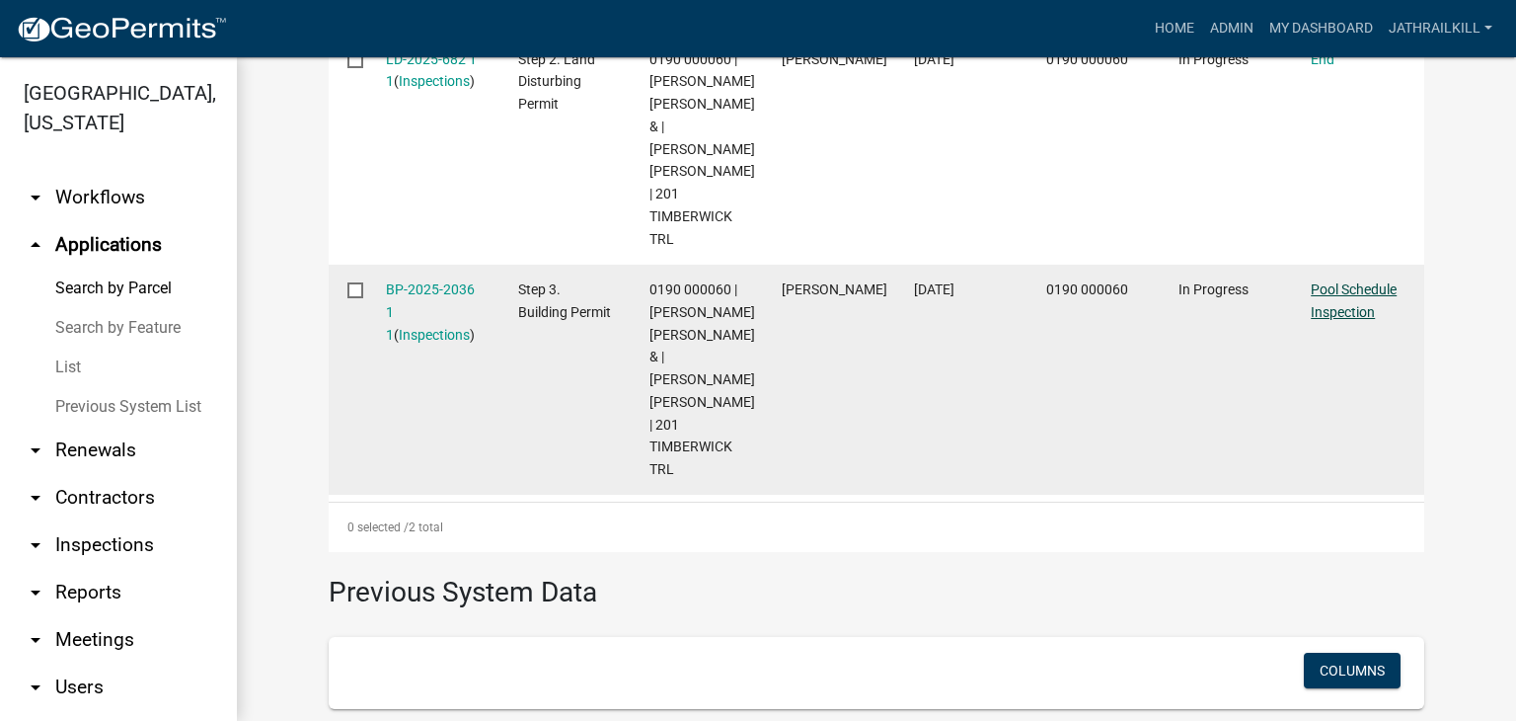
click at [1329, 309] on link "Pool Schedule Inspection" at bounding box center [1354, 300] width 86 height 39
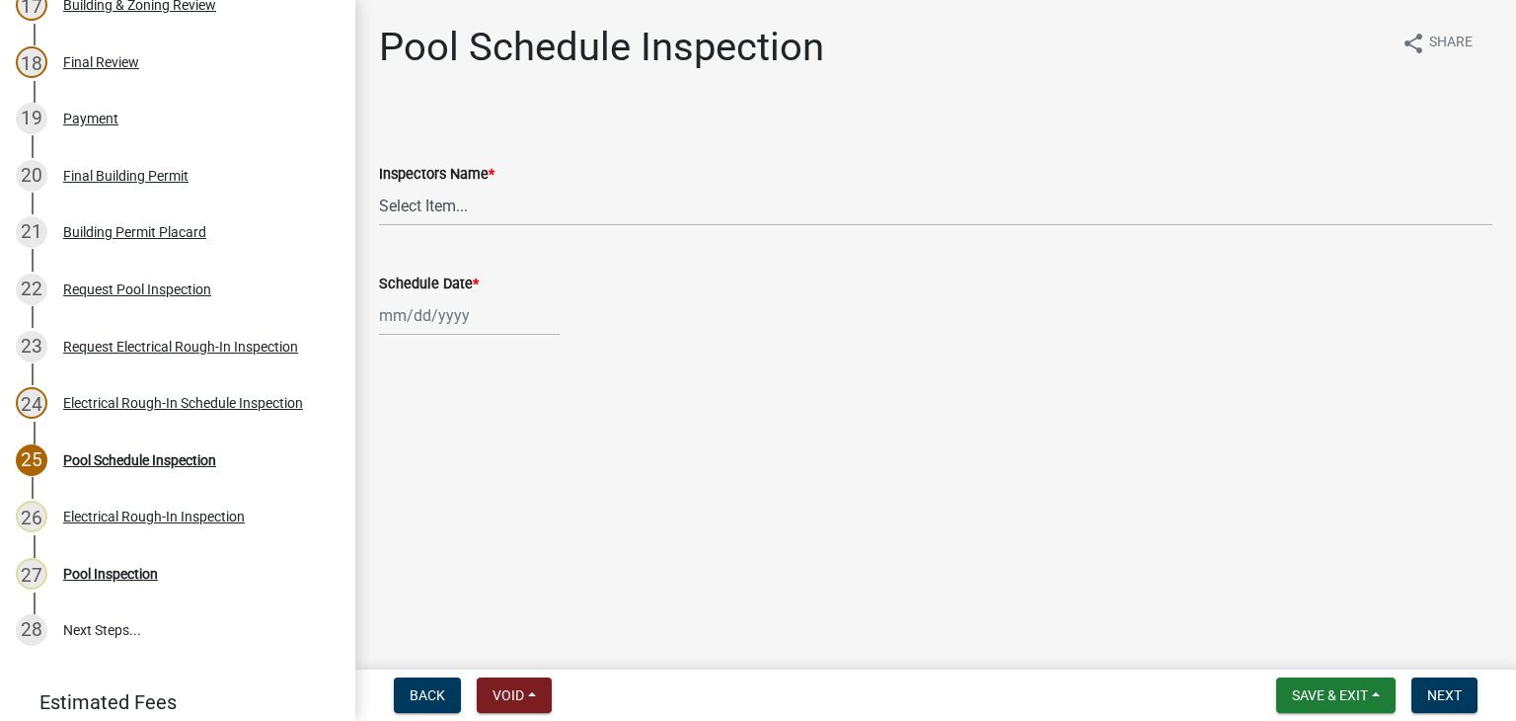
scroll to position [1329, 0]
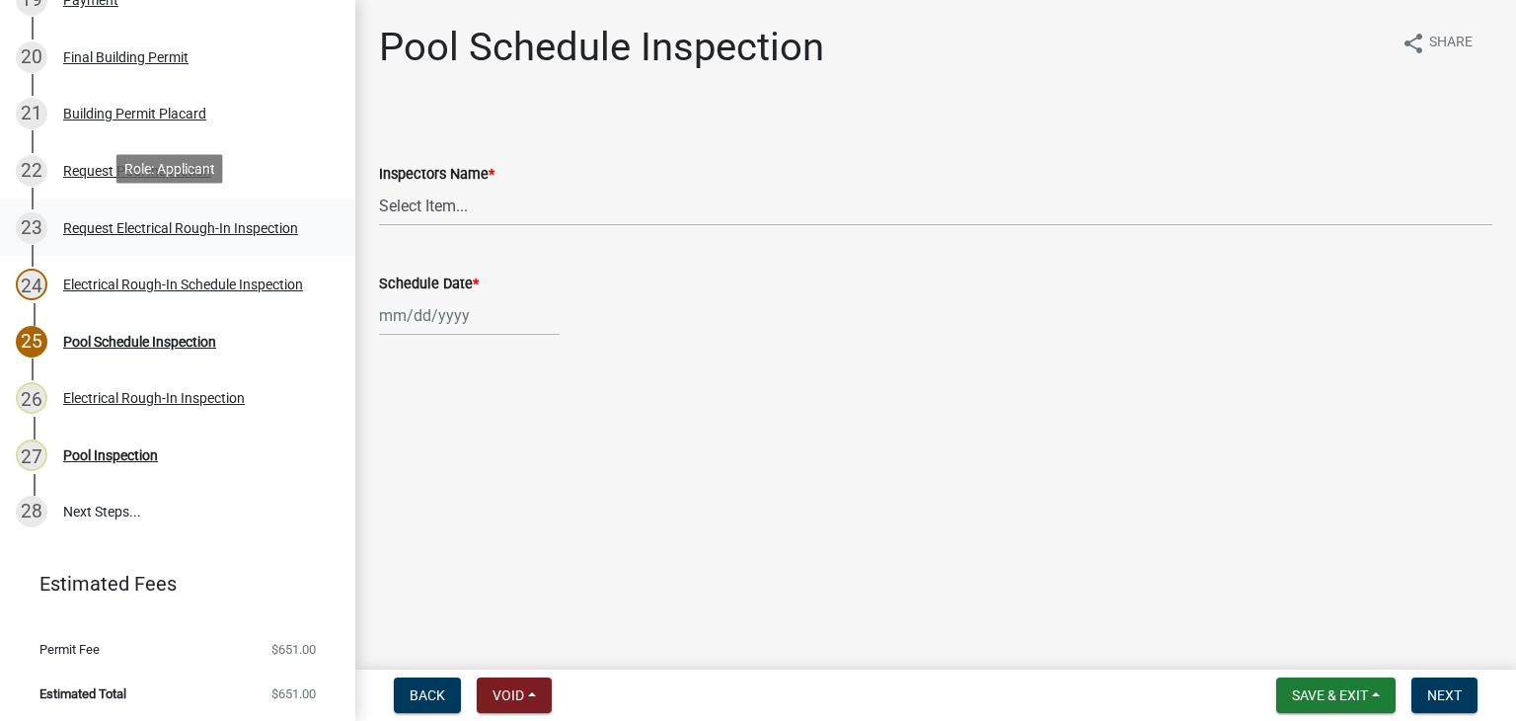
click at [238, 232] on div "23 Request Electrical Rough-In Inspection" at bounding box center [170, 228] width 308 height 32
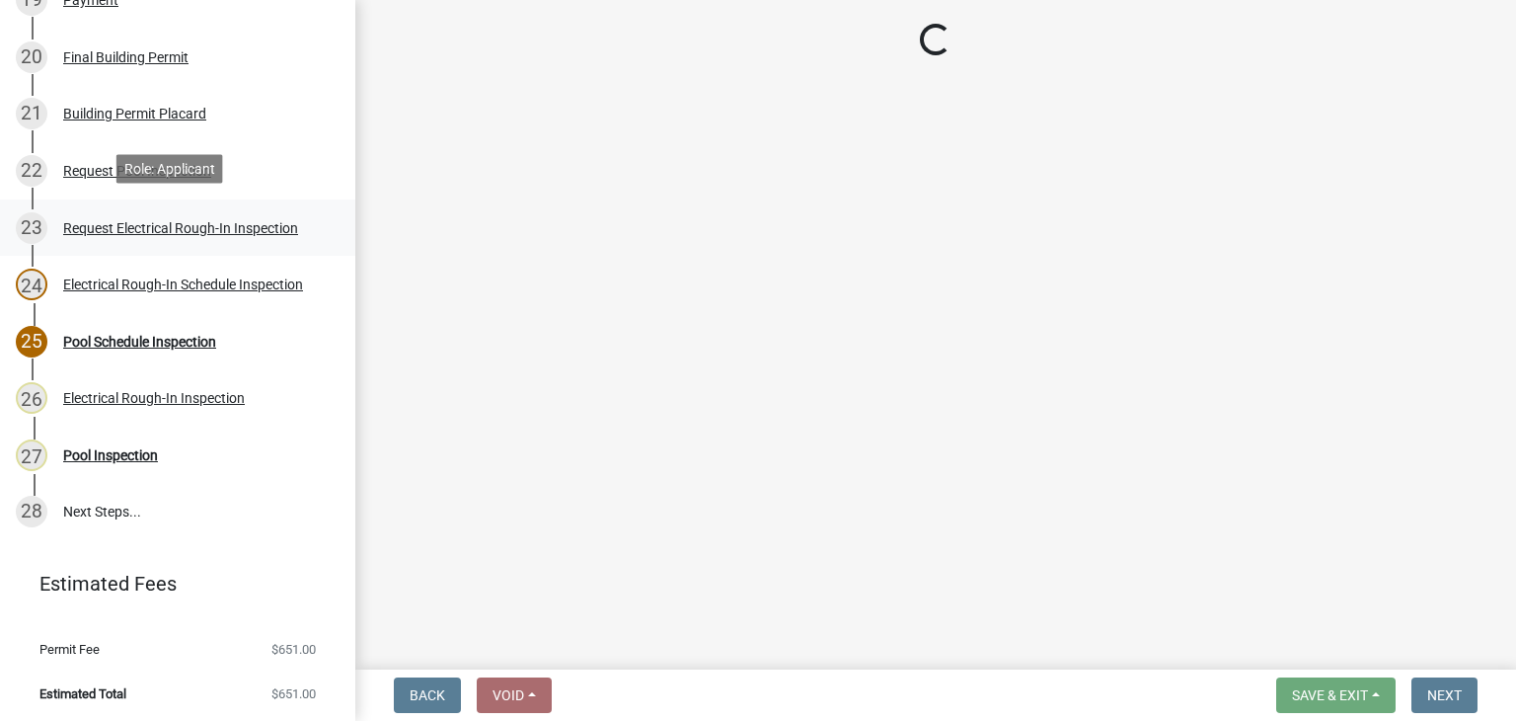
select select "67548d0d-90c3-4d72-82f5-40817f841add"
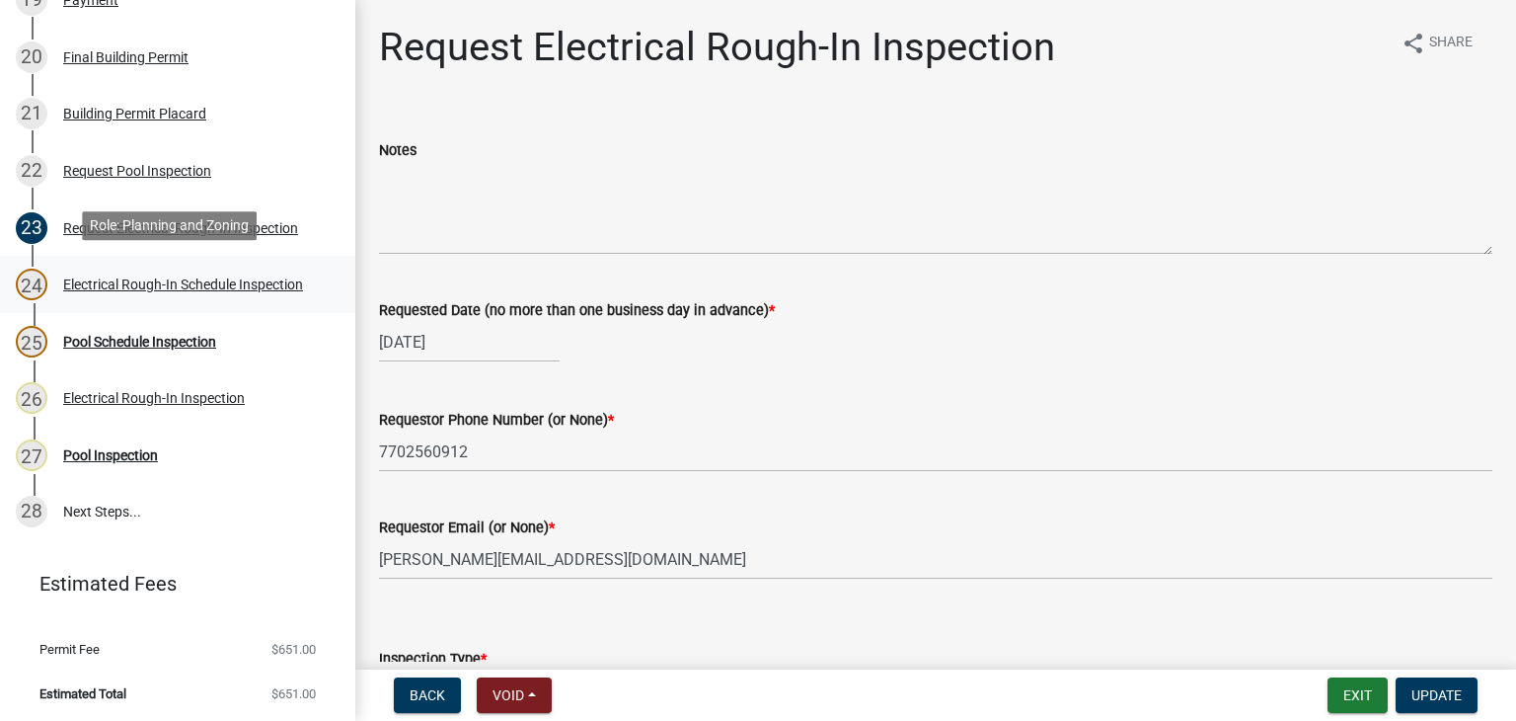
click at [228, 297] on link "24 Electrical Rough-In Schedule Inspection" at bounding box center [177, 284] width 355 height 57
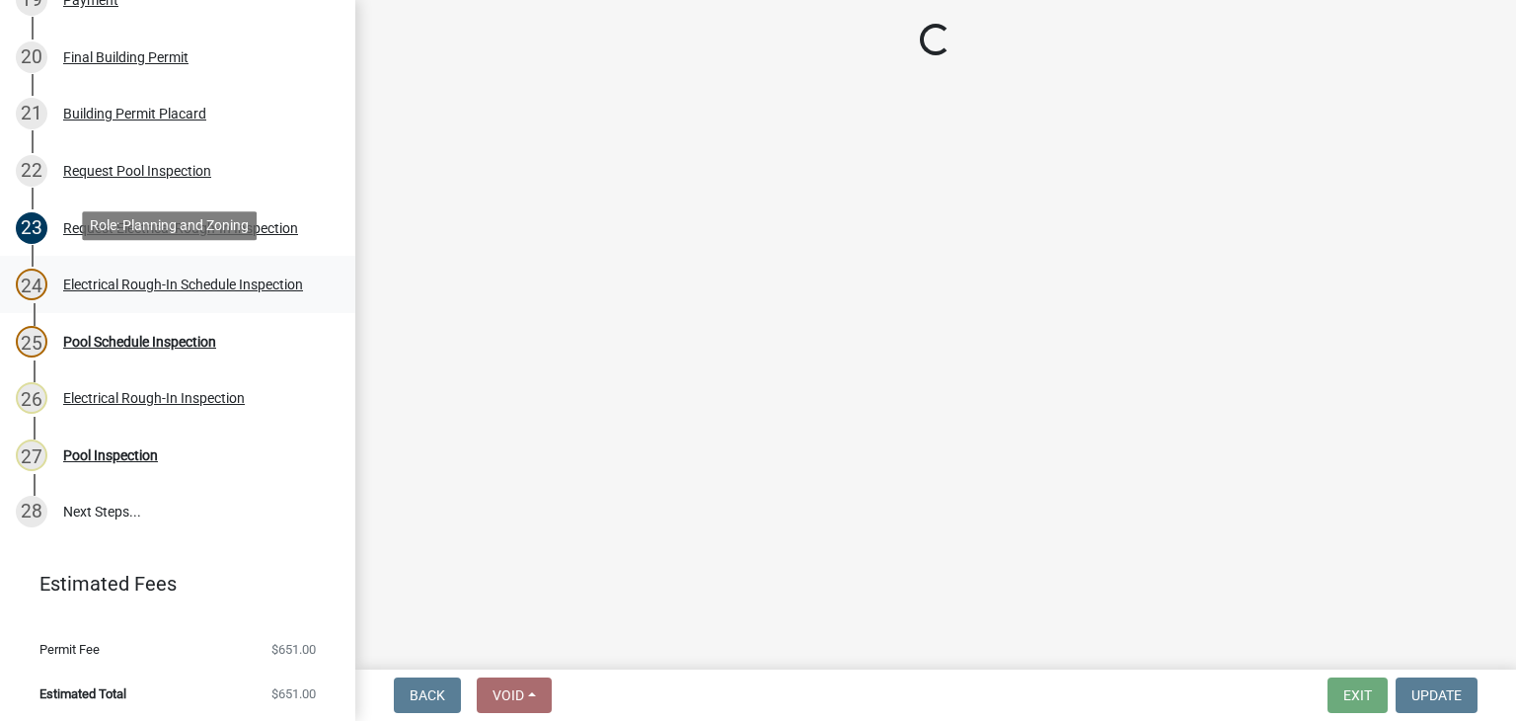
select select "a5a5a9dc-14a5-4192-801a-4b6ec73e6000"
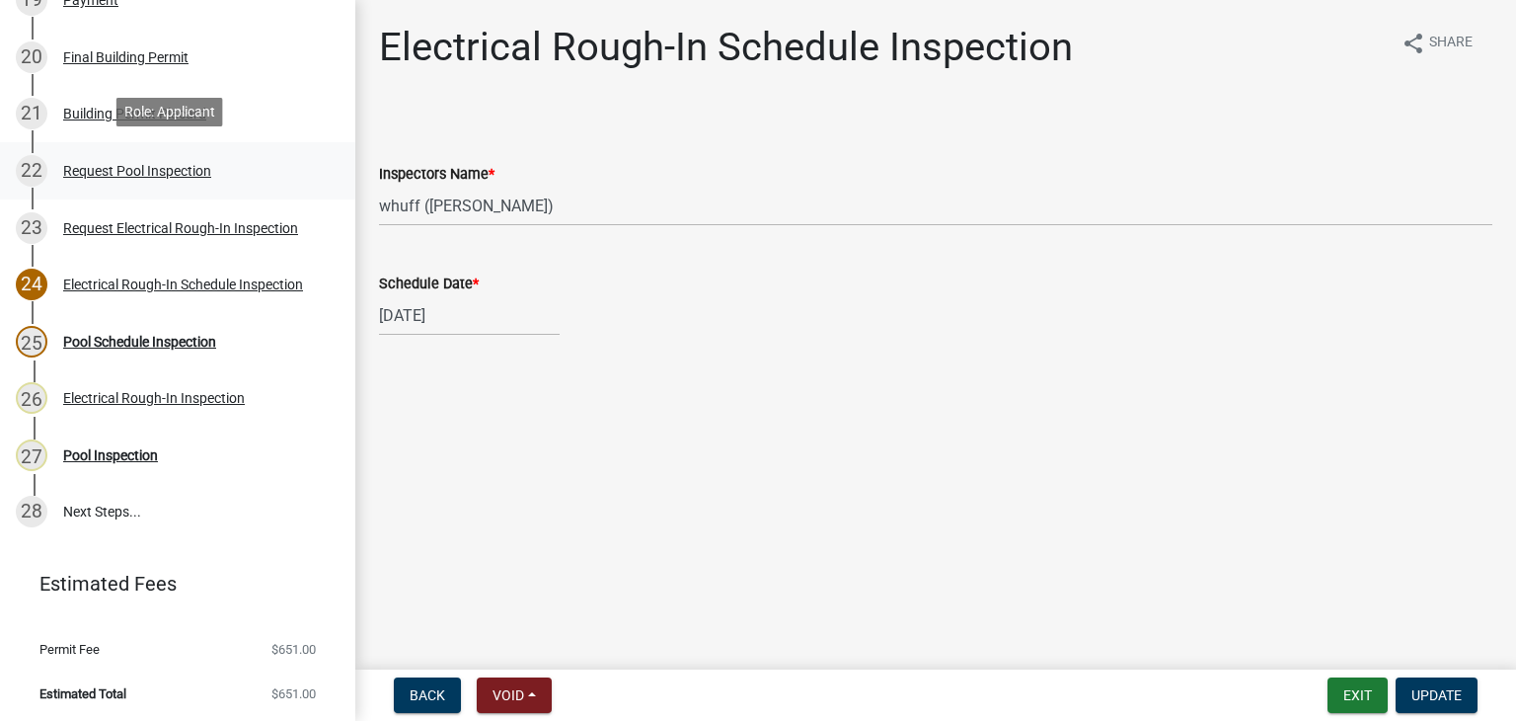
click at [204, 166] on div "Request Pool Inspection" at bounding box center [137, 171] width 148 height 14
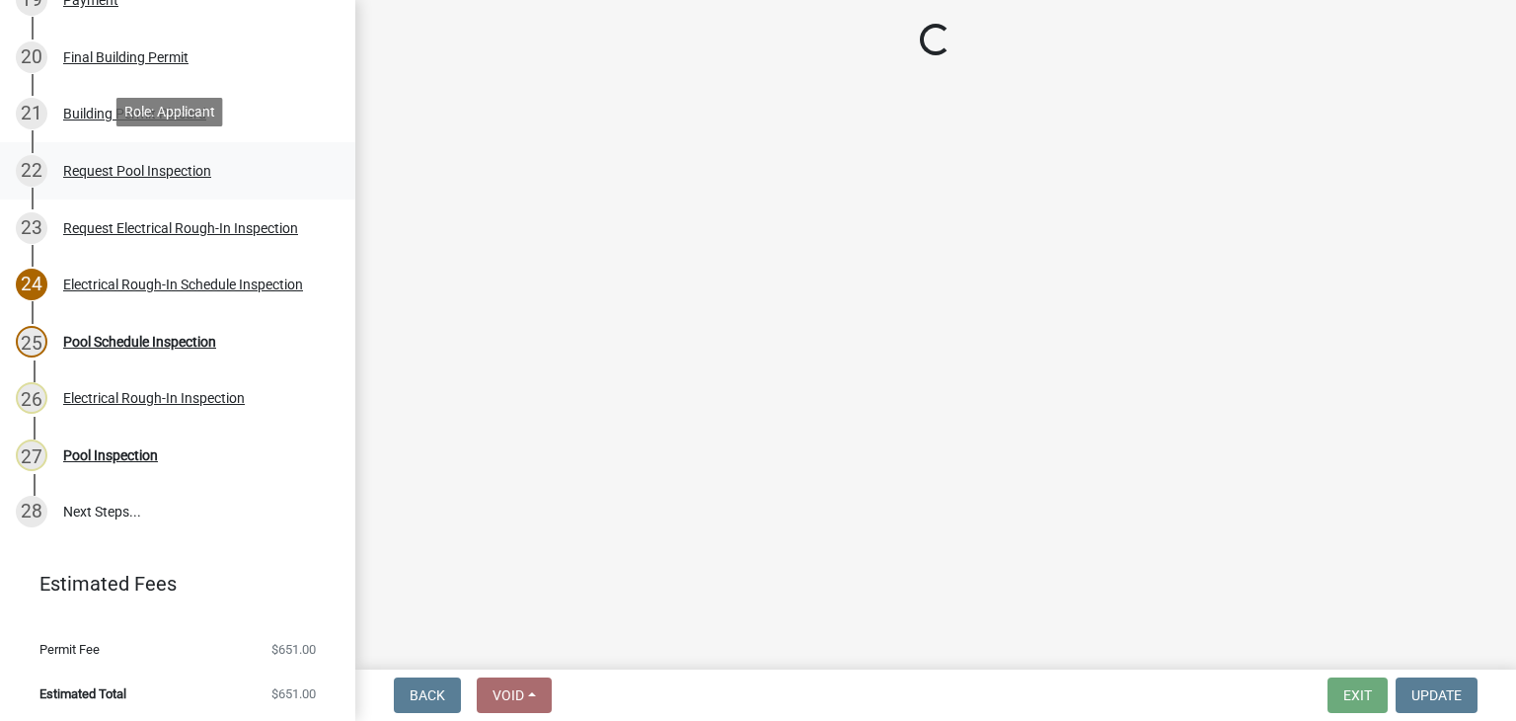
select select "ef4d9e71-aee7-4a63-874d-3042849ee564"
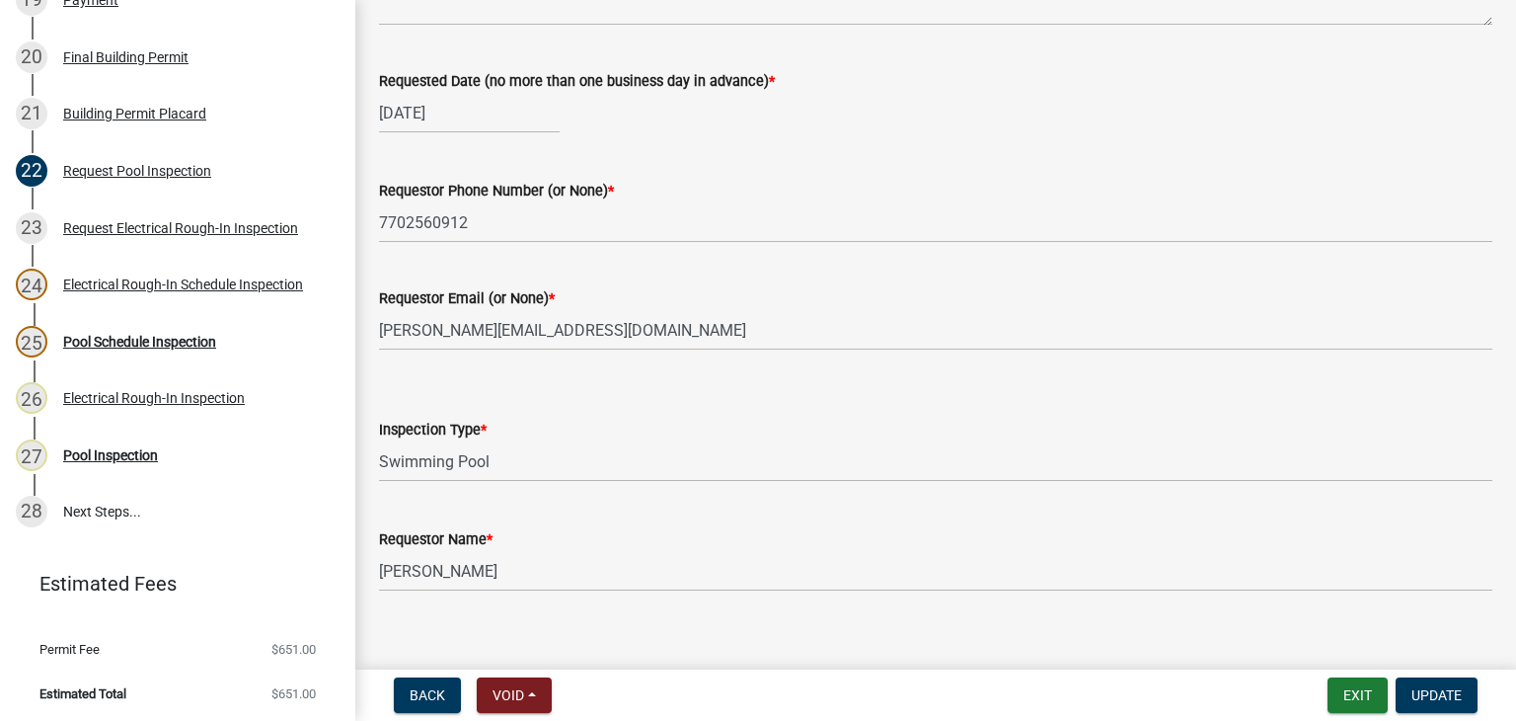
scroll to position [252, 0]
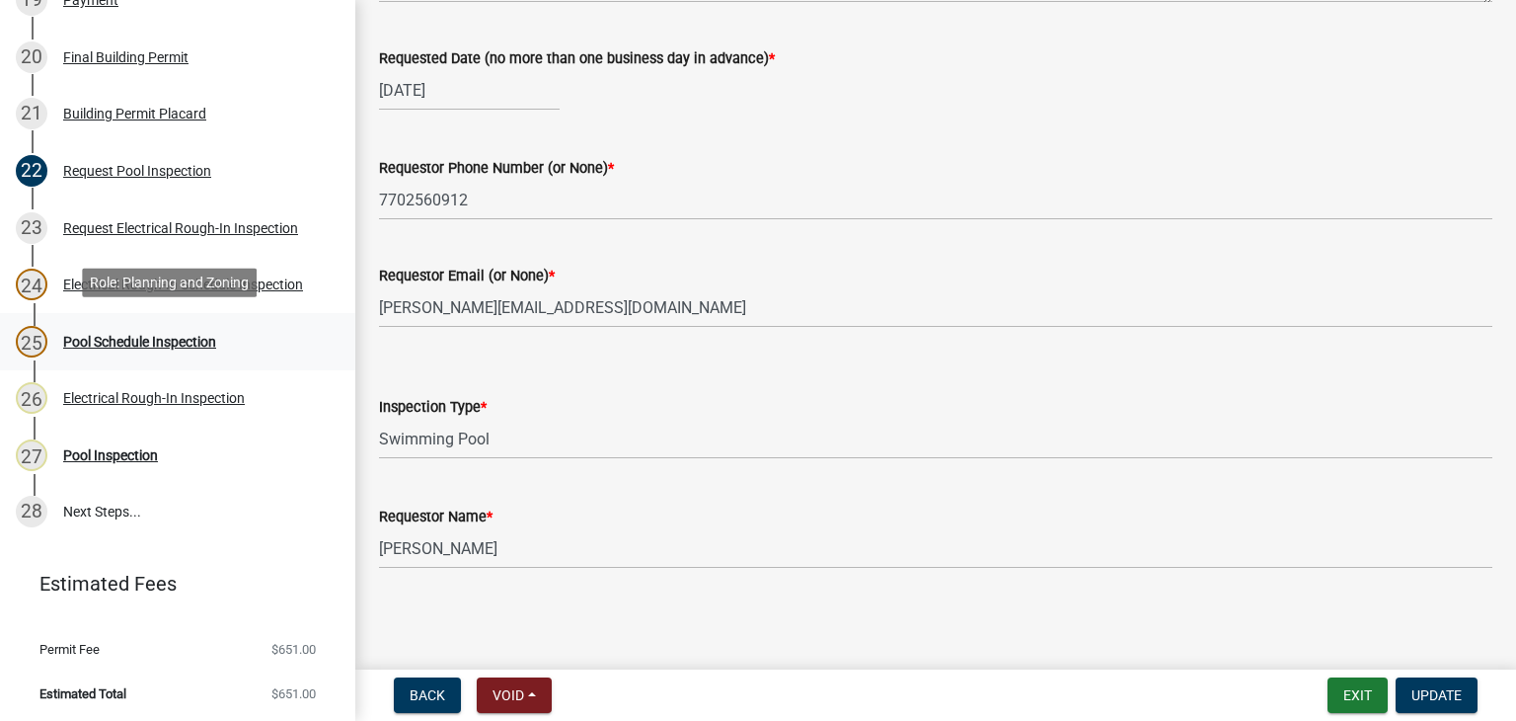
click at [181, 356] on link "25 Pool Schedule Inspection" at bounding box center [177, 341] width 355 height 57
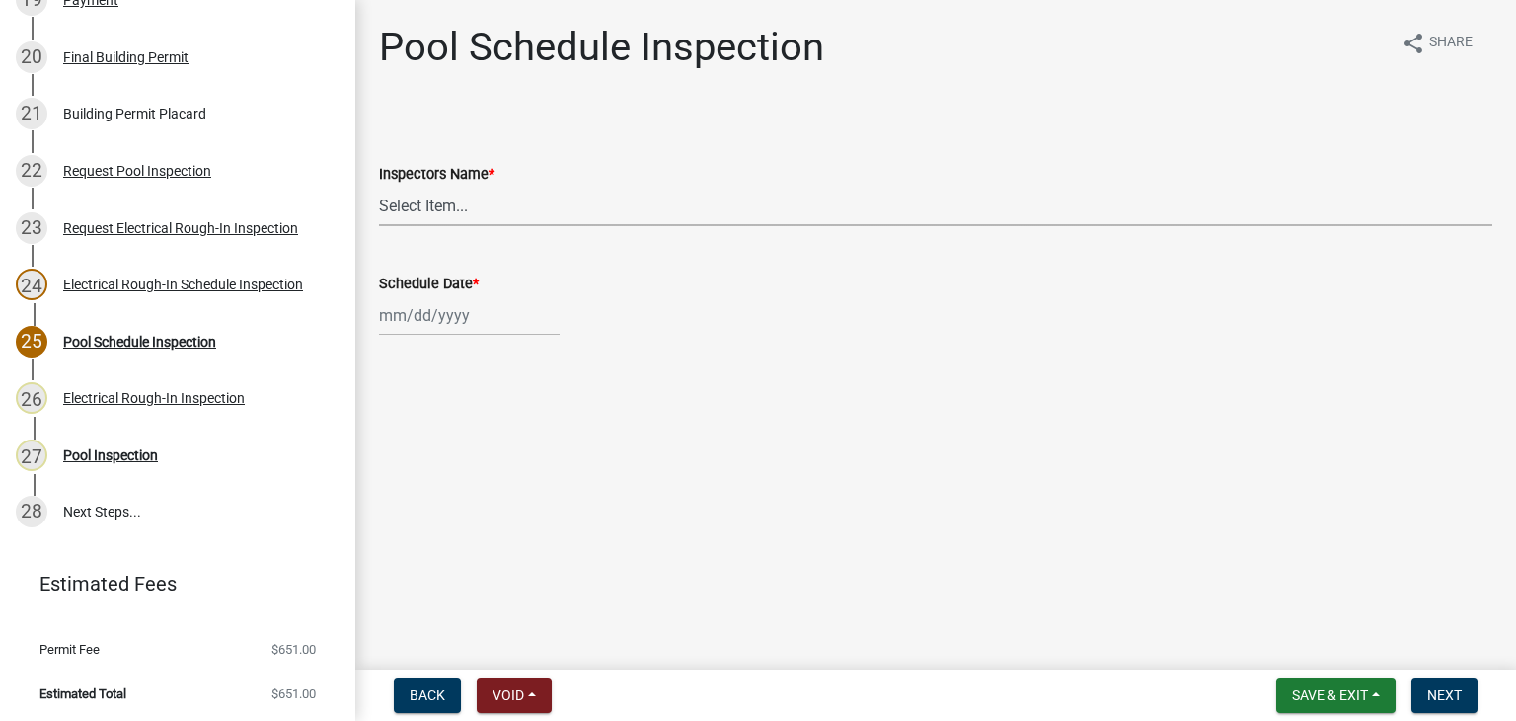
click at [532, 213] on select "Select Item... whuff (William Huff) drichardson (Douglas Richardson) knorred (K…" at bounding box center [936, 206] width 1114 height 40
click at [524, 434] on main "Pool Schedule Inspection share Share Inspectors Name * Select Item... whuff (Wi…" at bounding box center [935, 330] width 1161 height 661
click at [1359, 716] on nav "Back Void Withdraw Lock Expire Void Save & Exit Save Save & Exit Next" at bounding box center [935, 694] width 1161 height 51
click at [1346, 693] on span "Save & Exit" at bounding box center [1330, 695] width 76 height 16
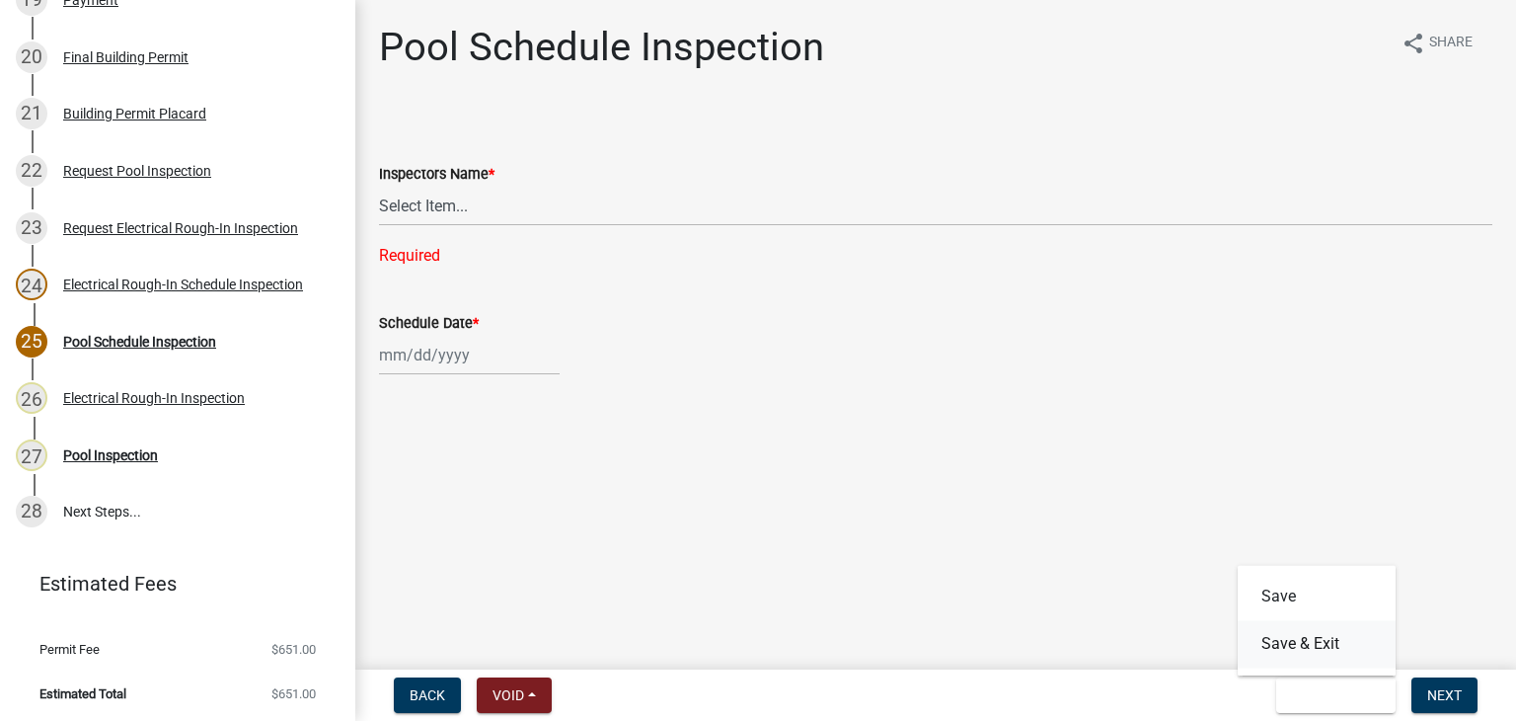
click at [1330, 650] on button "Save & Exit" at bounding box center [1317, 643] width 158 height 47
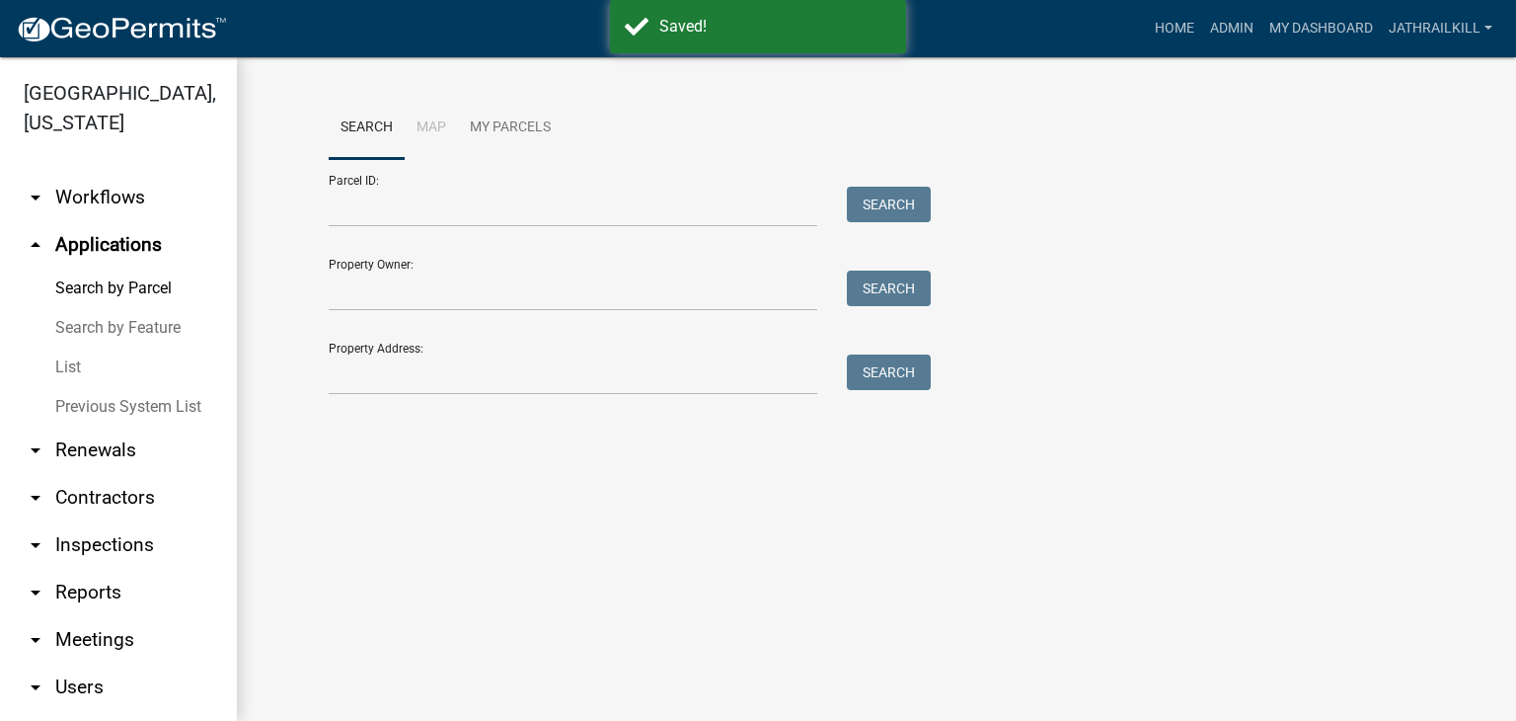
click at [531, 396] on div "Search Map My Parcels Parcel ID: Search Property Owner: Search Property Address…" at bounding box center [877, 255] width 1126 height 316
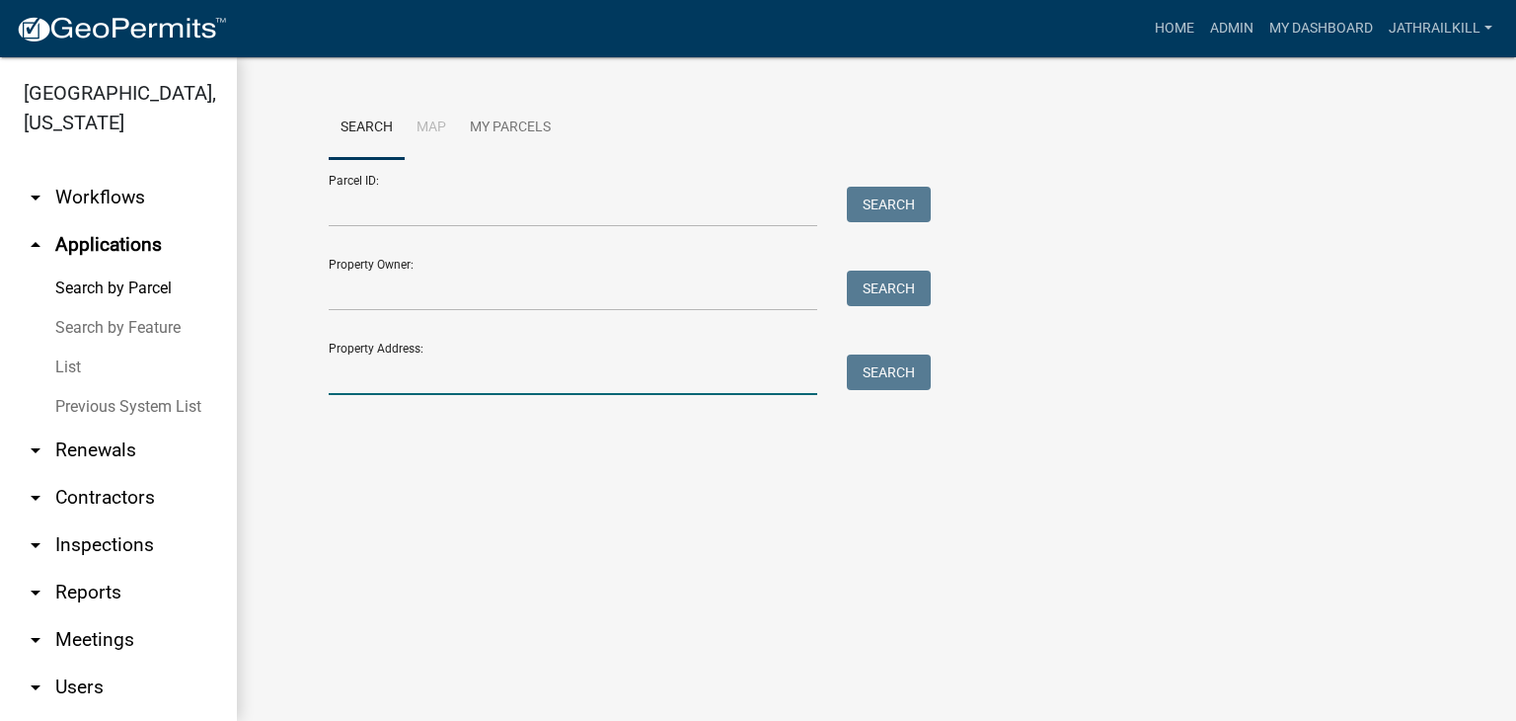
click at [561, 380] on input "Property Address:" at bounding box center [573, 374] width 489 height 40
click at [538, 407] on div "Search Map My Parcels Parcel ID: Search Property Owner: Search Property Address…" at bounding box center [877, 255] width 1126 height 316
click at [537, 403] on div "Search Map My Parcels Parcel ID: Search Property Owner: Search Property Address…" at bounding box center [877, 255] width 1126 height 316
click at [538, 392] on input "770" at bounding box center [573, 374] width 489 height 40
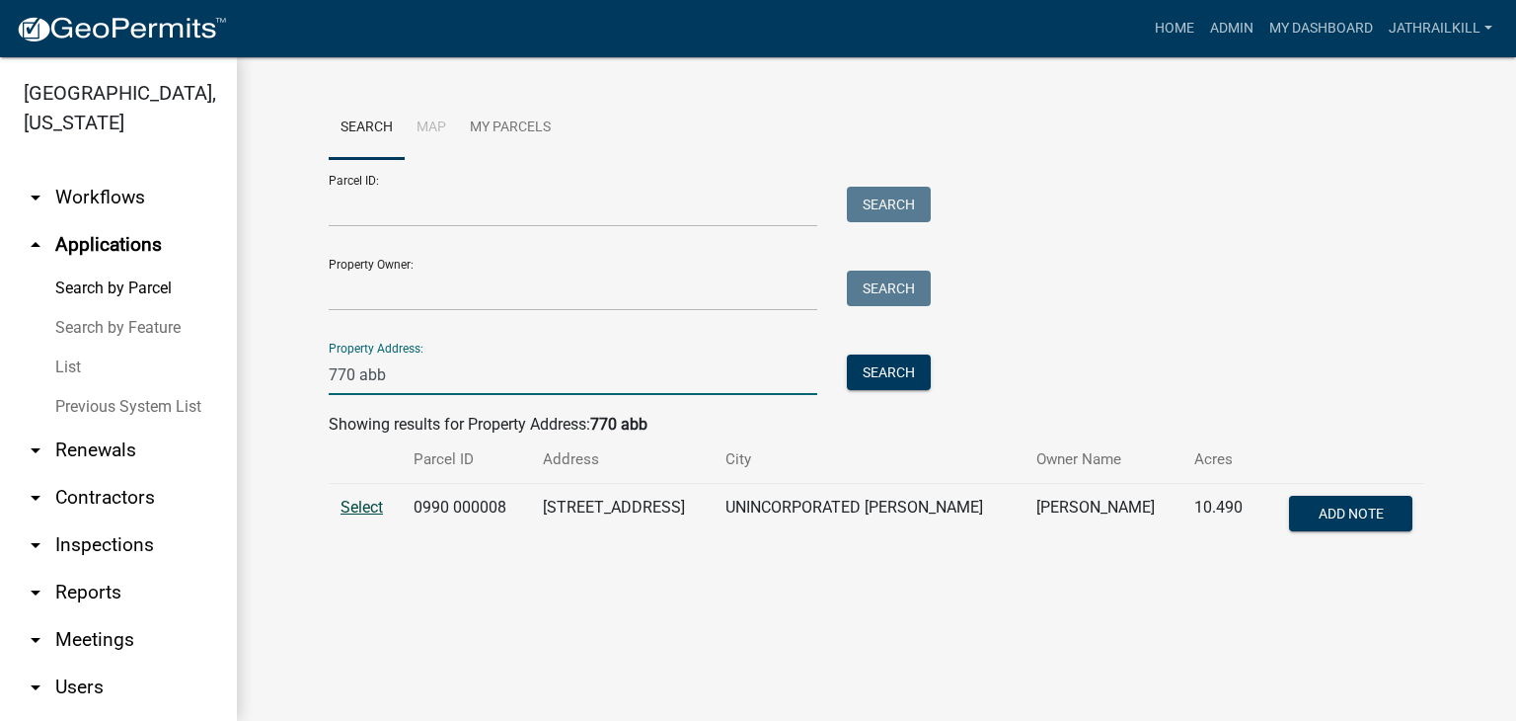
type input "770 abb"
click at [350, 506] on span "Select" at bounding box center [362, 507] width 42 height 19
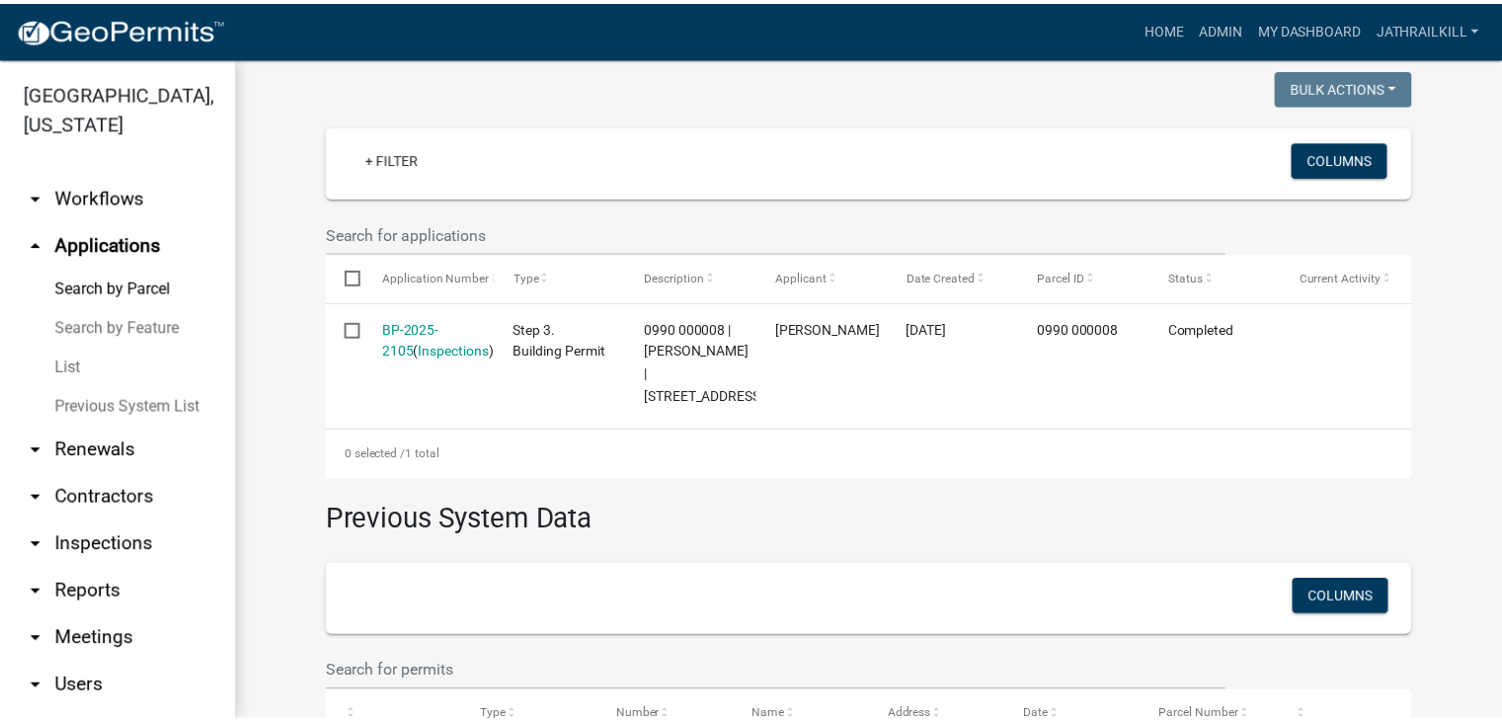
scroll to position [475, 0]
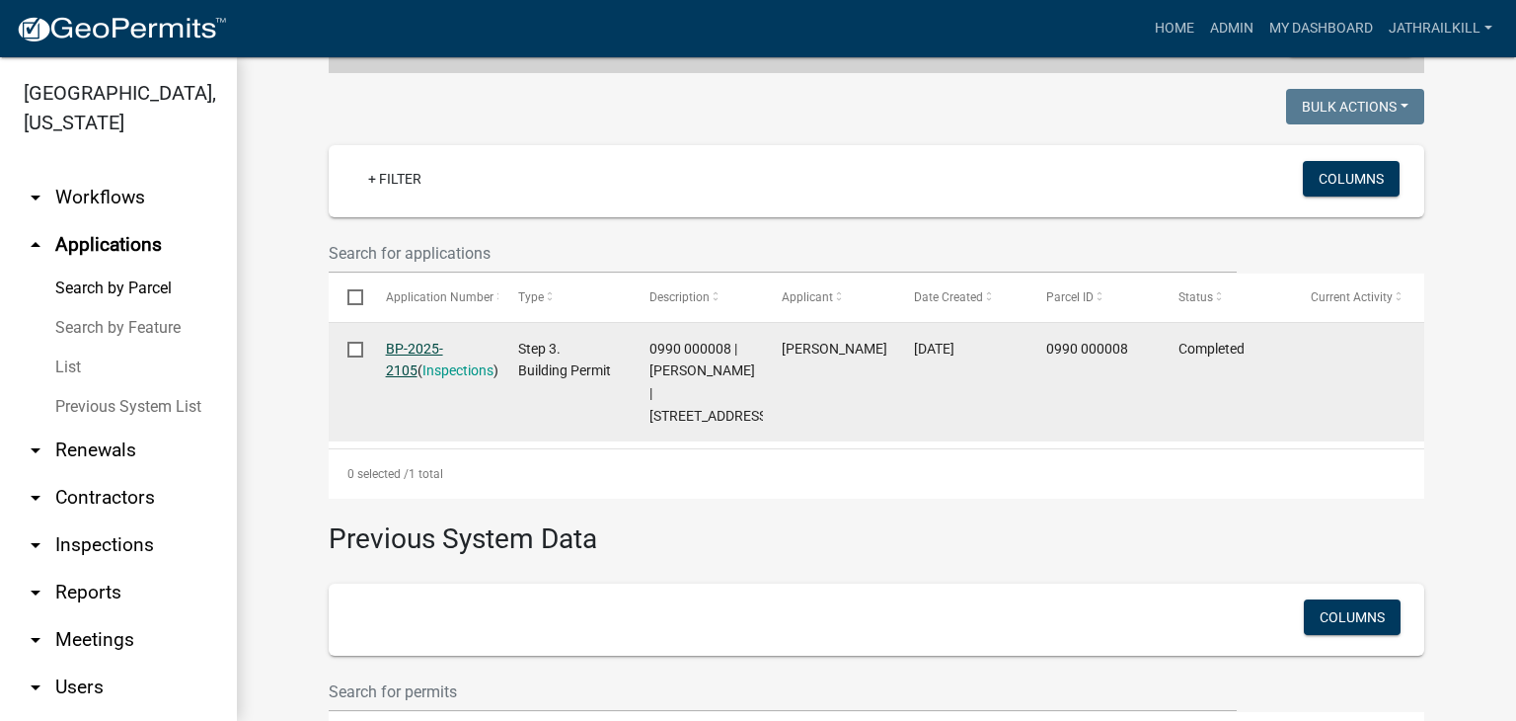
click at [415, 346] on link "BP-2025-2105" at bounding box center [414, 360] width 57 height 39
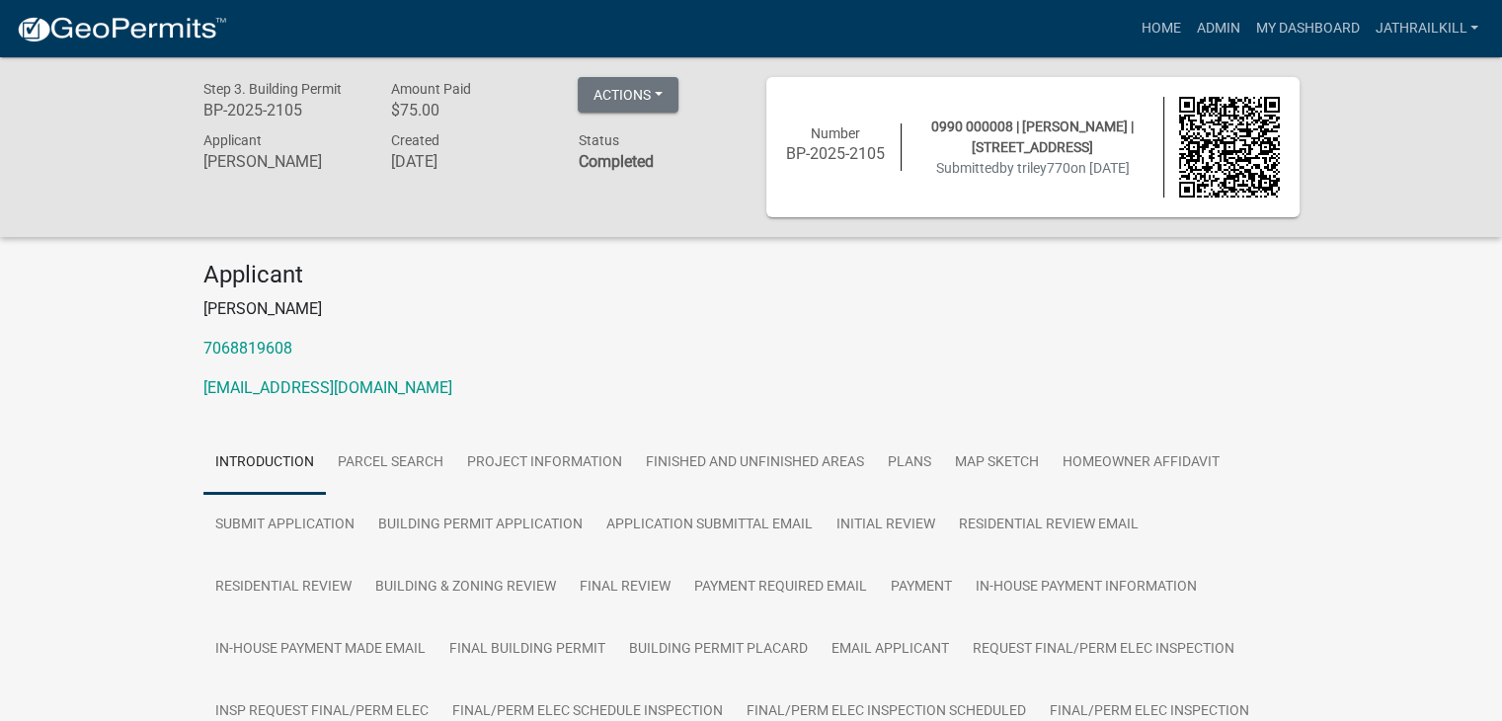
drag, startPoint x: 1501, startPoint y: 161, endPoint x: 1492, endPoint y: 117, distance: 44.3
click at [1492, 117] on div "Step 3. Building Permit BP-2025-2105 Amount Paid $75.00 Actions View receipt Pr…" at bounding box center [751, 147] width 1502 height 180
drag, startPoint x: 1492, startPoint y: 117, endPoint x: 1513, endPoint y: 118, distance: 20.8
click at [1502, 118] on html "Internet Explorer does NOT work with GeoPermits. Get a new browser for more sec…" at bounding box center [751, 360] width 1502 height 721
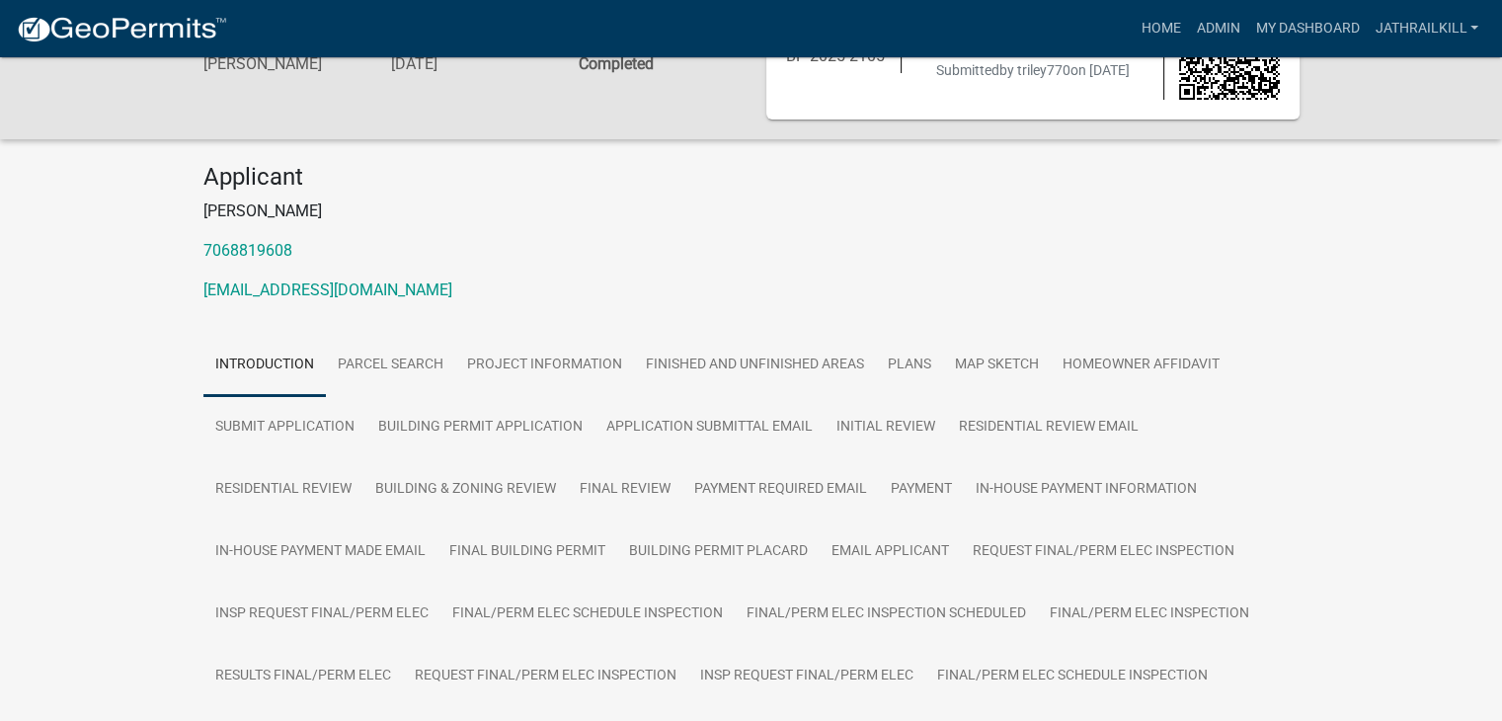
scroll to position [115, 0]
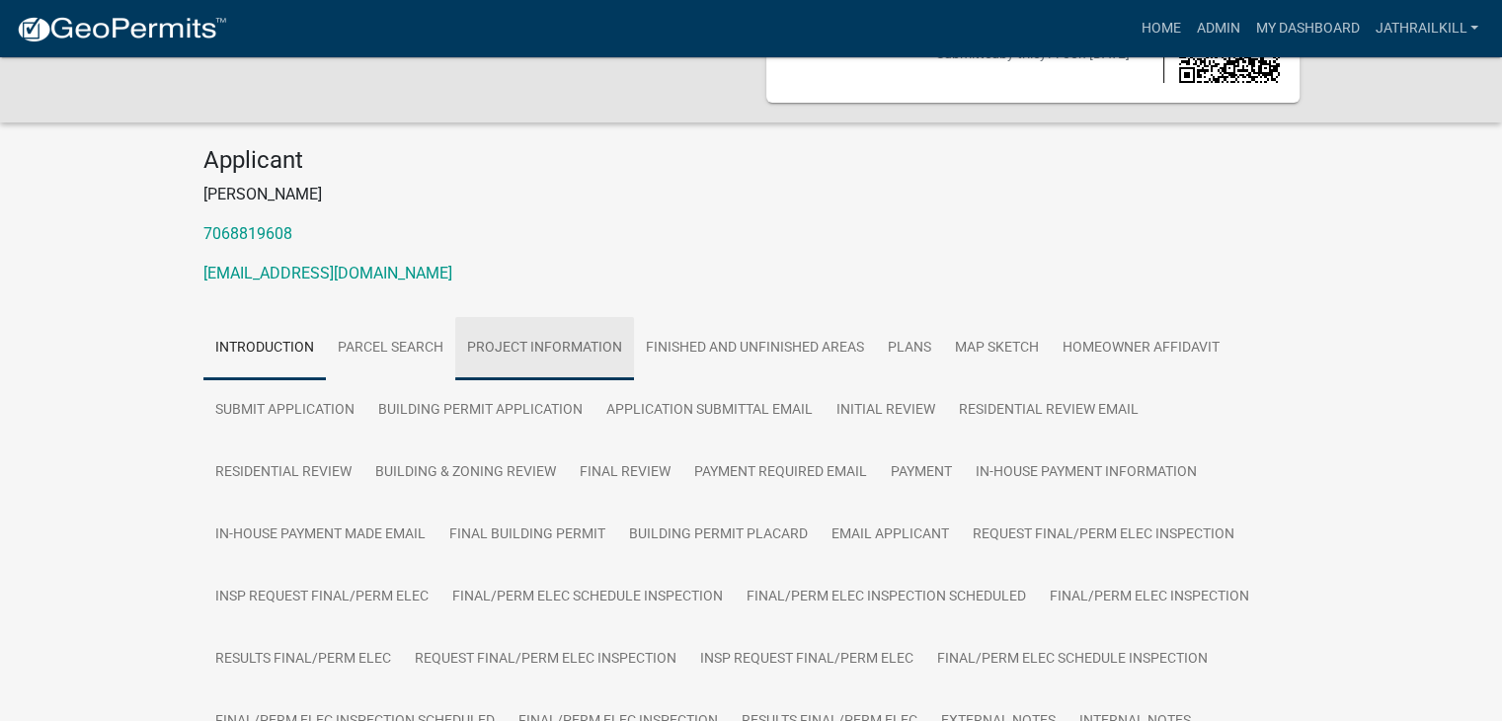
click at [617, 324] on link "Project Information" at bounding box center [544, 348] width 179 height 63
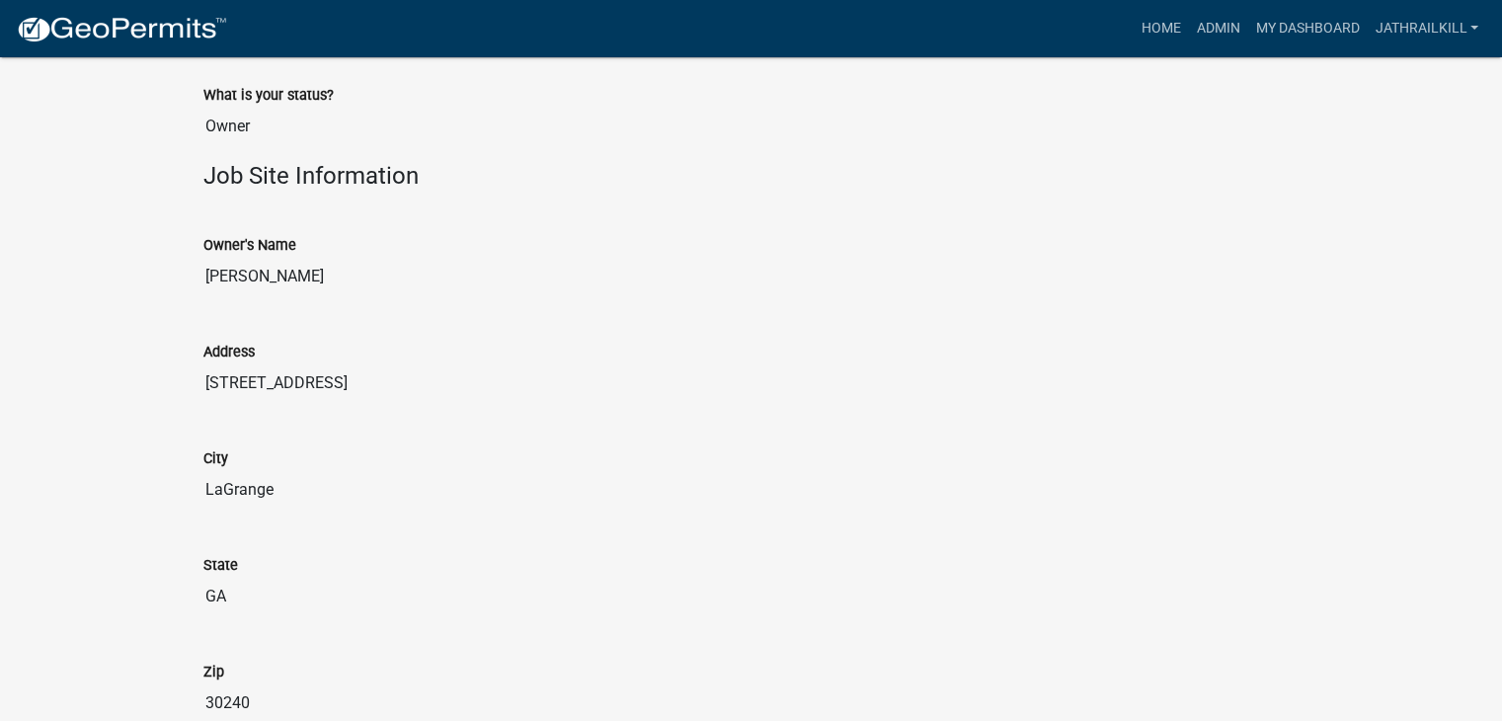
scroll to position [828, 0]
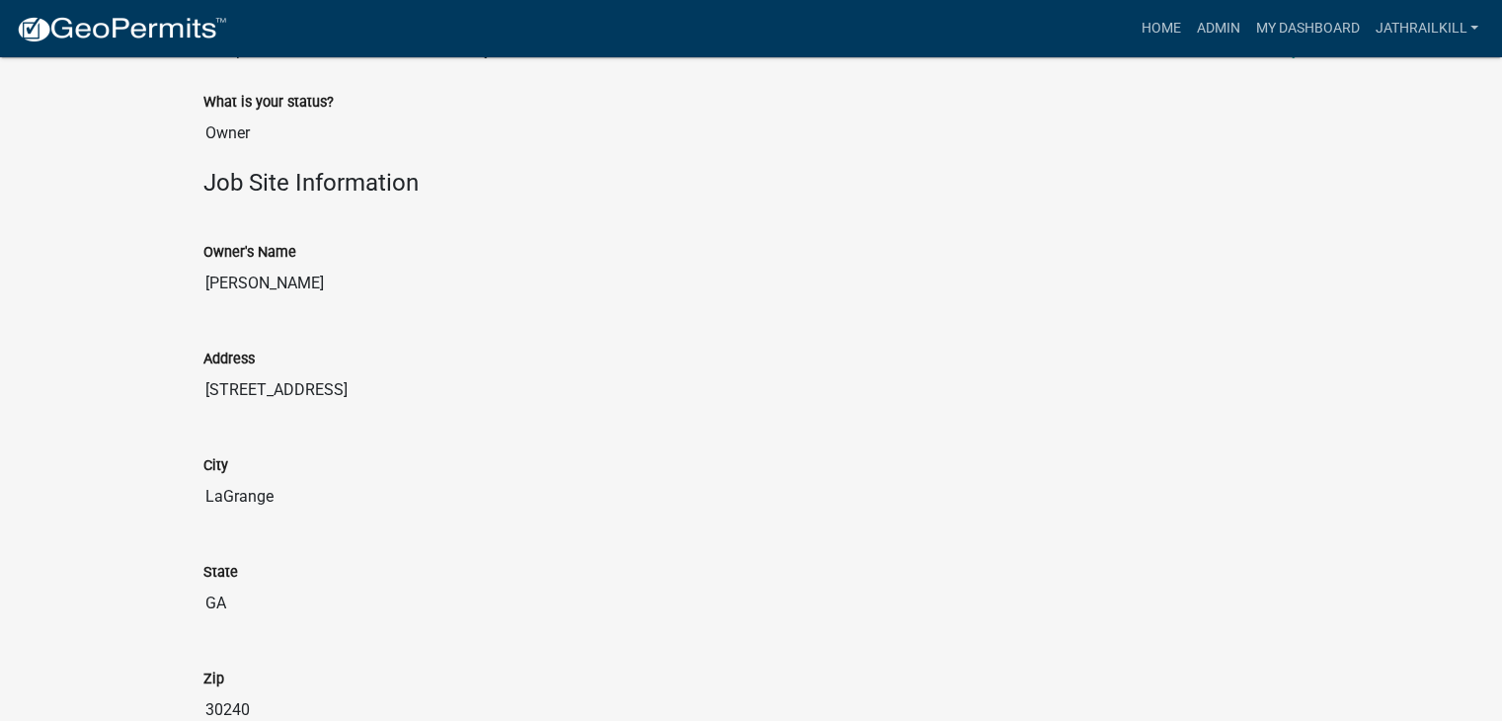
drag, startPoint x: 205, startPoint y: 281, endPoint x: 387, endPoint y: 291, distance: 181.9
click at [387, 291] on input "RILEY TIMOTHY C" at bounding box center [751, 283] width 1096 height 39
click at [317, 279] on input "RILEY TIMOTHY C" at bounding box center [751, 283] width 1096 height 39
drag, startPoint x: 208, startPoint y: 283, endPoint x: 248, endPoint y: 285, distance: 39.5
click at [248, 285] on input "RILEY TIMOTHY C" at bounding box center [751, 283] width 1096 height 39
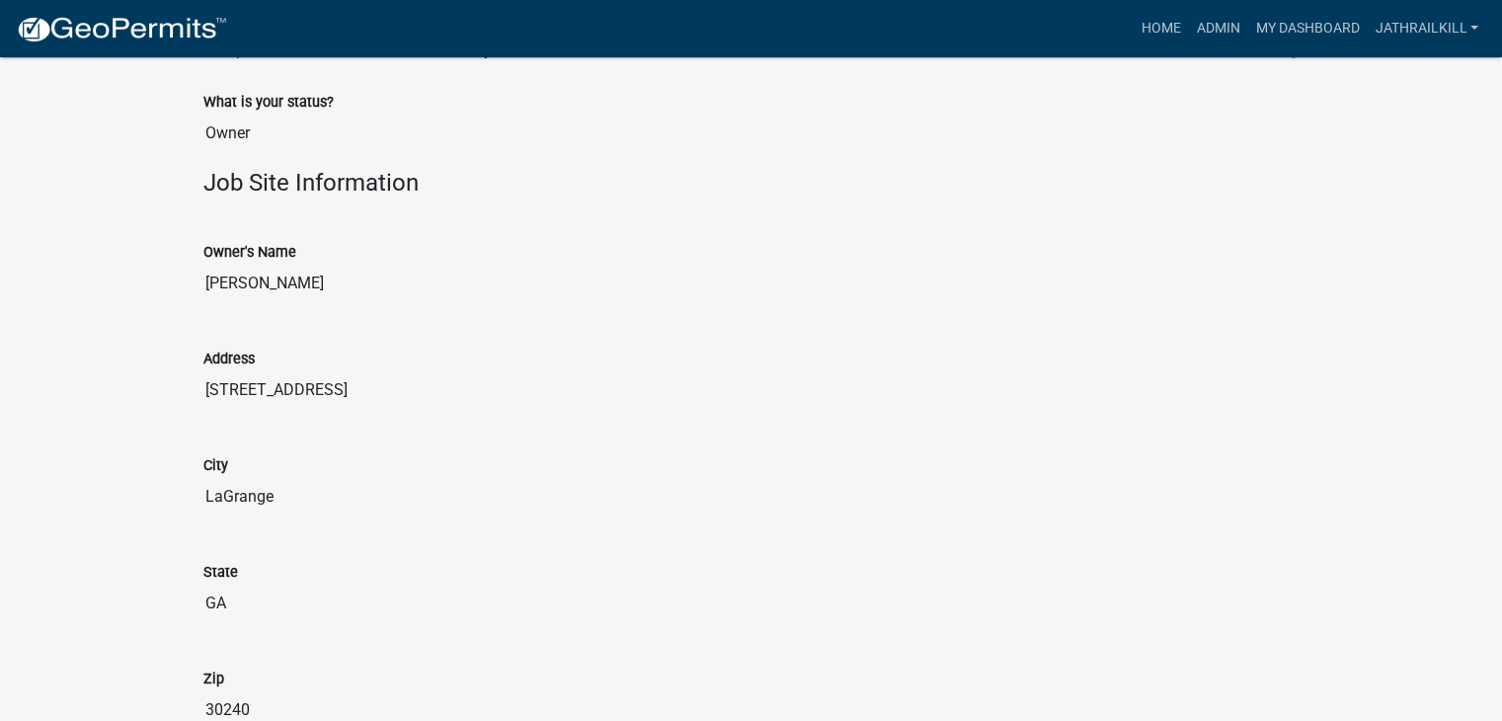
click at [205, 380] on input "770 ABBOTTSFORD RD" at bounding box center [751, 389] width 1096 height 39
drag, startPoint x: 205, startPoint y: 380, endPoint x: 429, endPoint y: 393, distance: 224.5
click at [429, 393] on input "770 ABBOTTSFORD RD" at bounding box center [751, 389] width 1096 height 39
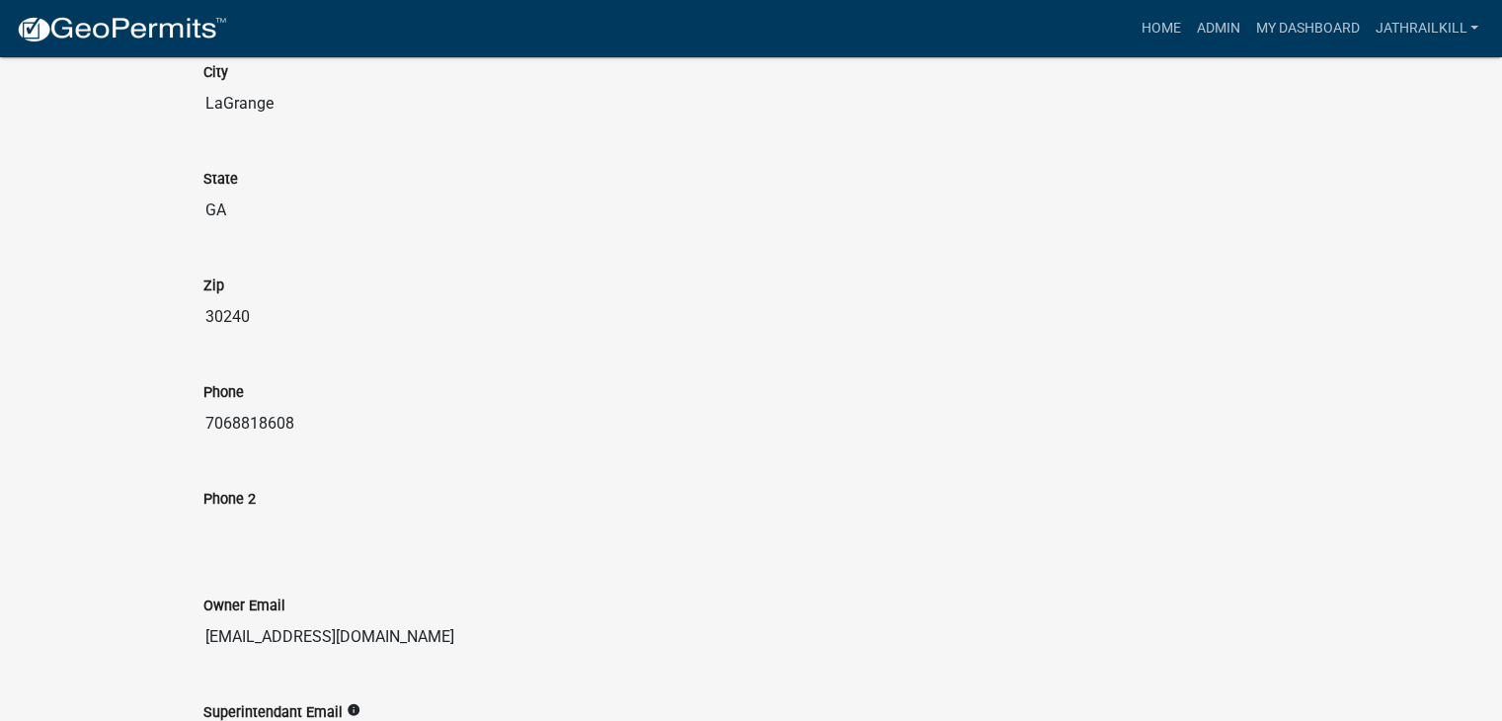
scroll to position [1210, 0]
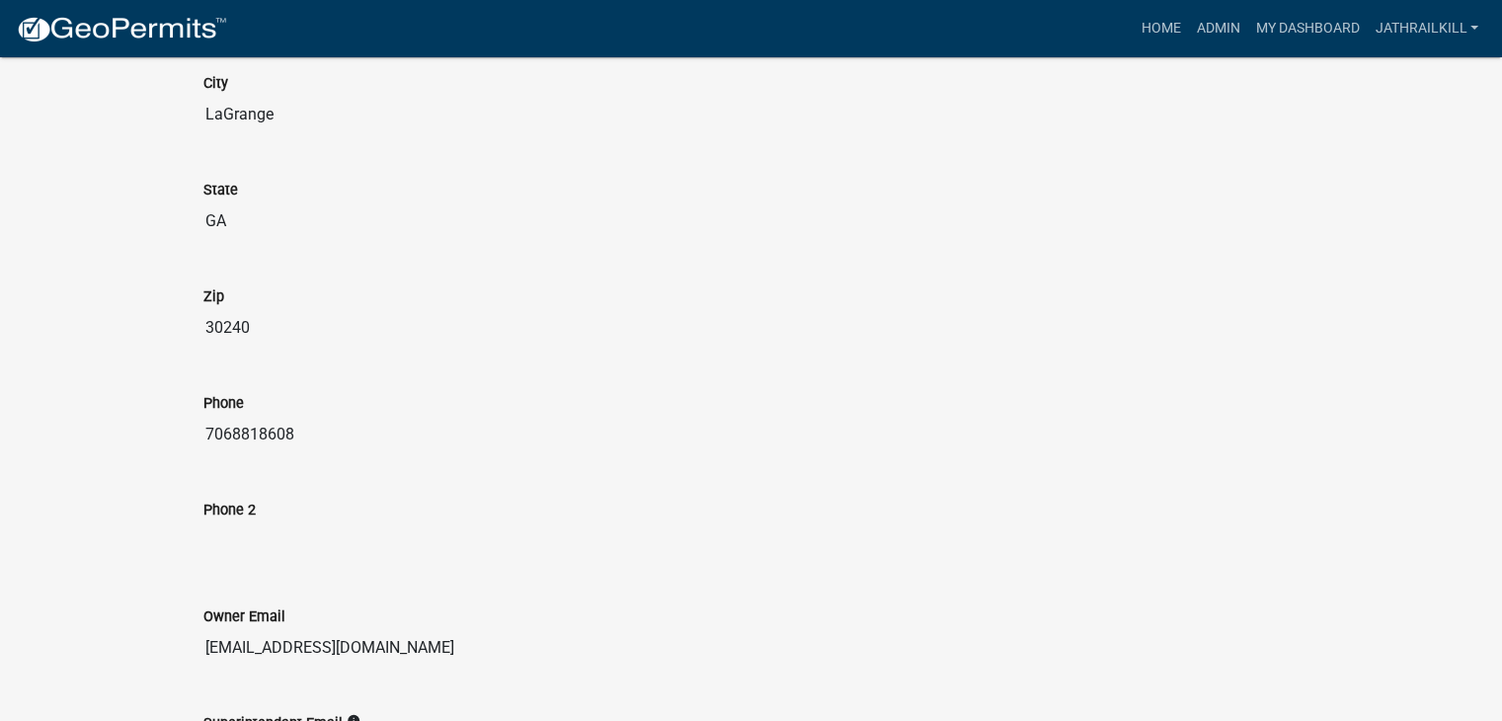
drag, startPoint x: 204, startPoint y: 433, endPoint x: 324, endPoint y: 439, distance: 119.6
click at [324, 439] on input "7068818608" at bounding box center [751, 434] width 1096 height 39
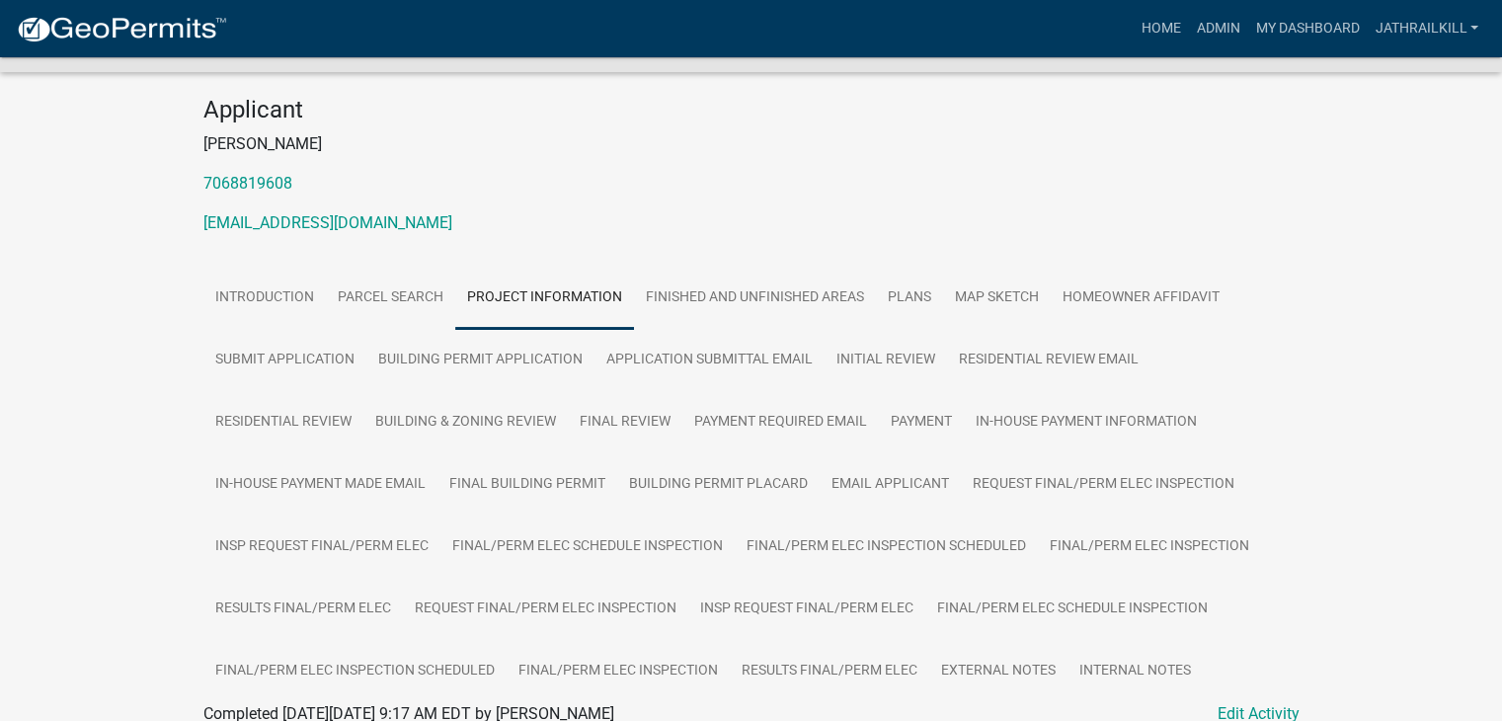
scroll to position [0, 0]
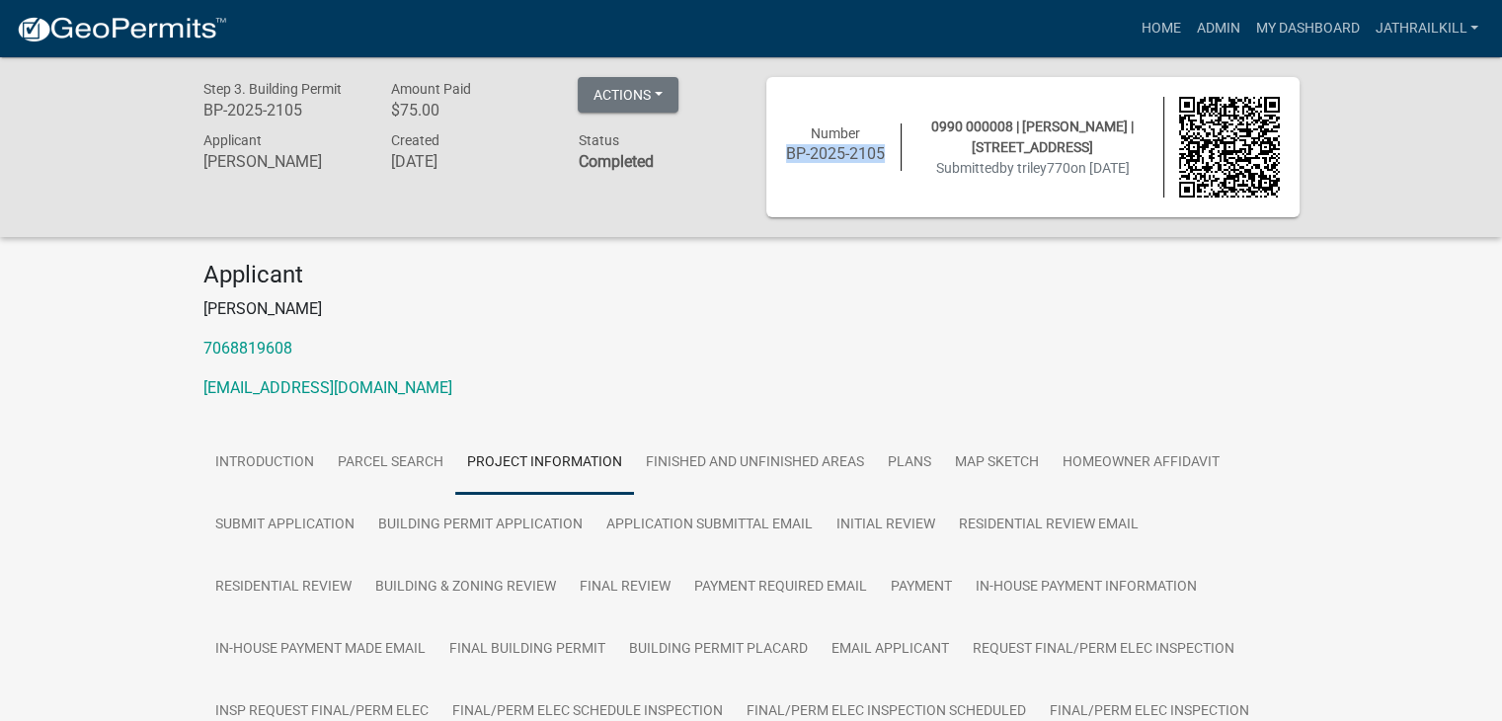
drag, startPoint x: 789, startPoint y: 152, endPoint x: 894, endPoint y: 159, distance: 105.9
click at [894, 159] on div "Number BP-2025-2105" at bounding box center [836, 146] width 131 height 47
copy h6 "BP-2025-2105"
click at [503, 292] on div "Applicant Tim Riley 7068819608 timriley64@gmail.com" at bounding box center [752, 338] width 1126 height 155
